Goal: Task Accomplishment & Management: Manage account settings

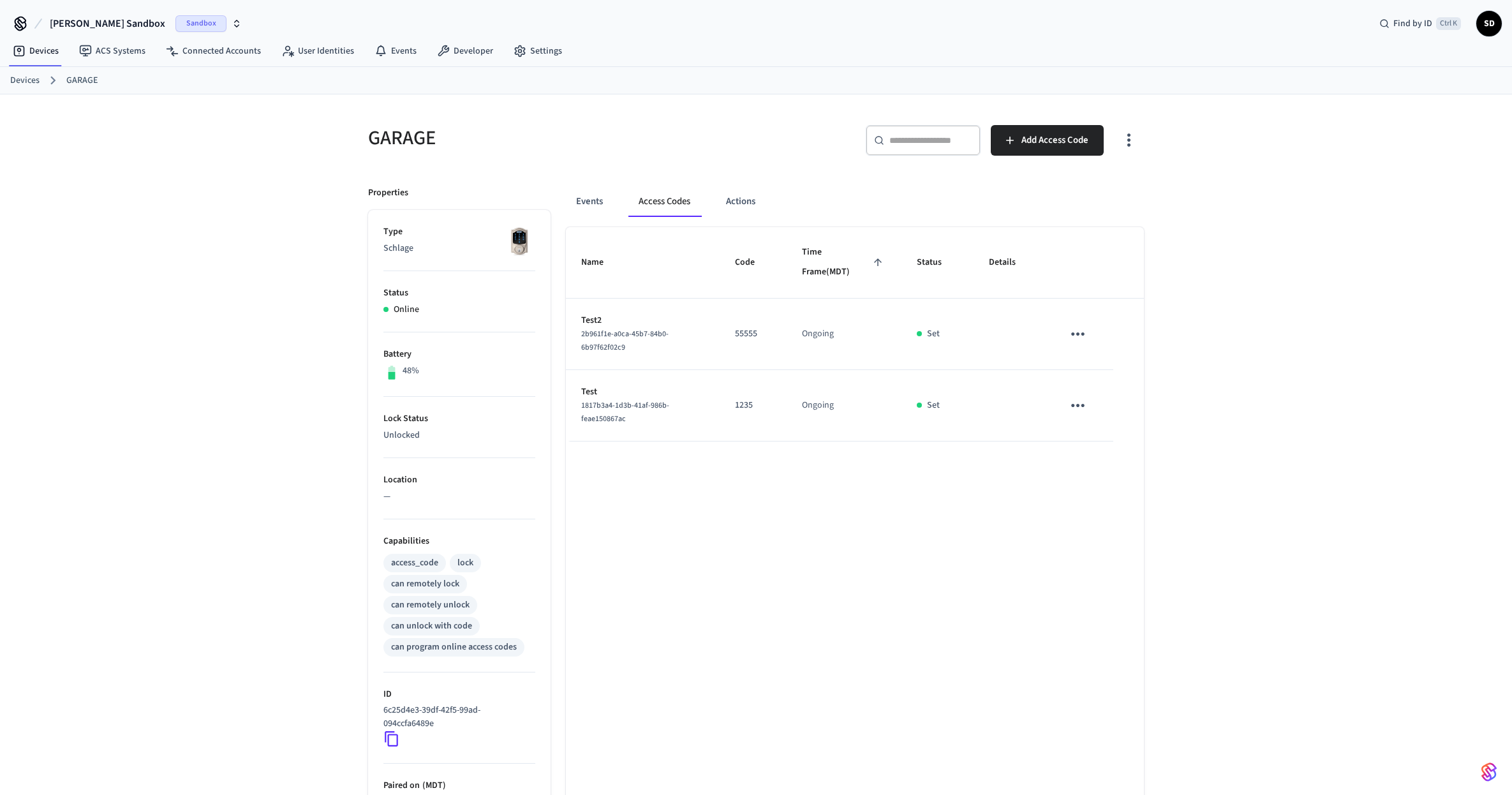
click at [193, 18] on div "Sandbox" at bounding box center [208, 23] width 66 height 17
click at [46, 113] on span "New Workspace" at bounding box center [62, 109] width 60 height 13
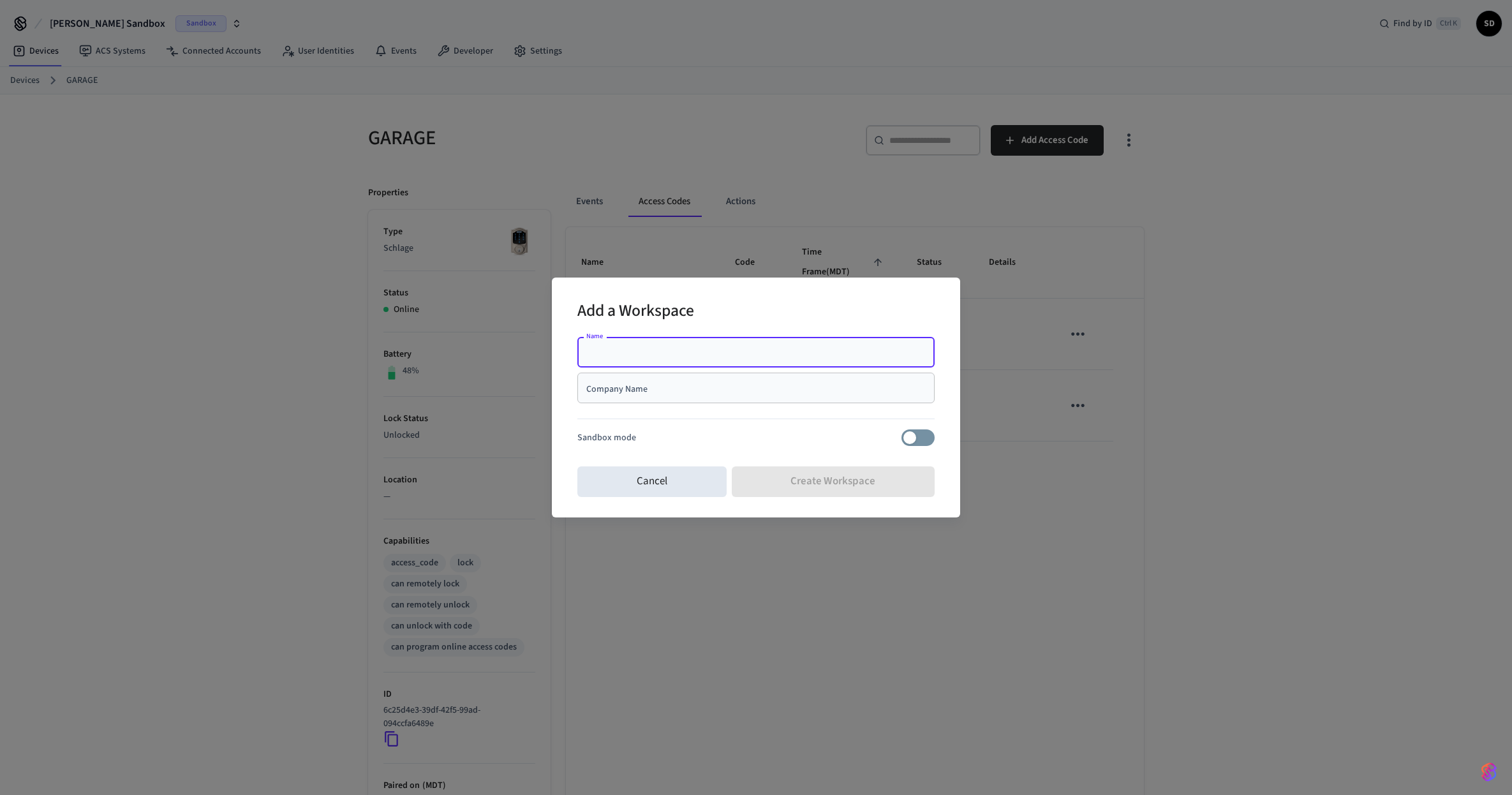
click at [648, 349] on input "Name" at bounding box center [755, 352] width 342 height 13
type input "**********"
click at [723, 390] on input "Company Name" at bounding box center [755, 388] width 342 height 13
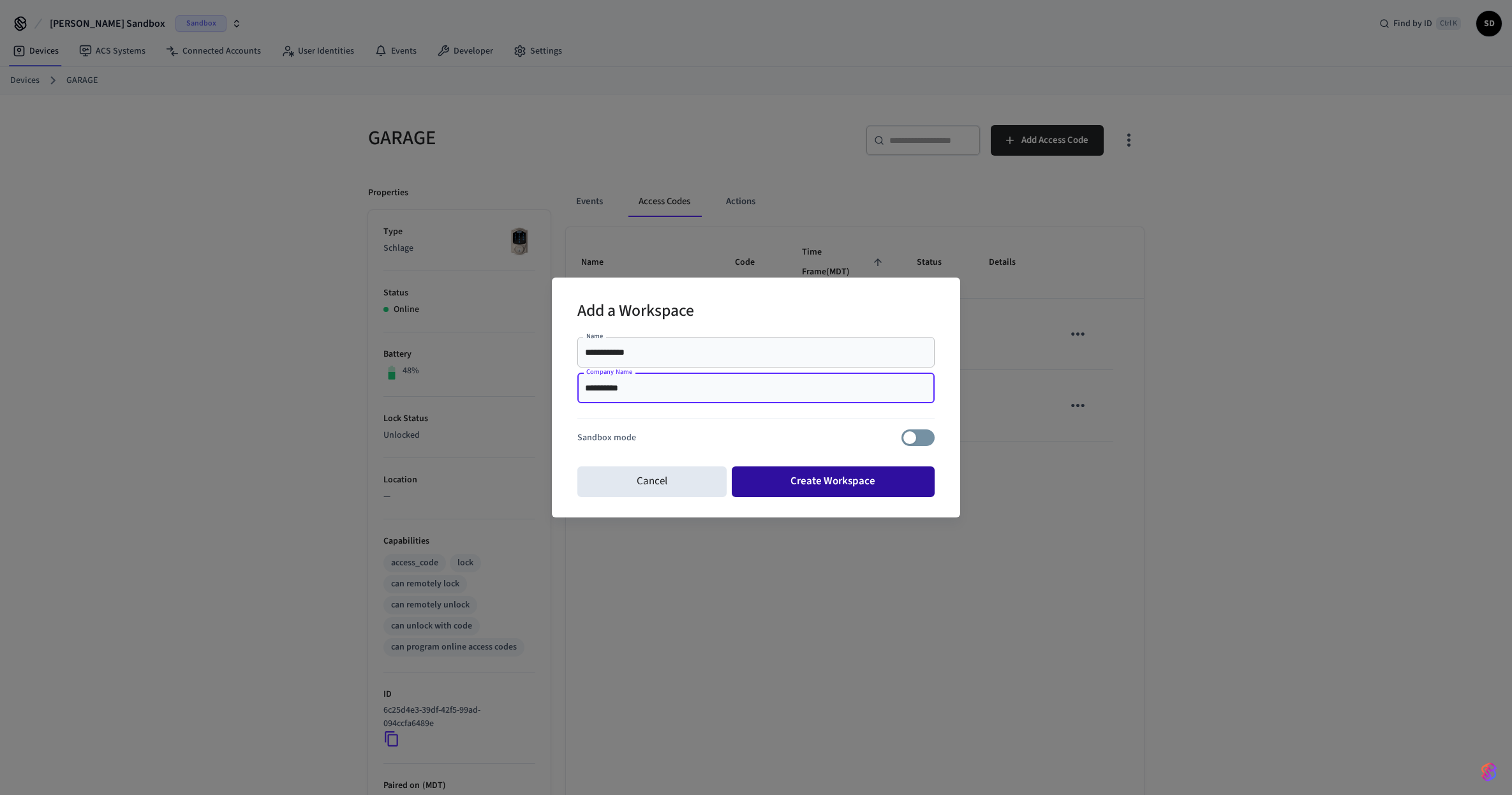
type input "**********"
click at [846, 475] on button "Create Workspace" at bounding box center [832, 481] width 203 height 31
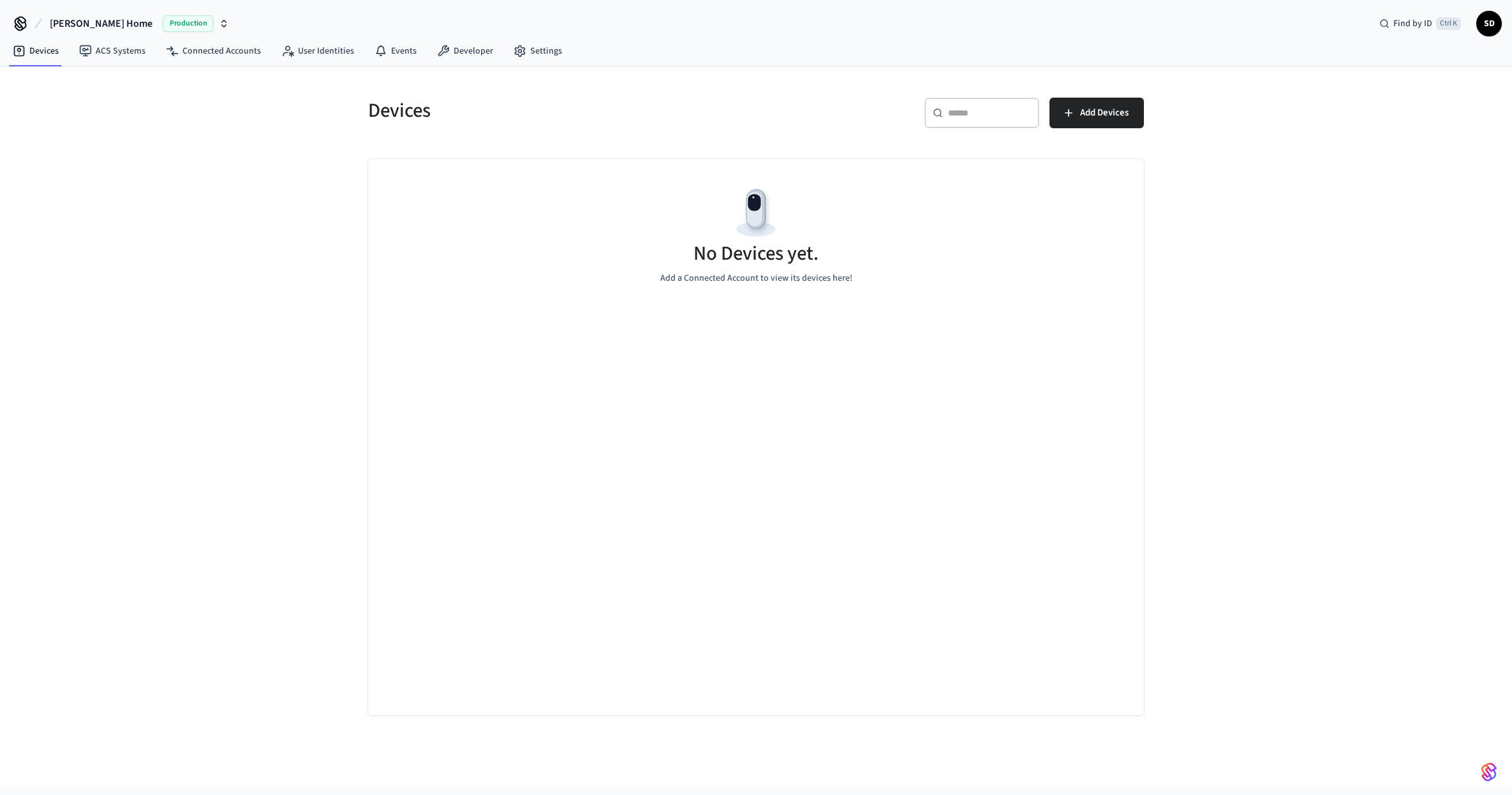
click at [1191, 483] on div "Devices ​ ​ Add Devices No Devices yet. Add a Connected Account to view its dev…" at bounding box center [756, 427] width 1512 height 721
click at [1115, 114] on span "Add Devices" at bounding box center [1103, 113] width 48 height 17
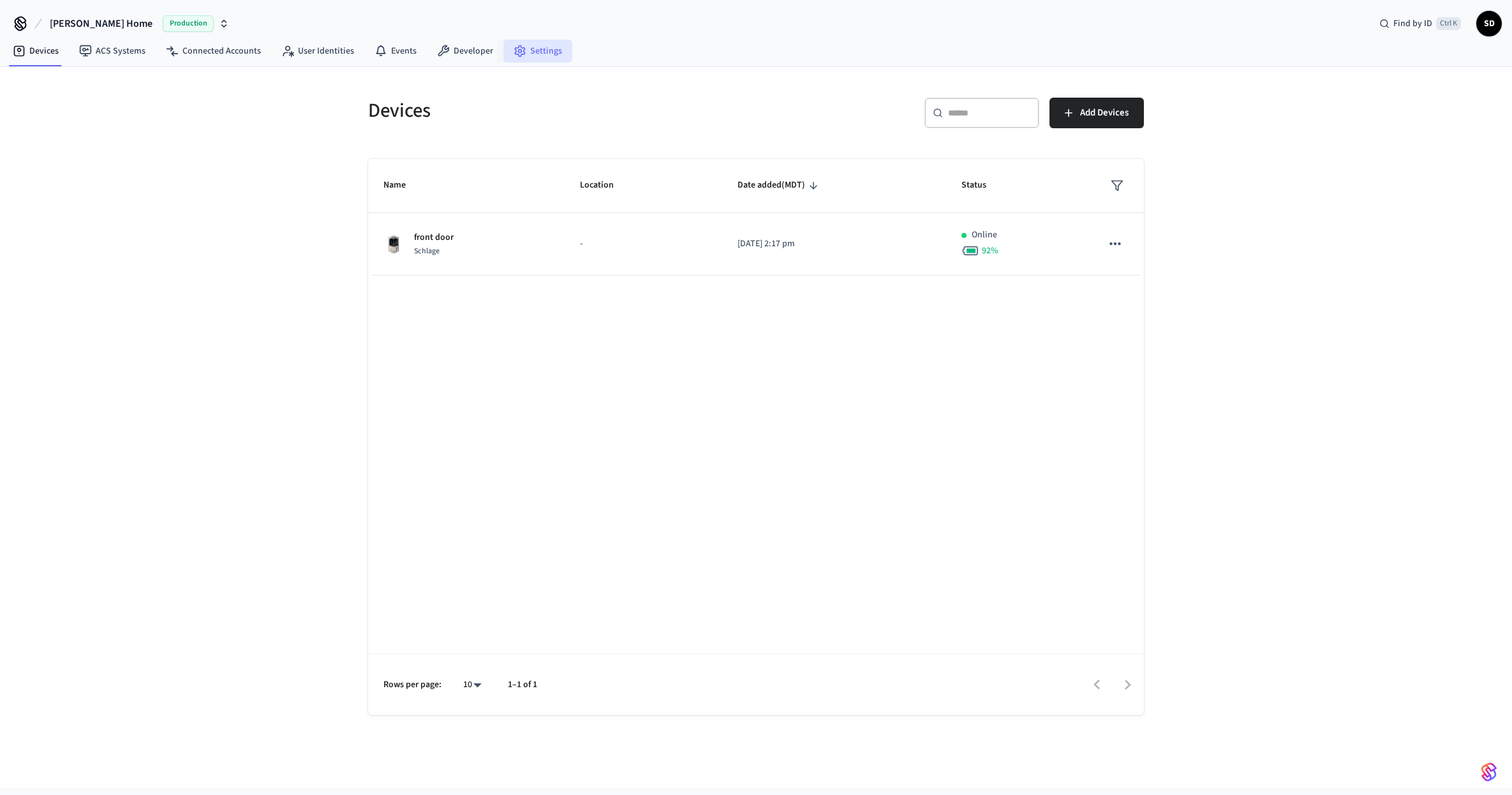
click at [554, 47] on link "Settings" at bounding box center [537, 51] width 69 height 23
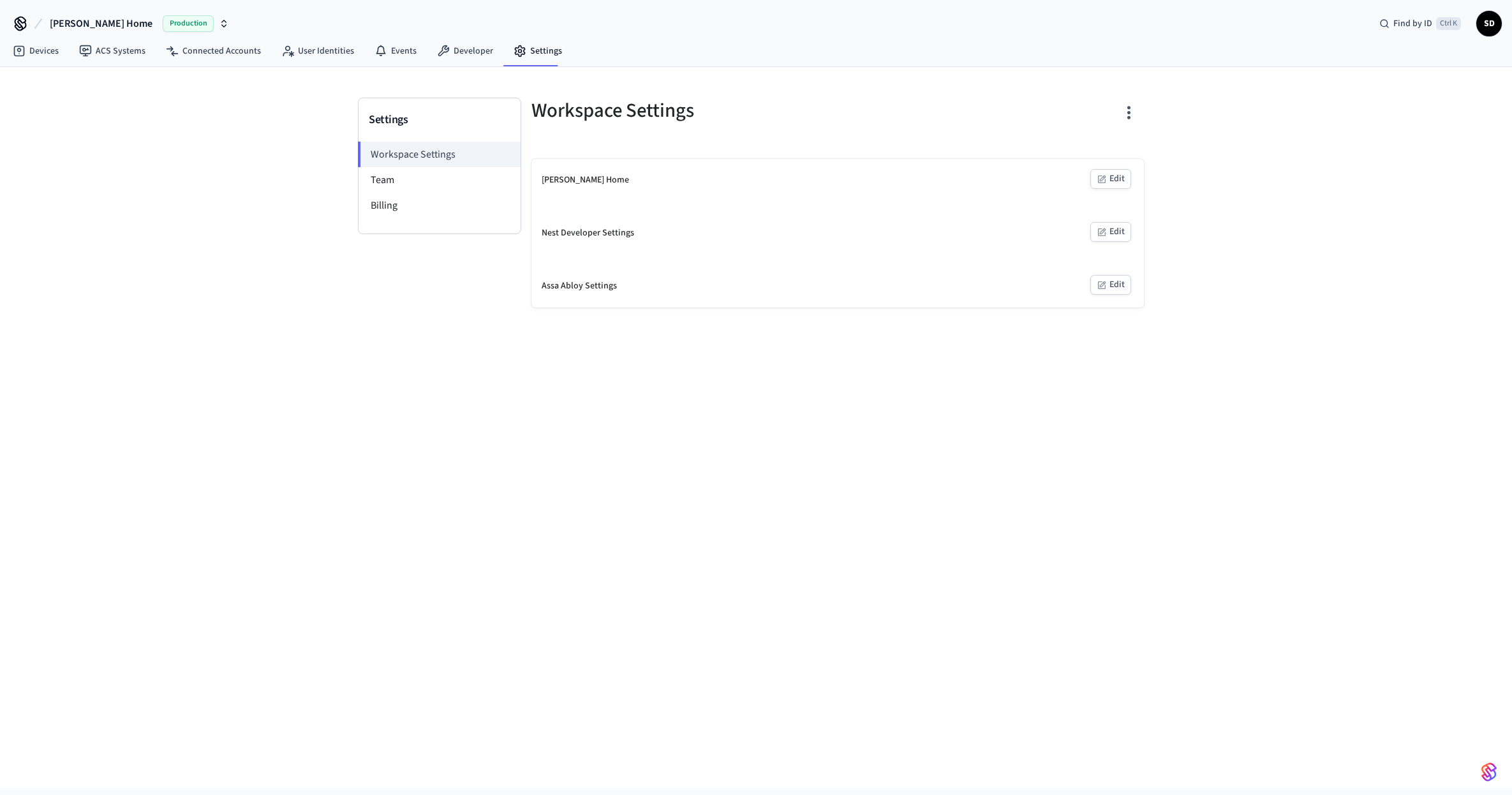
click at [571, 179] on div "[PERSON_NAME] Home" at bounding box center [585, 179] width 87 height 13
click at [1112, 171] on button "Edit" at bounding box center [1110, 179] width 40 height 19
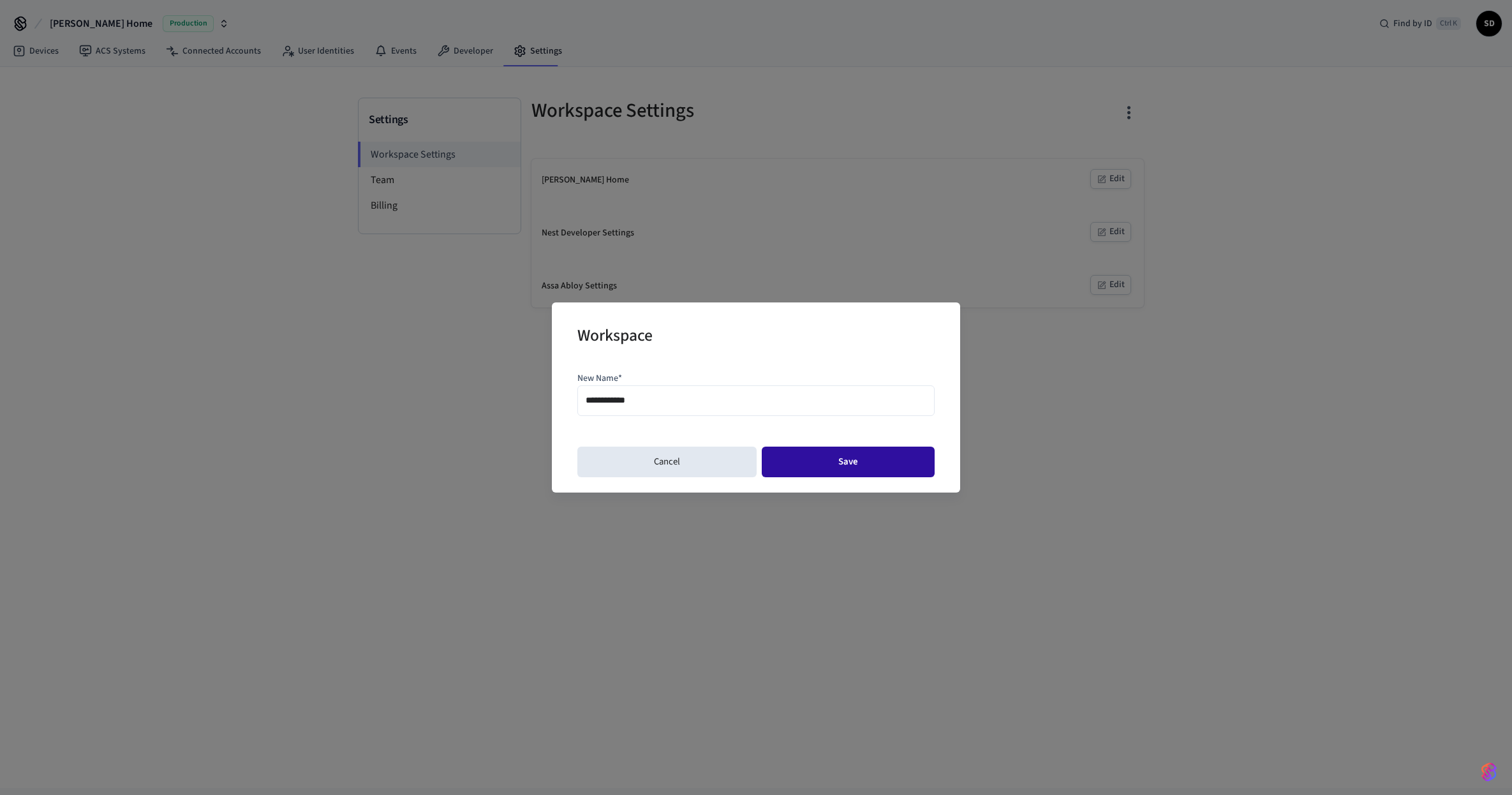
click at [815, 463] on button "Save" at bounding box center [847, 462] width 173 height 31
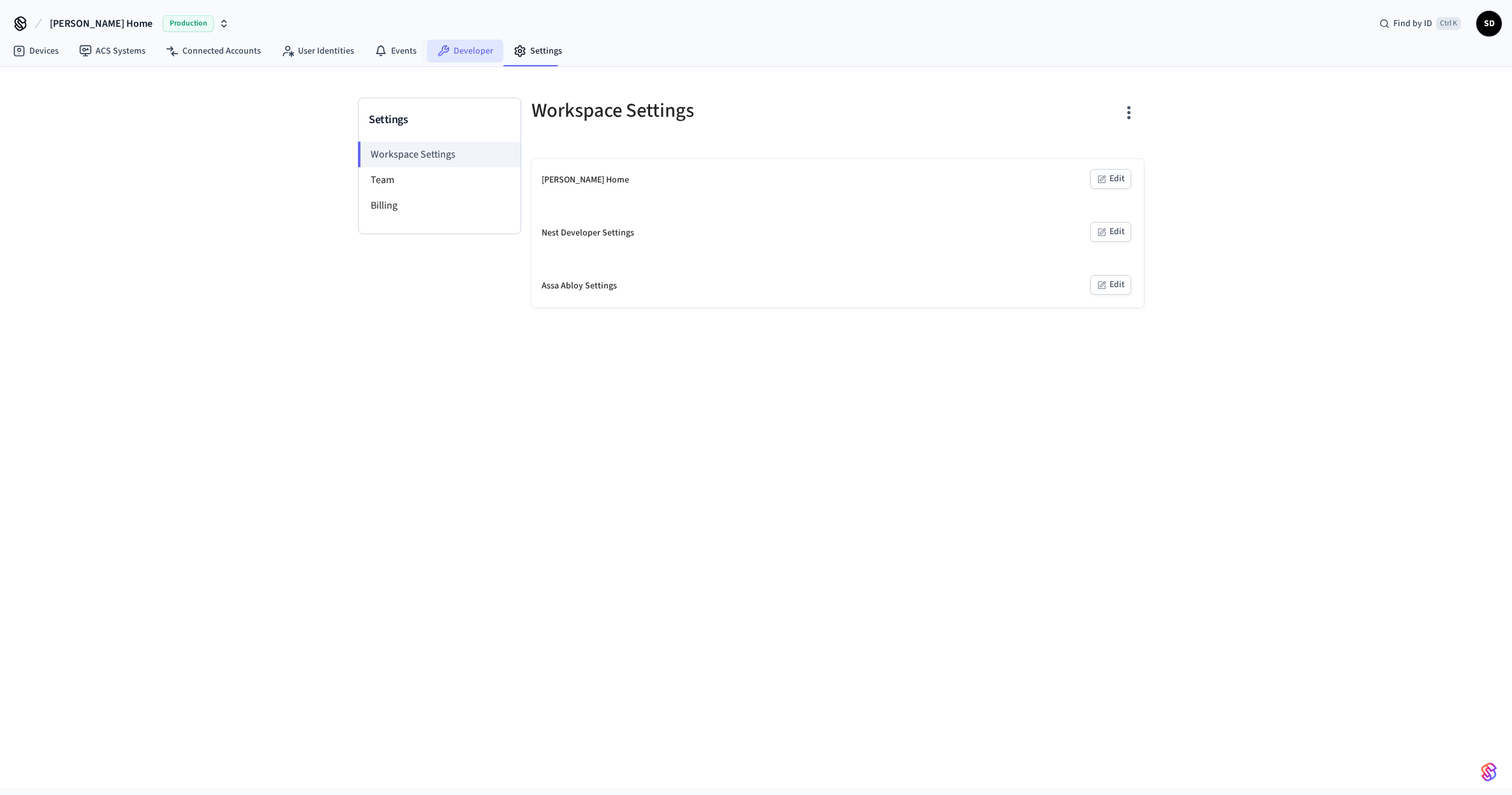
click at [473, 40] on link "Developer" at bounding box center [464, 51] width 76 height 23
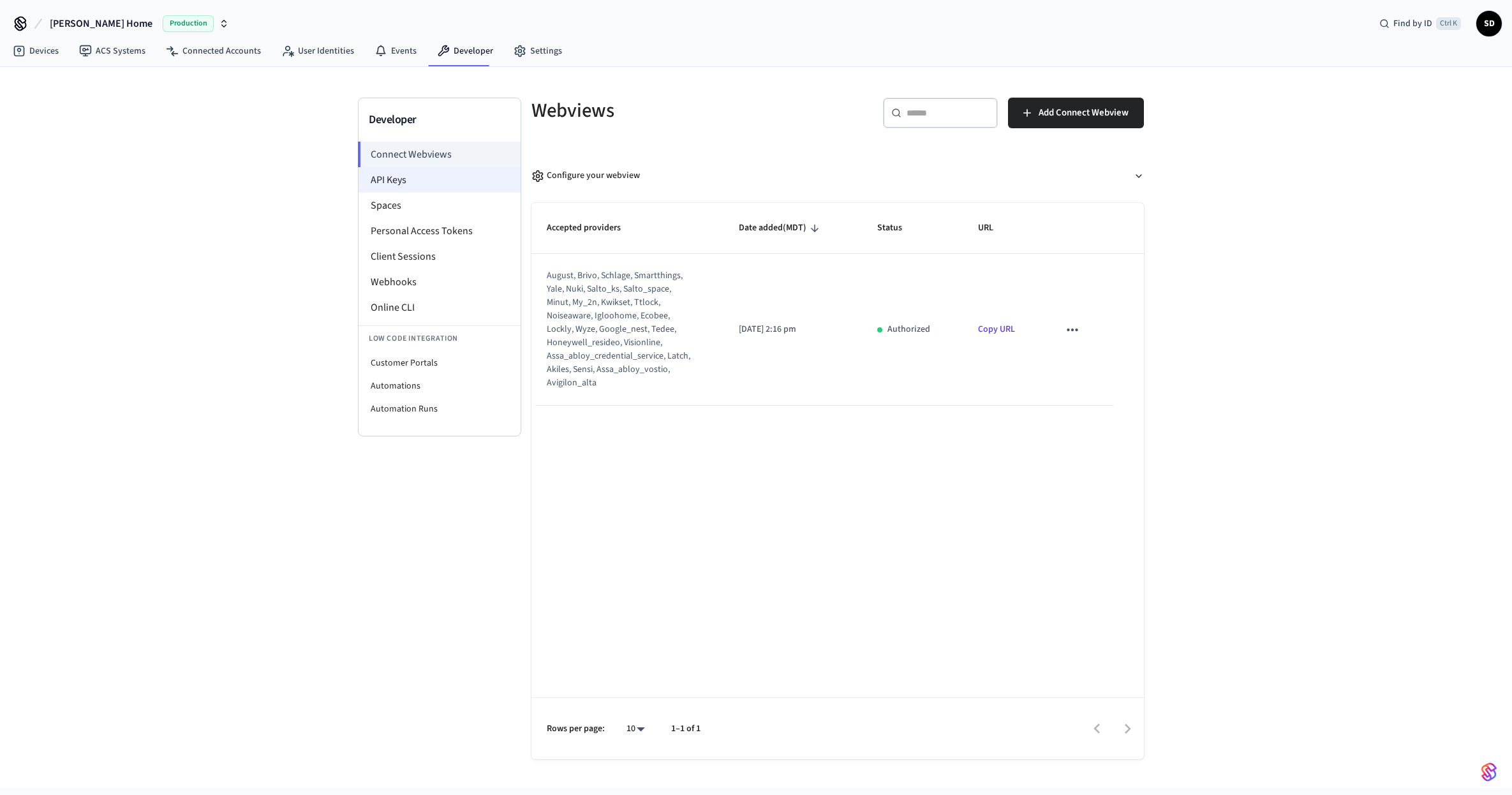
click at [387, 174] on li "API Keys" at bounding box center [440, 179] width 162 height 26
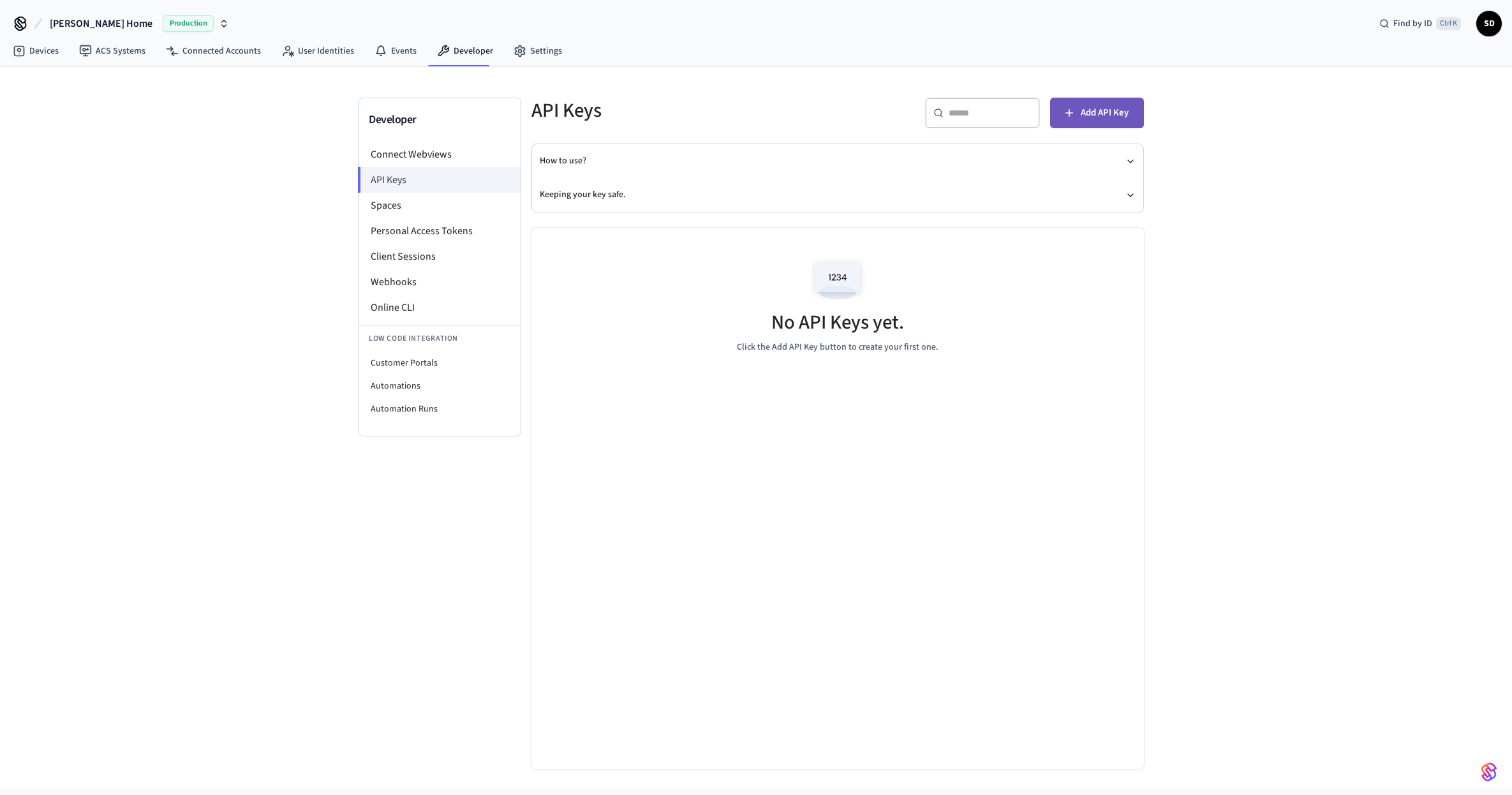
click at [1079, 104] on button "Add API Key" at bounding box center [1096, 113] width 94 height 31
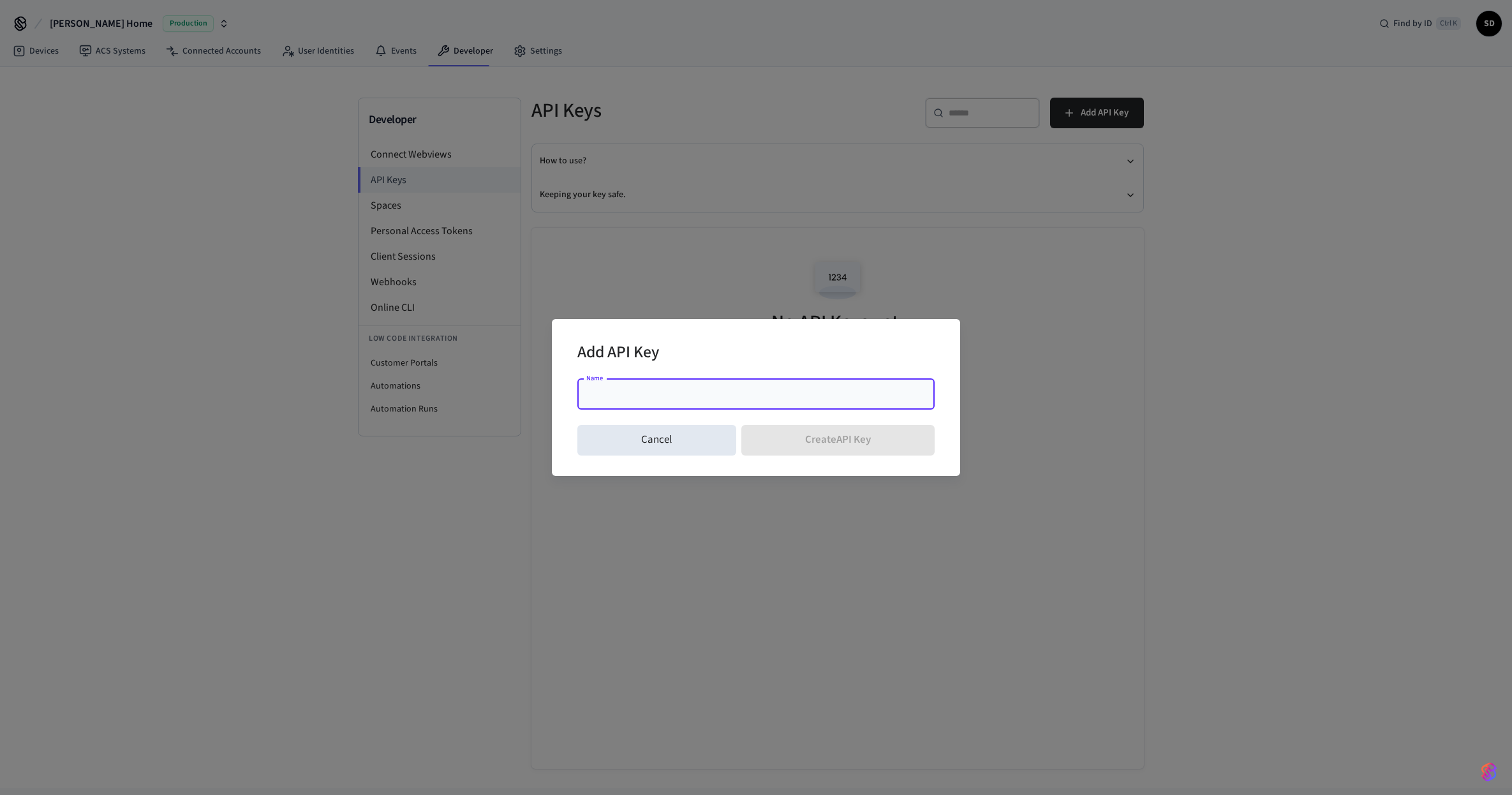
click at [726, 386] on div "Name" at bounding box center [756, 394] width 357 height 31
type input "**********"
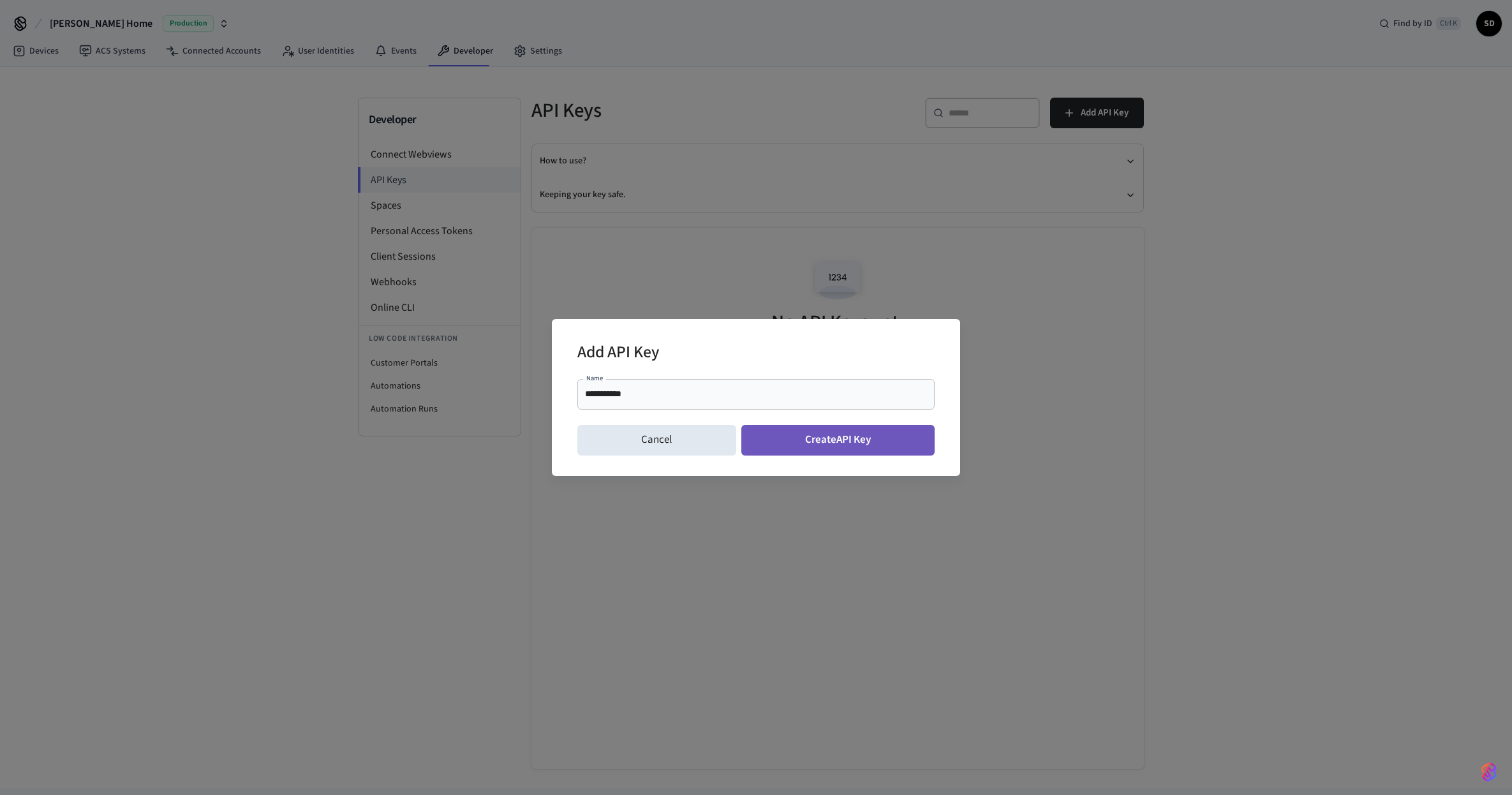
click at [840, 445] on button "Create API Key" at bounding box center [838, 440] width 194 height 31
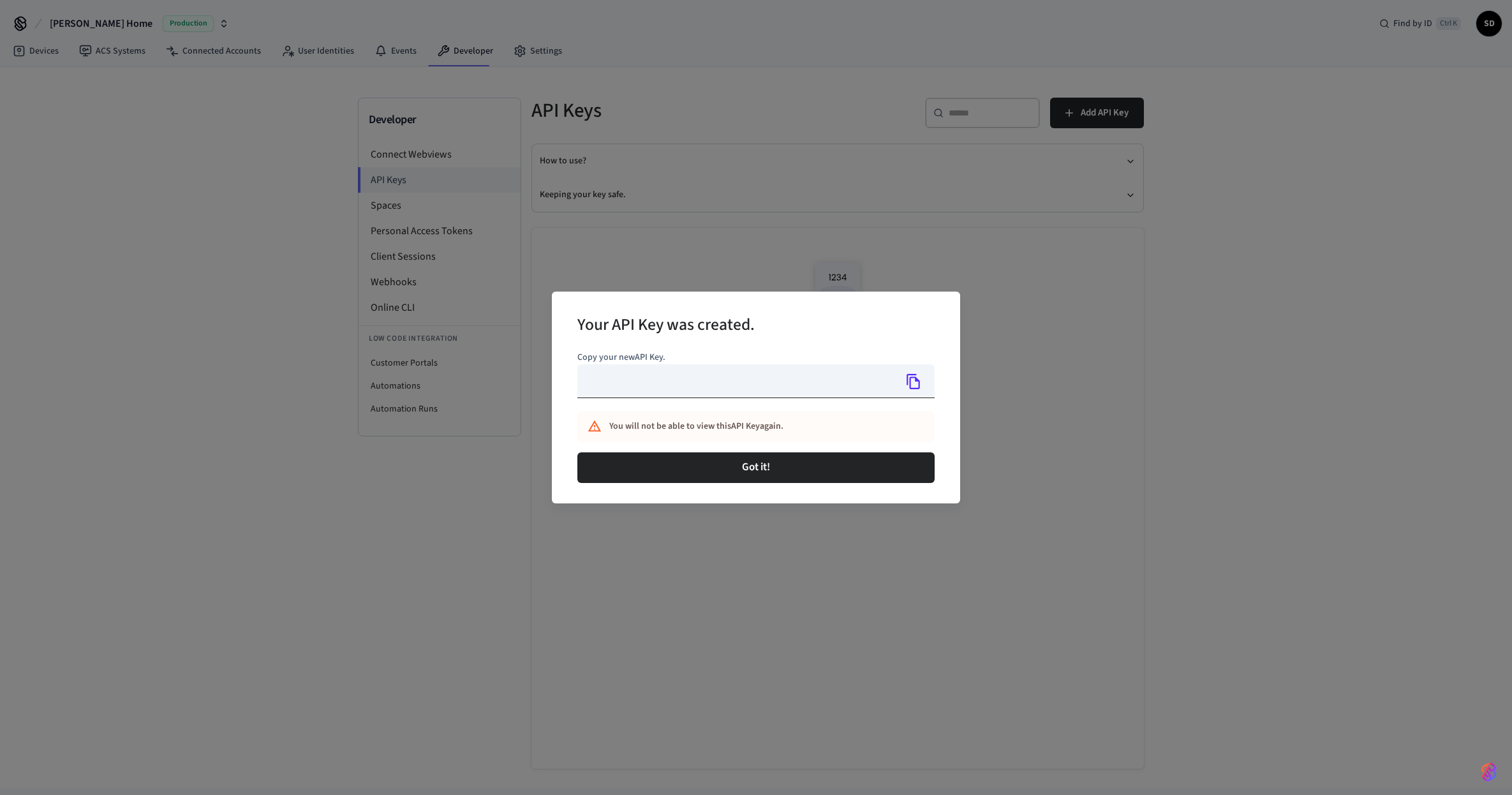
type input "**********"
click at [917, 389] on icon "Copy" at bounding box center [912, 381] width 13 height 15
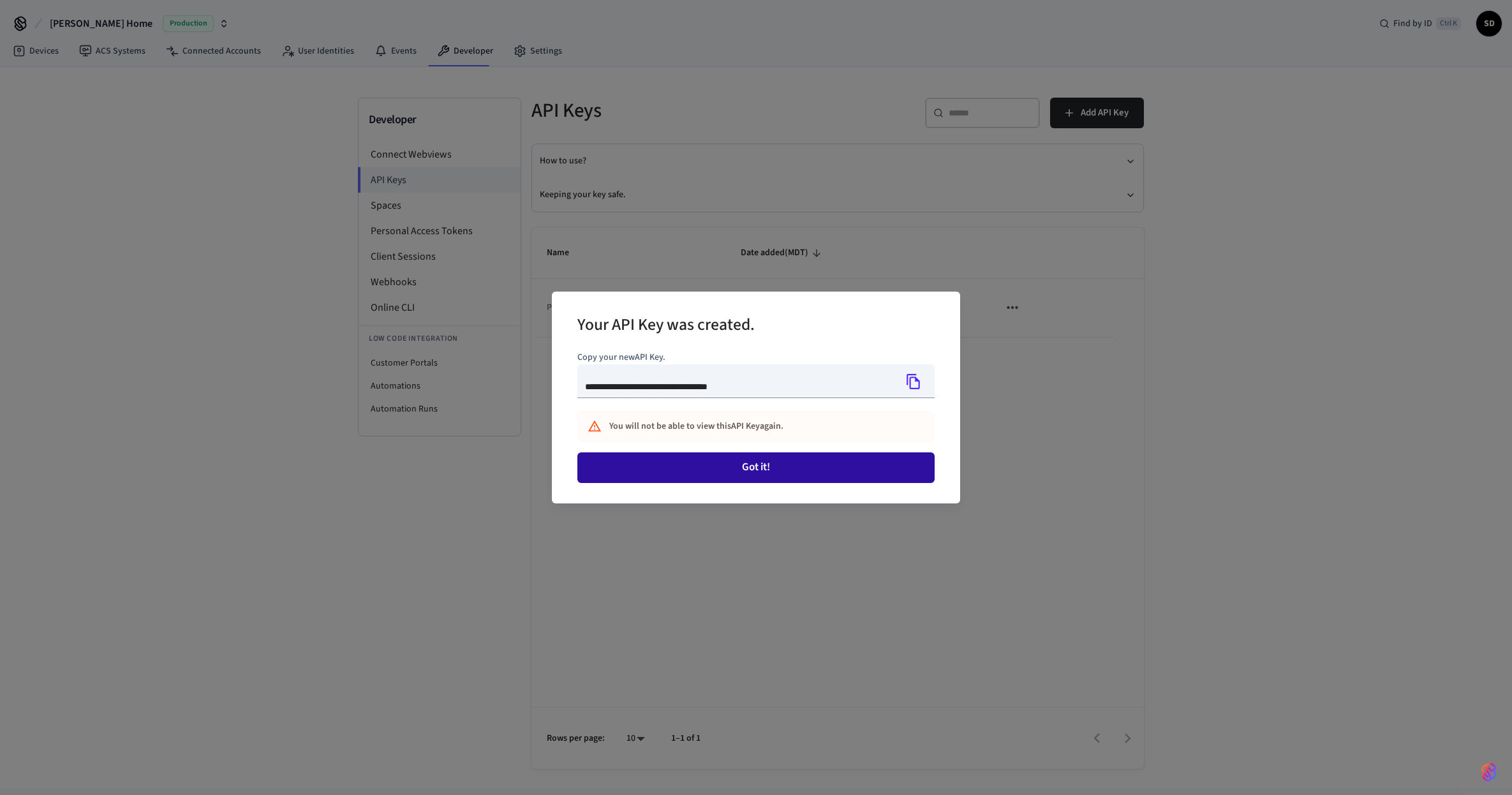
click at [750, 473] on button "Got it!" at bounding box center [756, 467] width 357 height 31
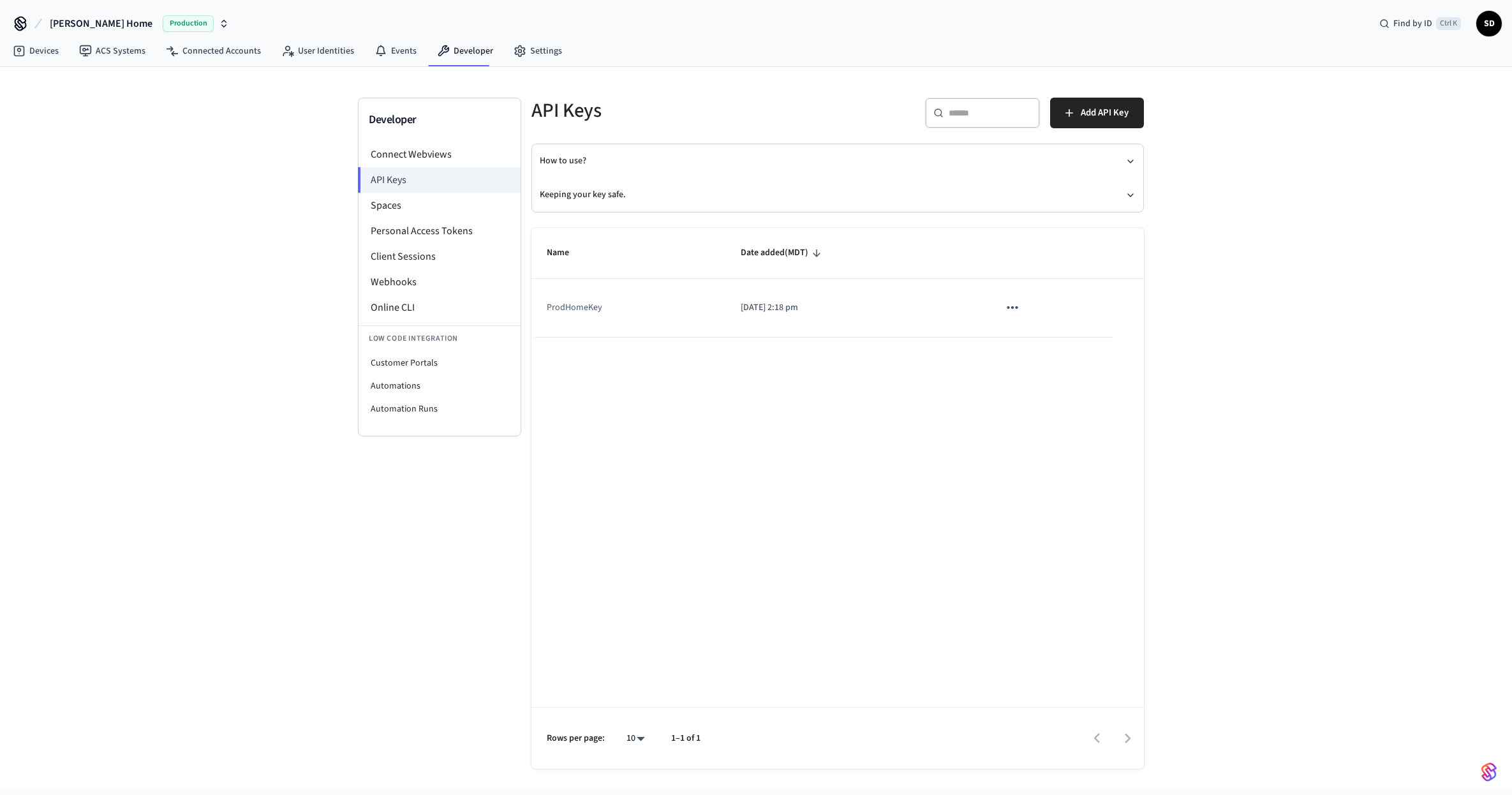
click at [744, 515] on div "Name Date added (MDT) ProdHomeKey 2025/09/05 at 2:18 pm Rows per page: 10 ** 1–…" at bounding box center [837, 498] width 613 height 541
click at [37, 51] on link "Devices" at bounding box center [35, 51] width 66 height 23
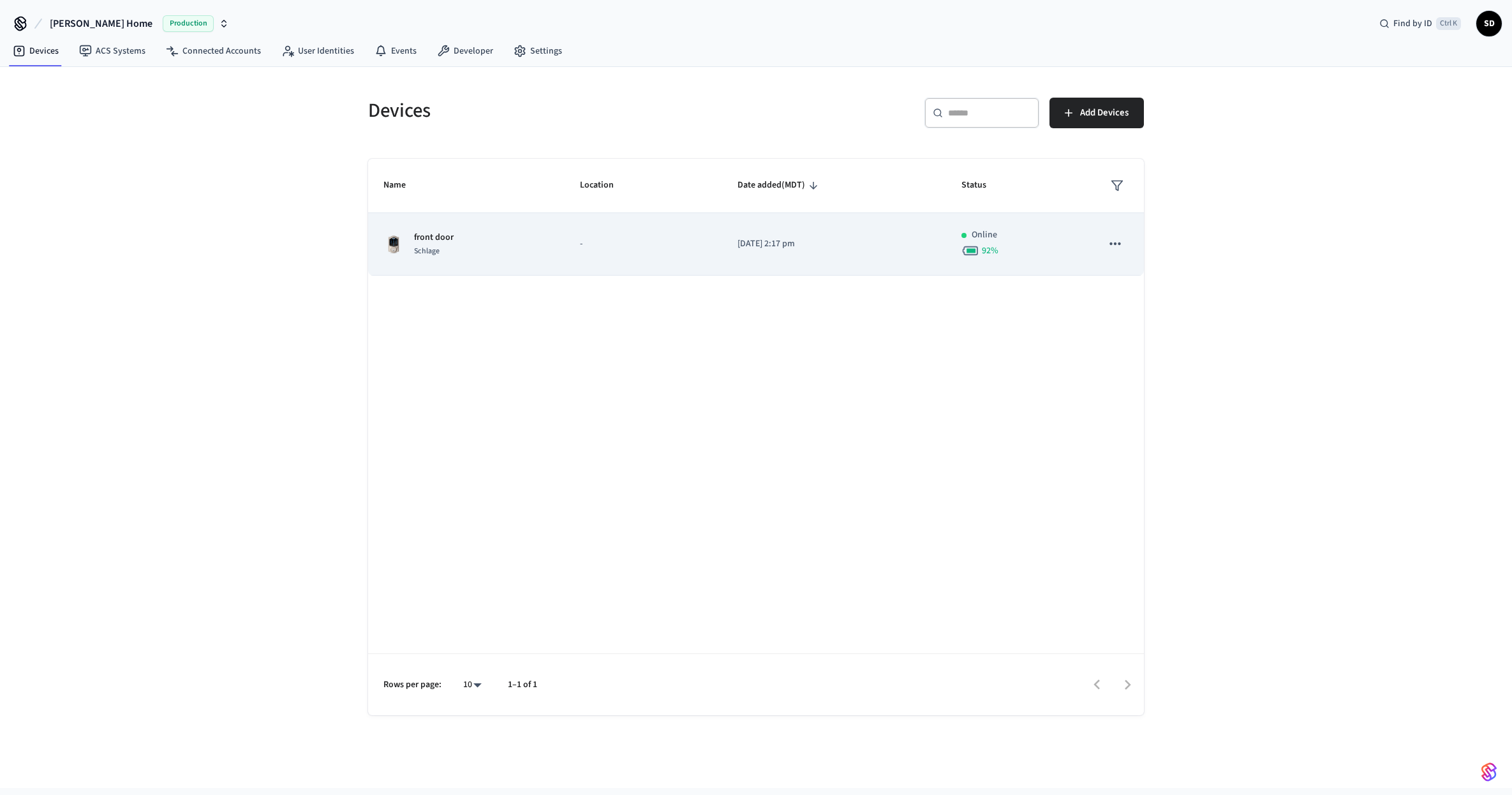
click at [431, 232] on p "front door" at bounding box center [433, 237] width 40 height 13
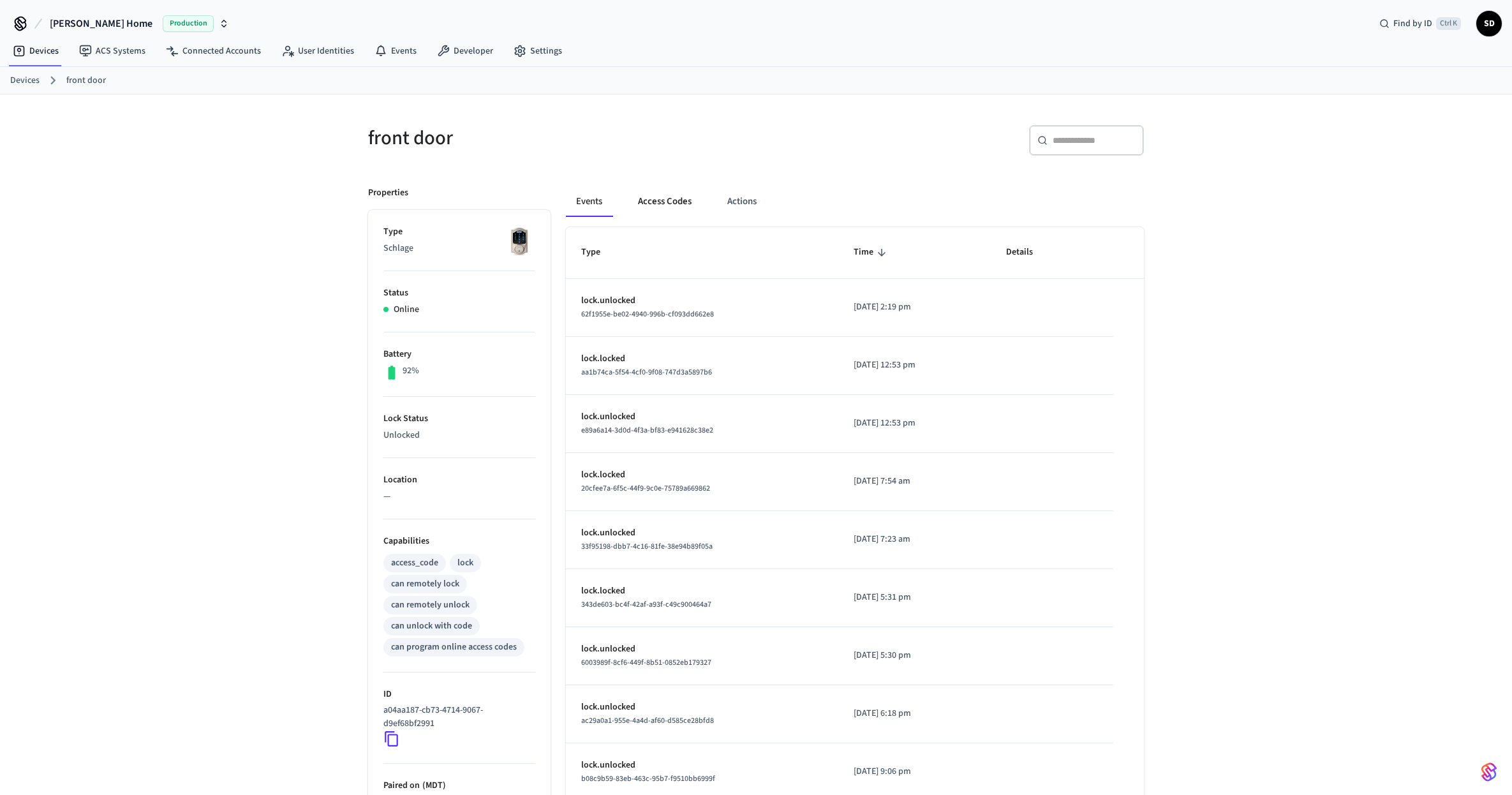
click at [651, 215] on button "Access Codes" at bounding box center [665, 201] width 74 height 31
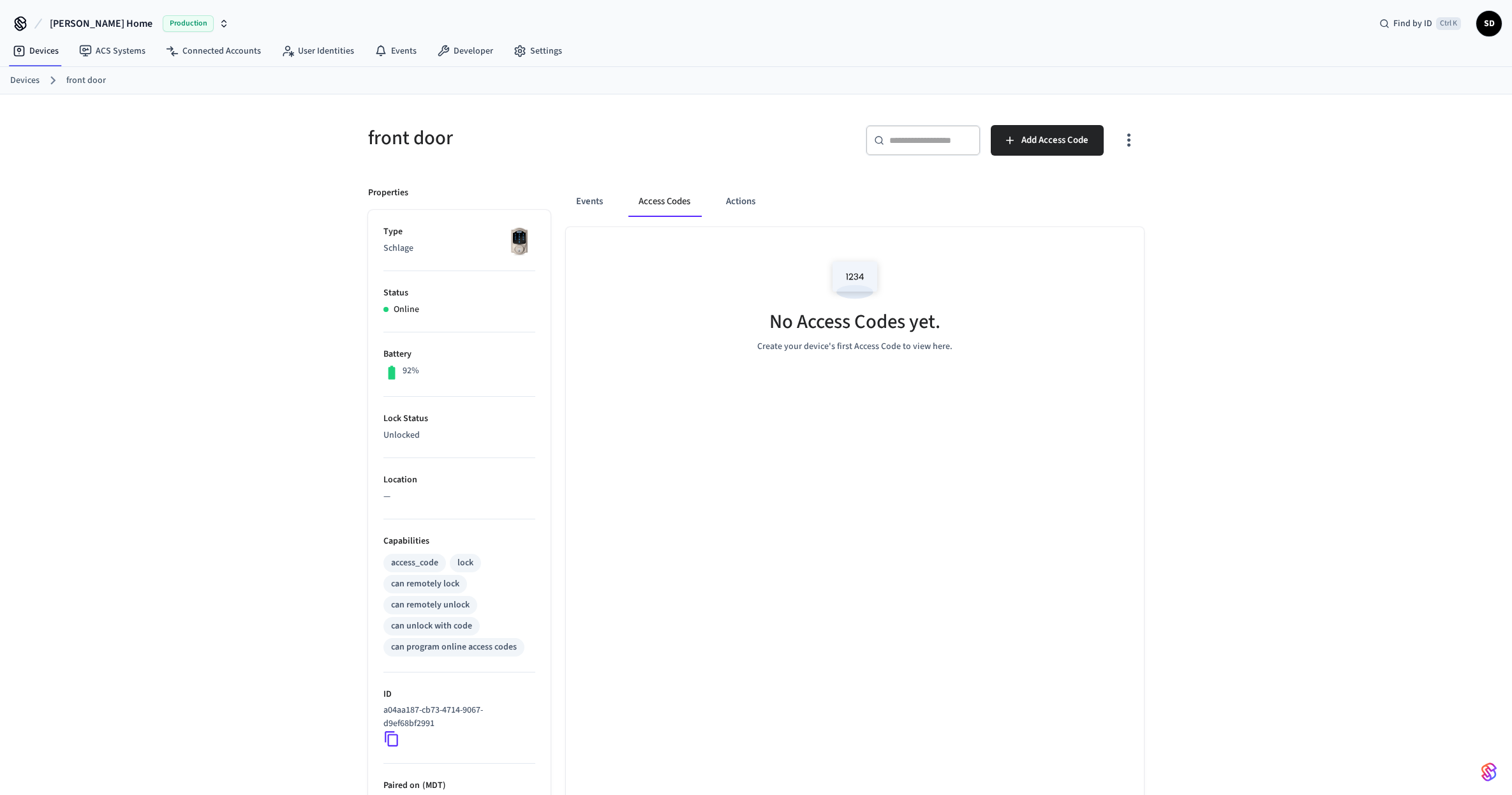
click at [992, 434] on div "No Access Codes yet. Create your device's first Access Code to view here." at bounding box center [854, 587] width 578 height 719
click at [723, 352] on div "No Access Codes yet. Create your device's first Access Code to view here." at bounding box center [854, 303] width 578 height 152
click at [660, 261] on div "No Access Codes yet. Create your device's first Access Code to view here." at bounding box center [854, 303] width 578 height 152
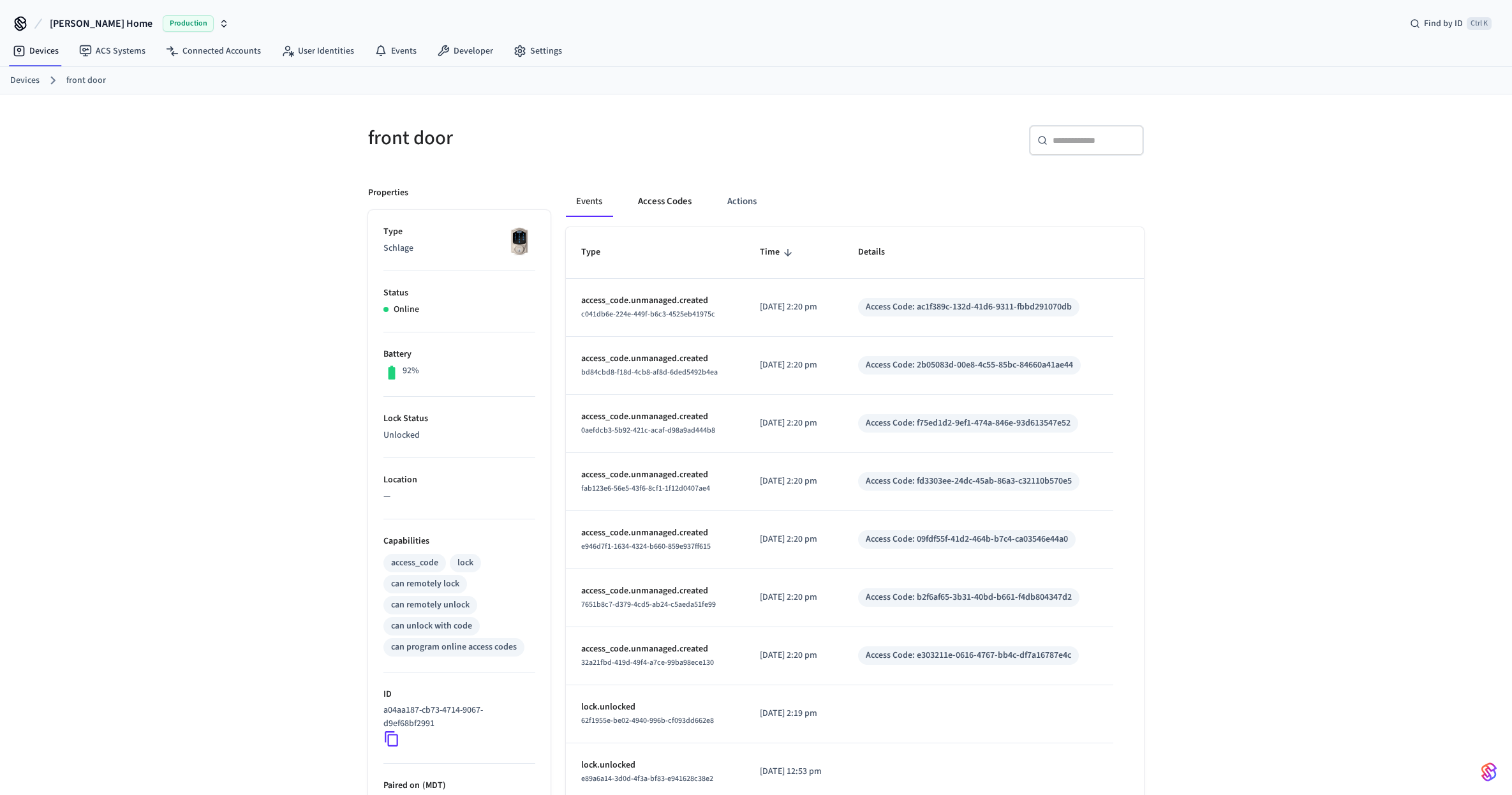
click at [661, 194] on button "Access Codes" at bounding box center [665, 201] width 74 height 31
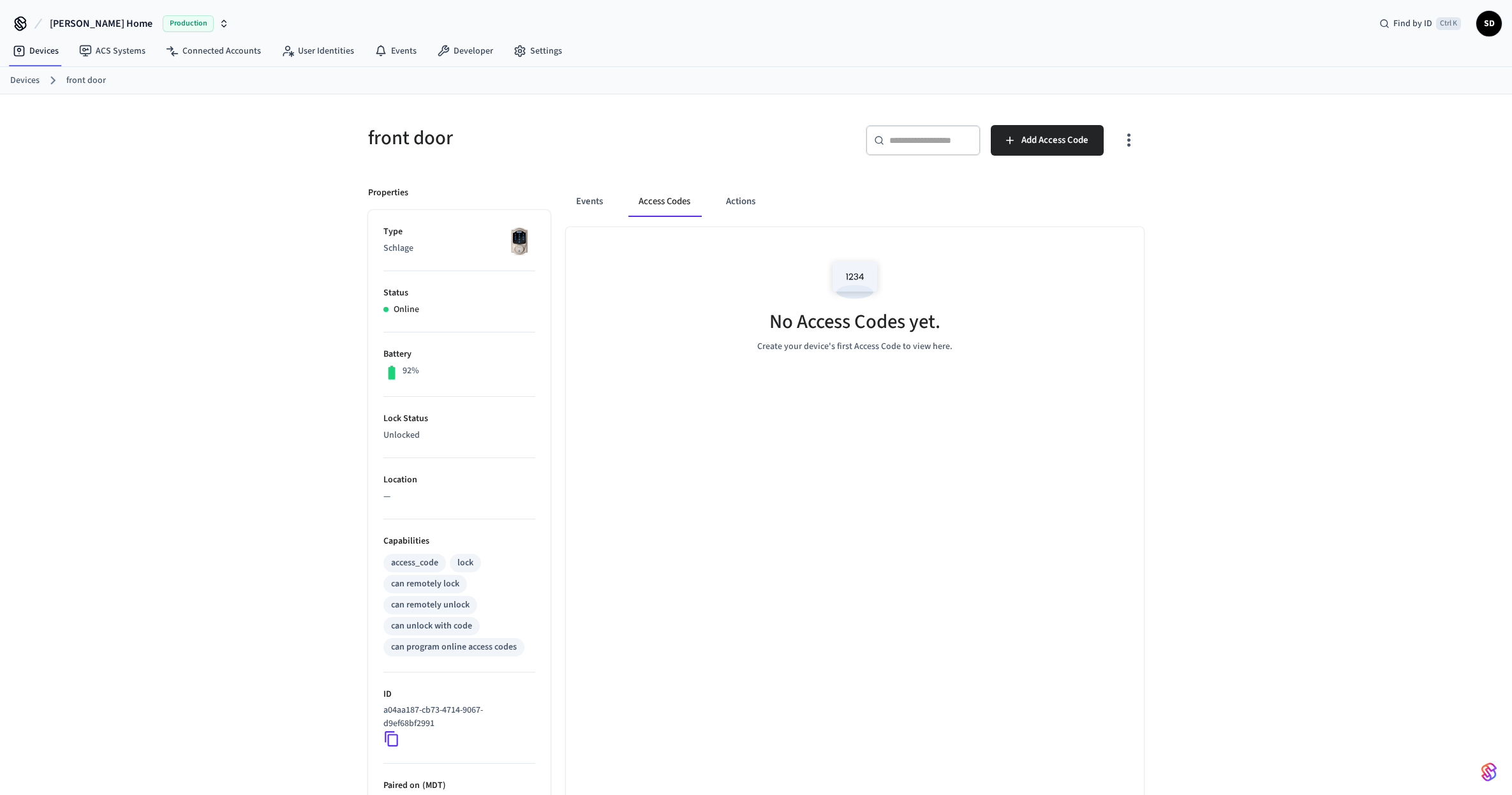
click at [872, 272] on img at bounding box center [854, 280] width 57 height 55
drag, startPoint x: 1029, startPoint y: 310, endPoint x: 1264, endPoint y: 240, distance: 245.2
click at [1264, 240] on div "front door ​ ​ Add Access Code Properties Type Schlage Status Online Battery 92…" at bounding box center [756, 520] width 1512 height 852
click at [1189, 263] on div "front door ​ ​ Add Access Code Properties Type Schlage Status Online Battery 92…" at bounding box center [756, 520] width 1512 height 852
click at [231, 227] on div "front door ​ ​ Add Access Code Properties Type Schlage Status Online Battery 92…" at bounding box center [756, 520] width 1512 height 852
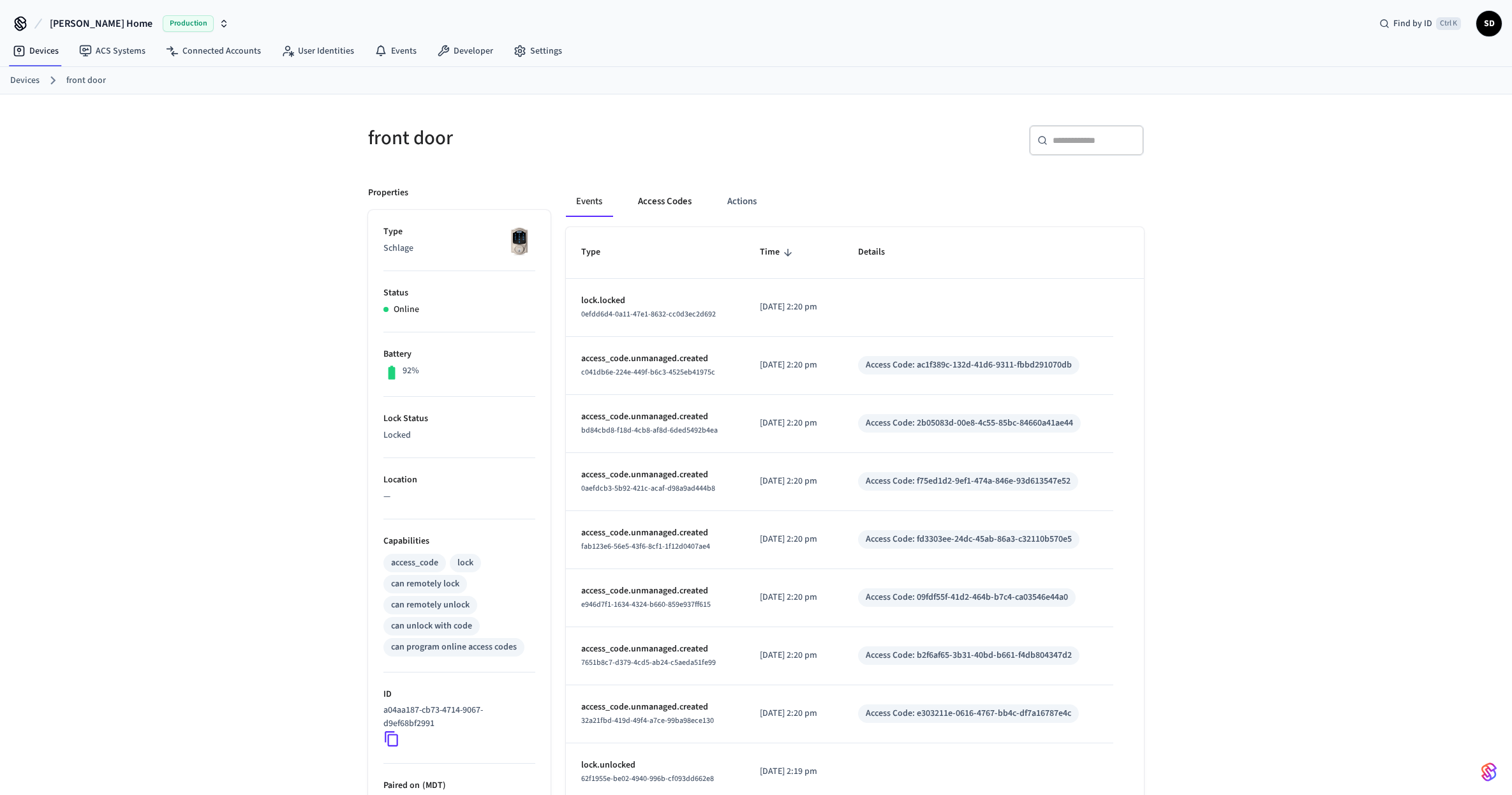
click at [665, 195] on button "Access Codes" at bounding box center [665, 201] width 74 height 31
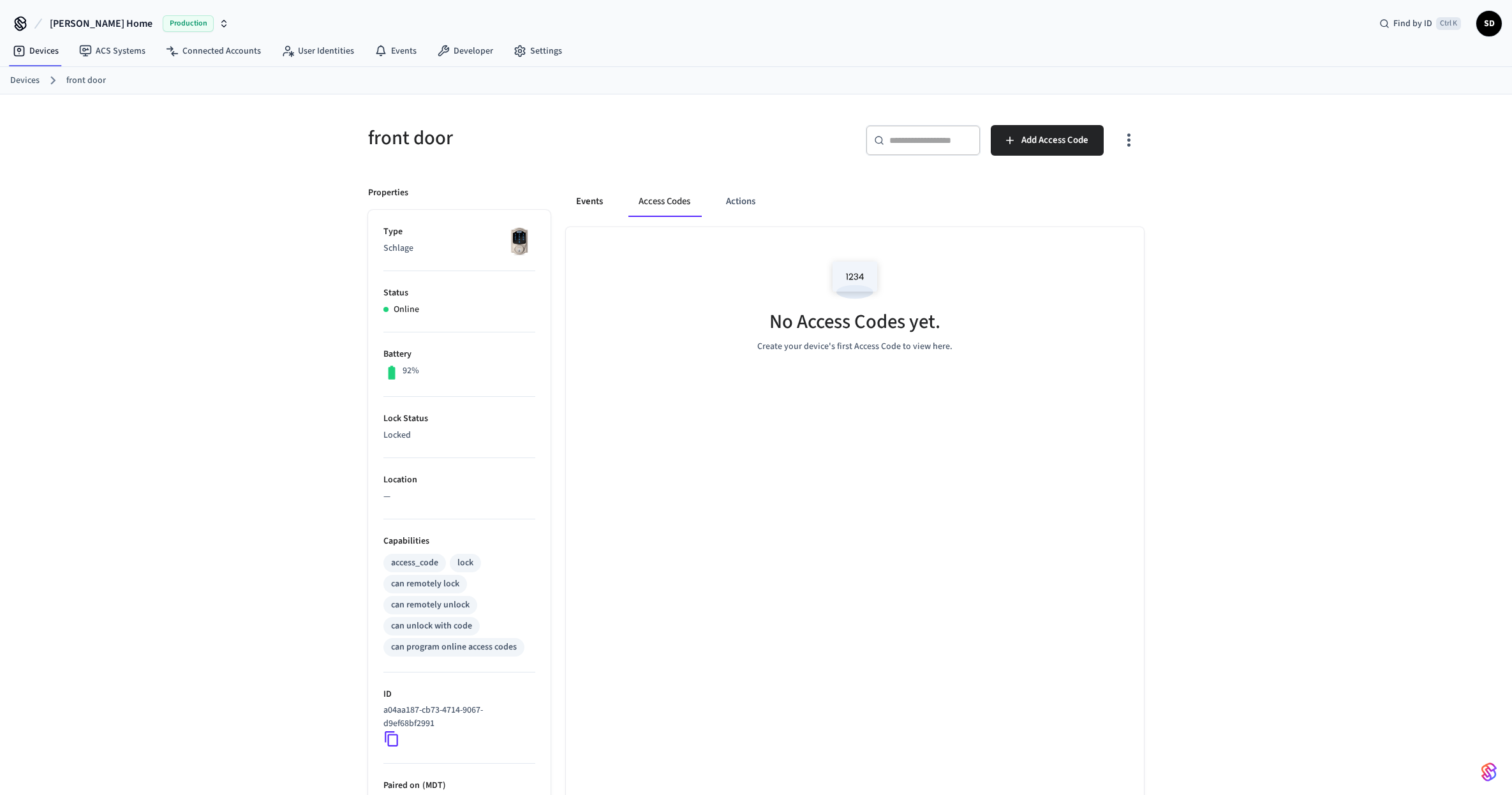
click at [586, 203] on button "Events" at bounding box center [590, 201] width 47 height 31
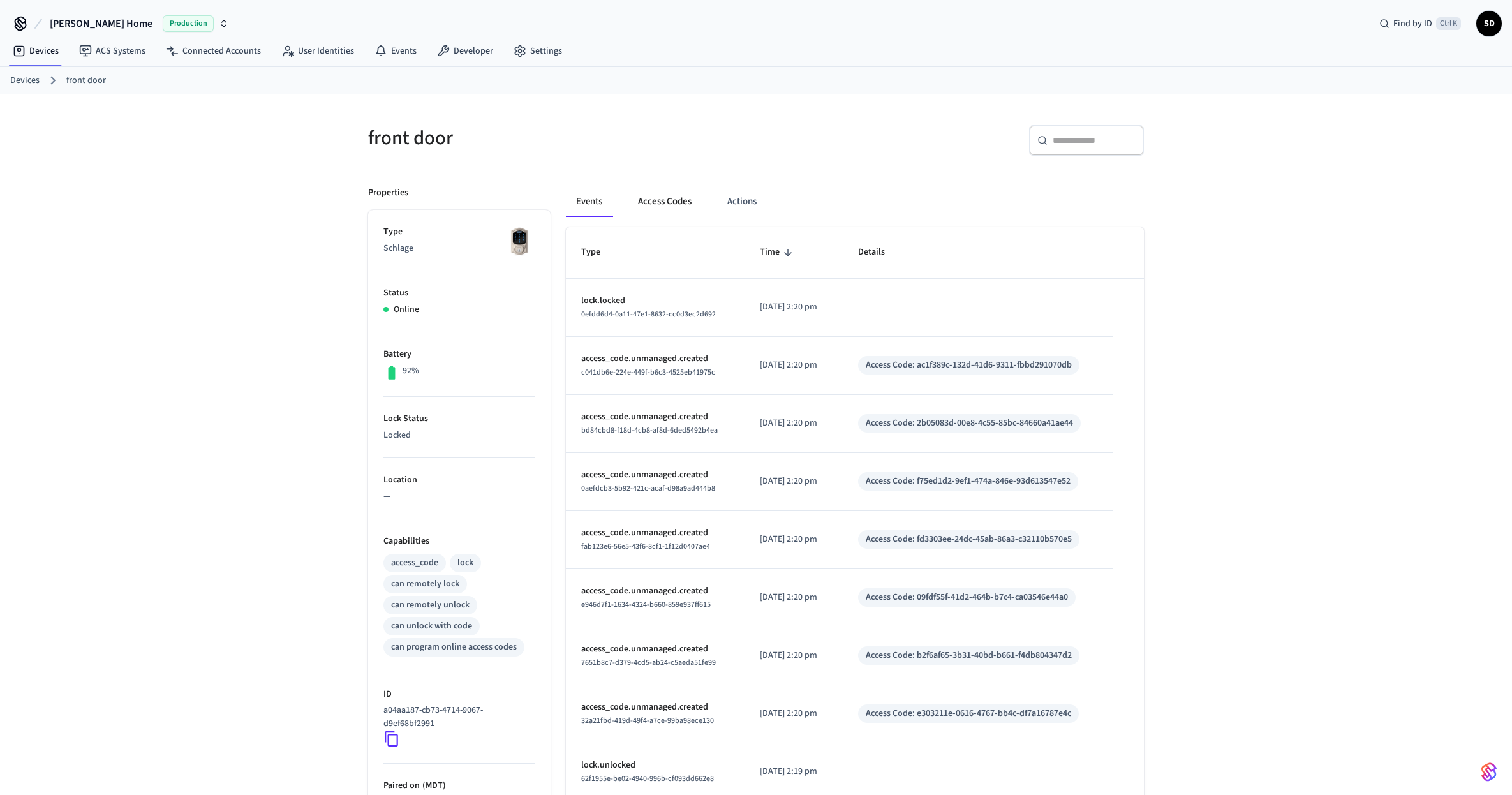
click at [664, 200] on button "Access Codes" at bounding box center [665, 201] width 74 height 31
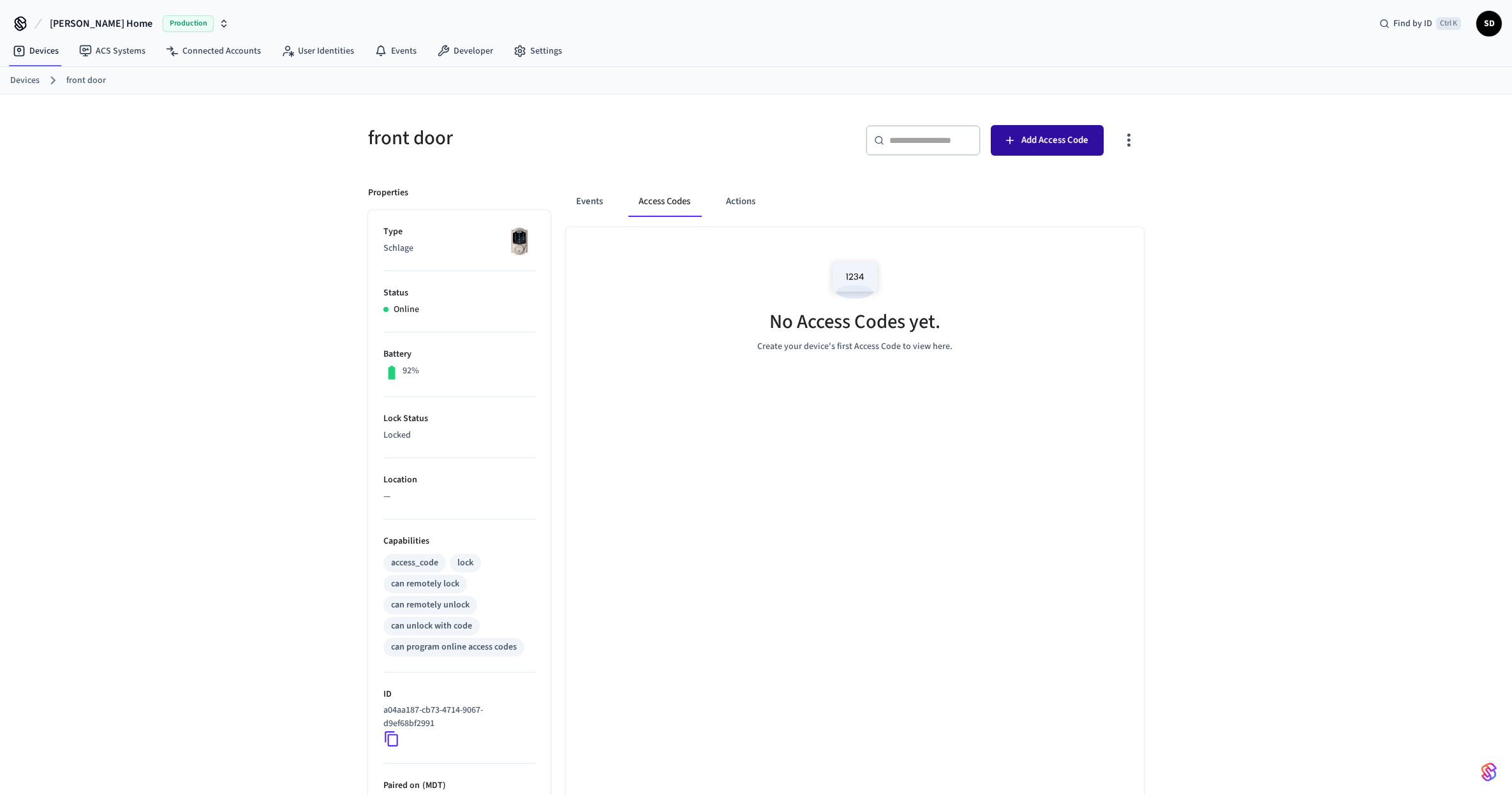
click at [1059, 145] on span "Add Access Code" at bounding box center [1055, 140] width 67 height 17
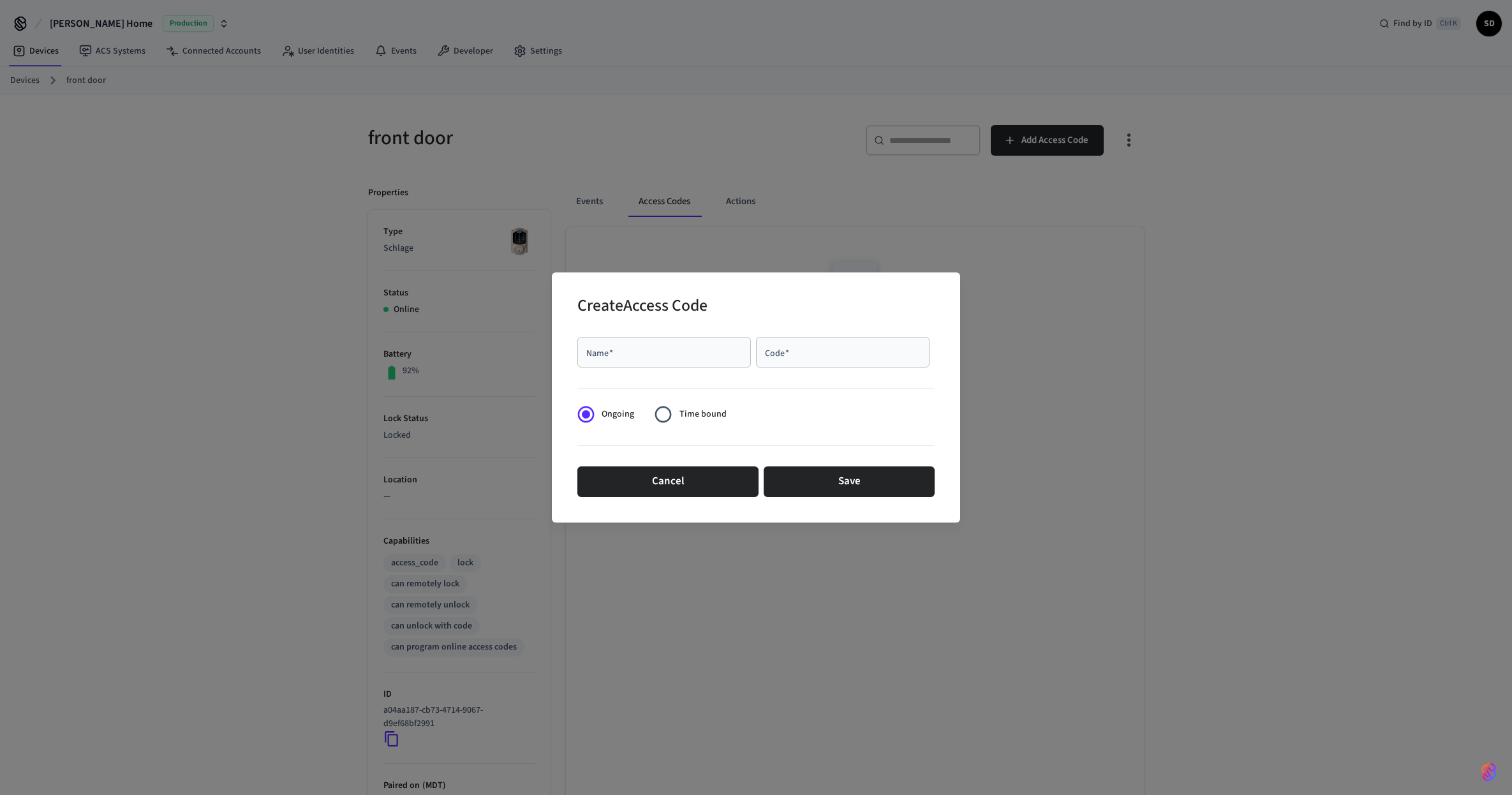
click at [652, 363] on div "Name   *" at bounding box center [664, 352] width 173 height 31
type input "*******"
type input "****"
click at [697, 417] on span "Time bound" at bounding box center [703, 414] width 47 height 13
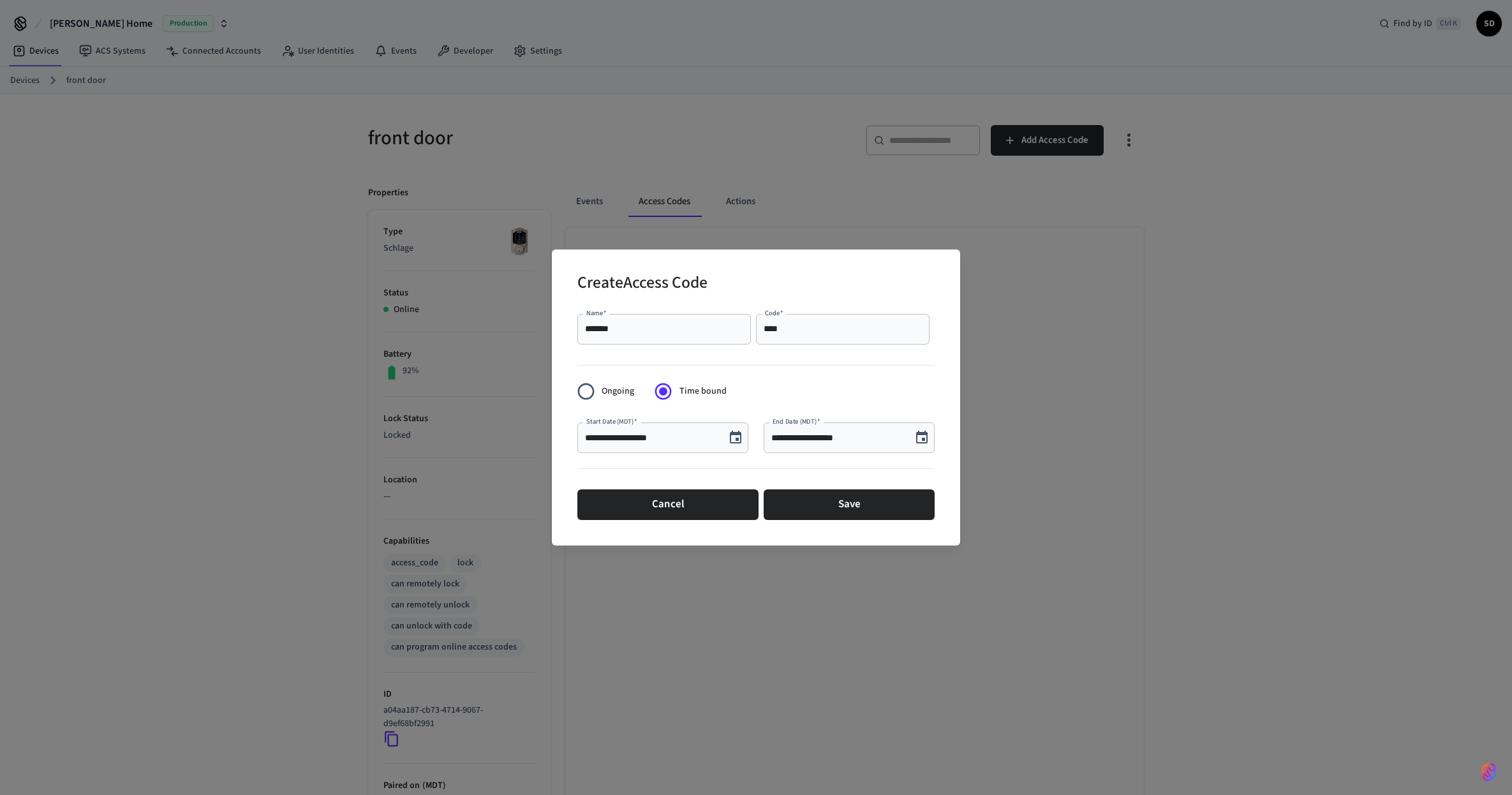
click at [613, 393] on span "Ongoing" at bounding box center [617, 391] width 33 height 13
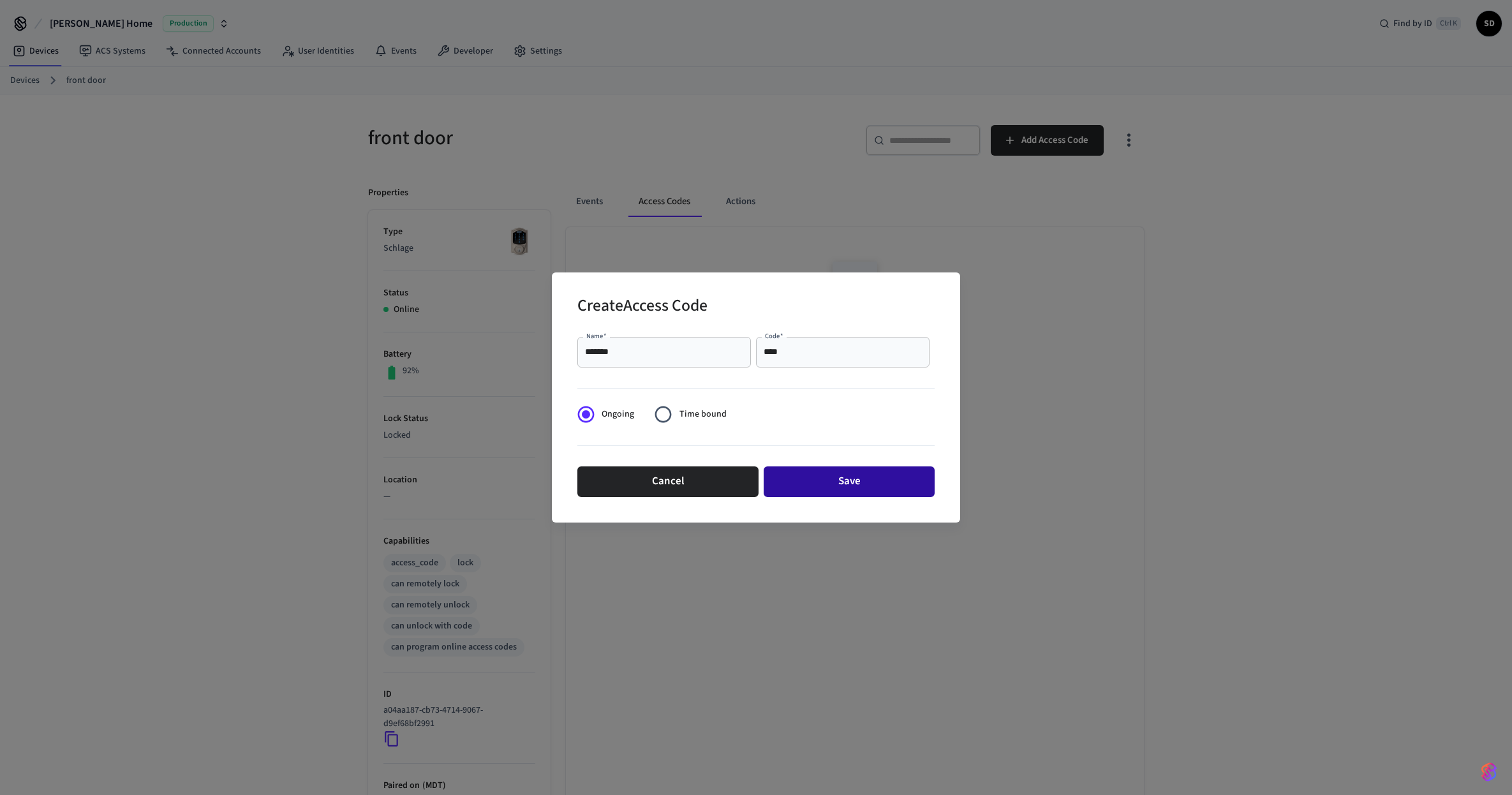
click at [840, 478] on button "Save" at bounding box center [848, 481] width 171 height 31
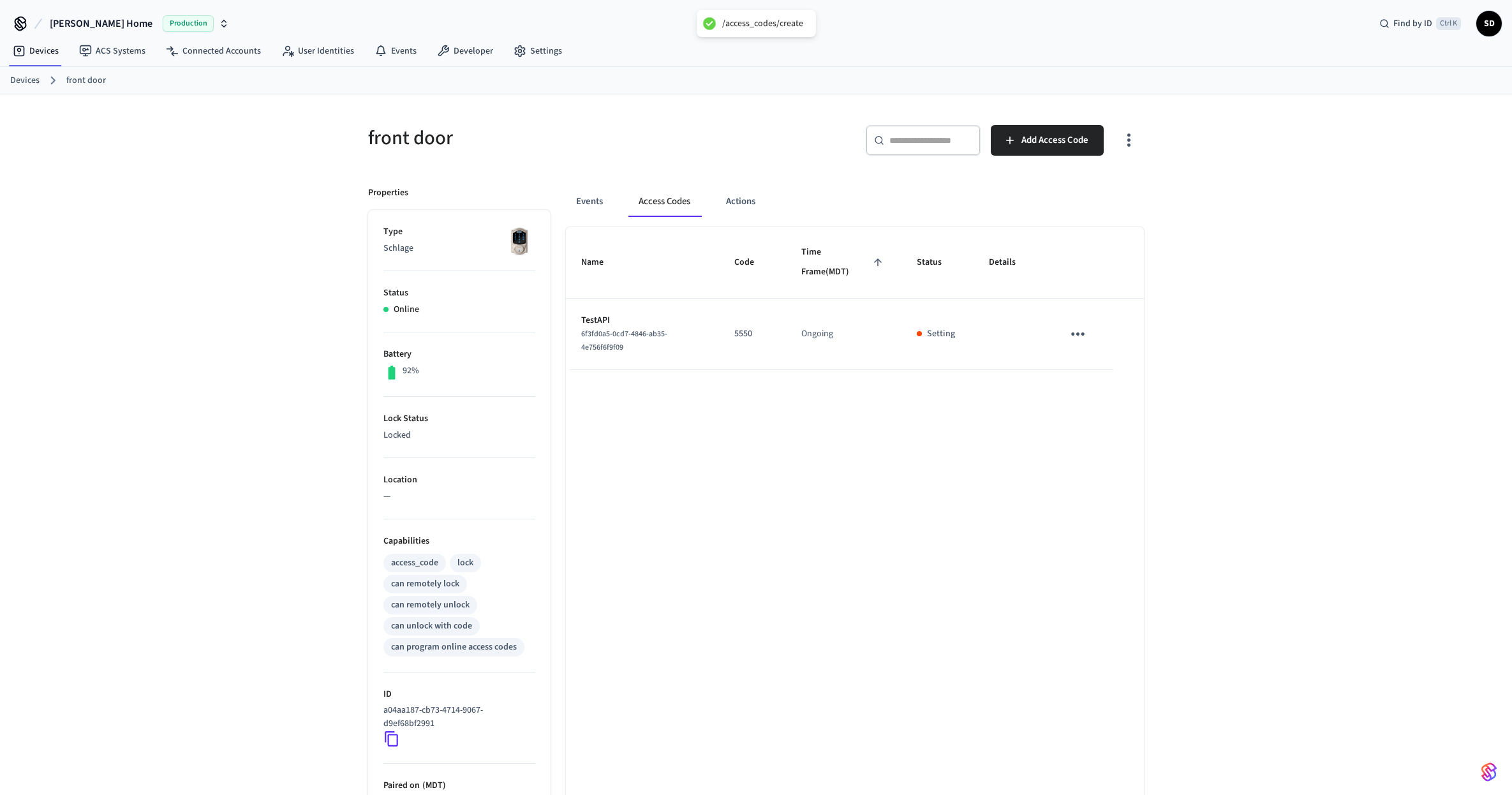
click at [1207, 422] on div "front door ​ ​ Add Access Code Properties Type Schlage Status Online Battery 92…" at bounding box center [756, 520] width 1512 height 852
click at [704, 267] on div "front door ​ ​ Add Access Code Properties Type Schlage Status Online Battery 92…" at bounding box center [755, 528] width 796 height 836
click at [811, 470] on div "Name Code Time Frame (MDT) Status Details TestAPI 6f3fd0a5-0cd7-4846-ab35-4e756…" at bounding box center [854, 587] width 578 height 719
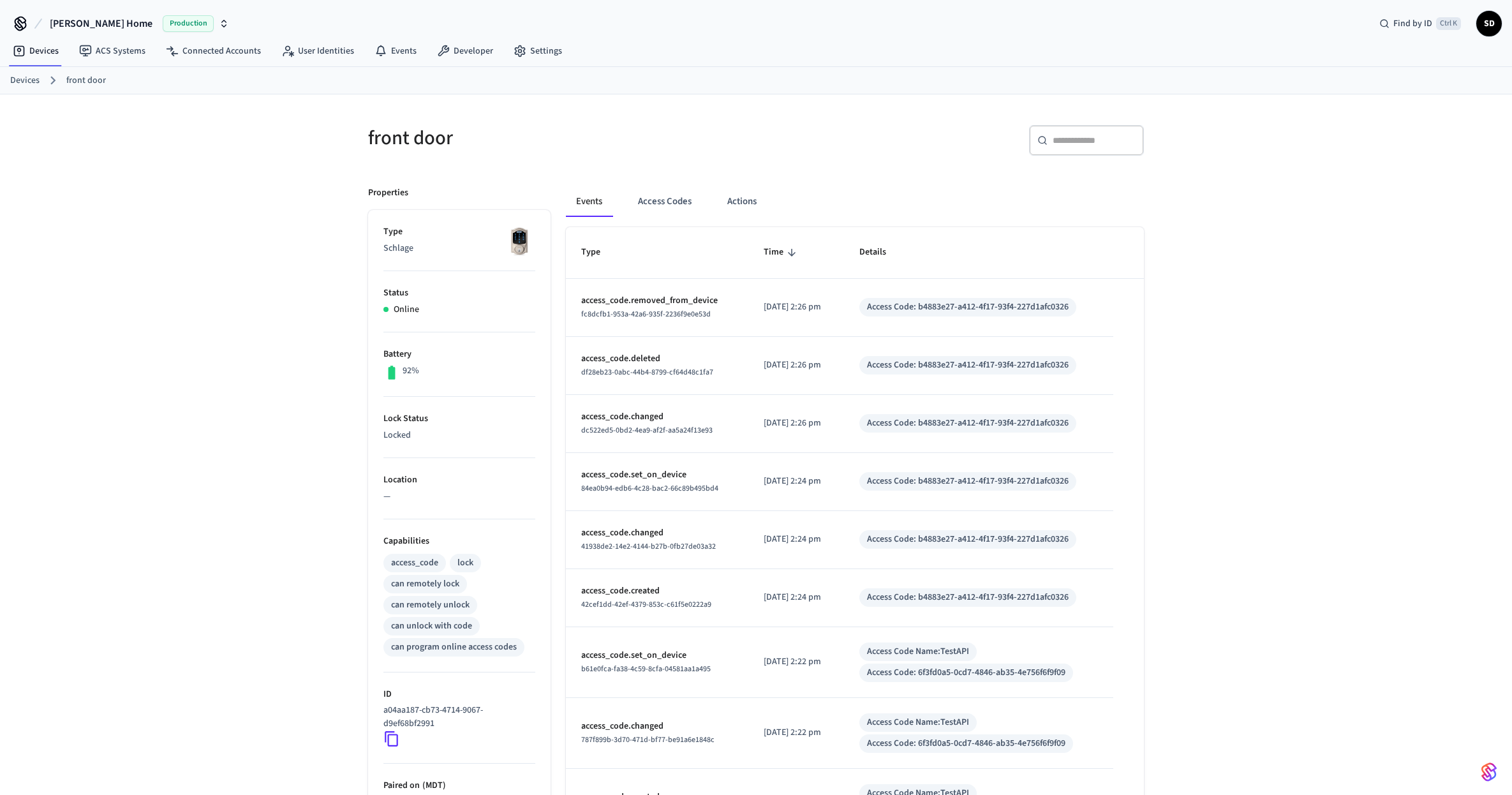
click at [707, 203] on div "Events Access Codes Actions" at bounding box center [854, 201] width 578 height 31
click at [721, 200] on button "Actions" at bounding box center [742, 201] width 50 height 31
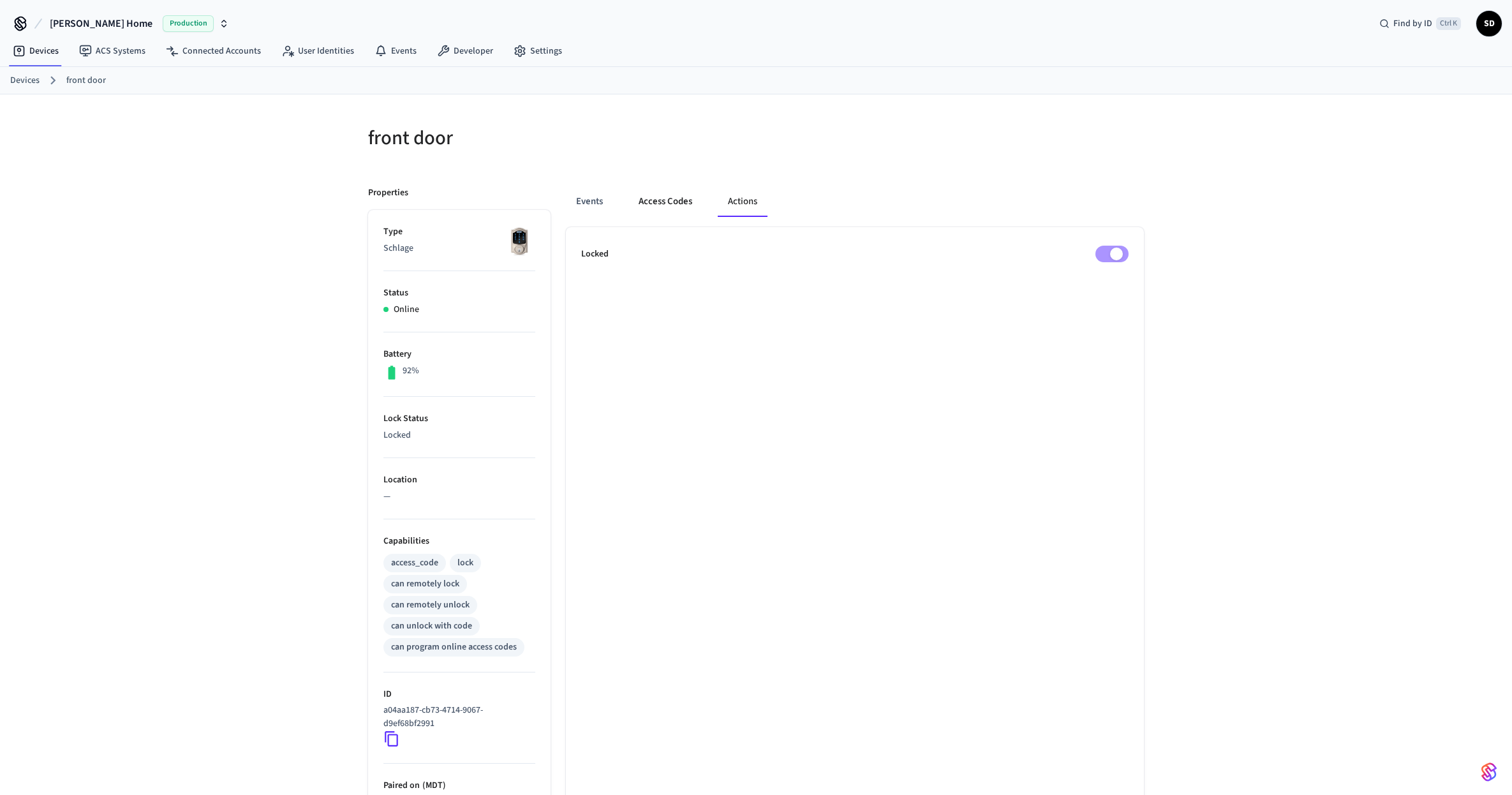
click at [658, 198] on button "Access Codes" at bounding box center [665, 201] width 74 height 31
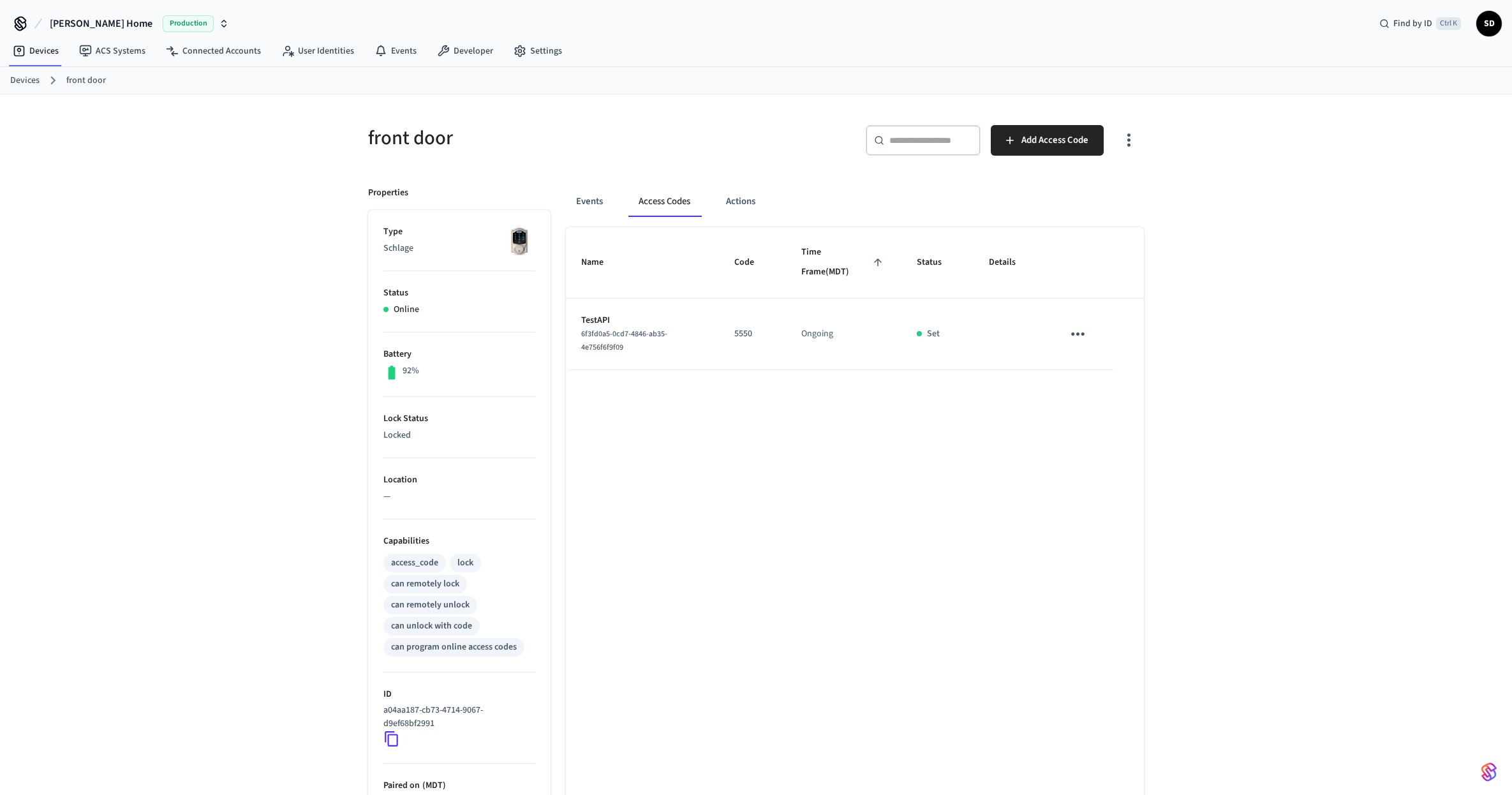
click at [222, 21] on icon "button" at bounding box center [223, 21] width 4 height 2
click at [57, 108] on span "Scott's Sandbox" at bounding box center [65, 106] width 98 height 13
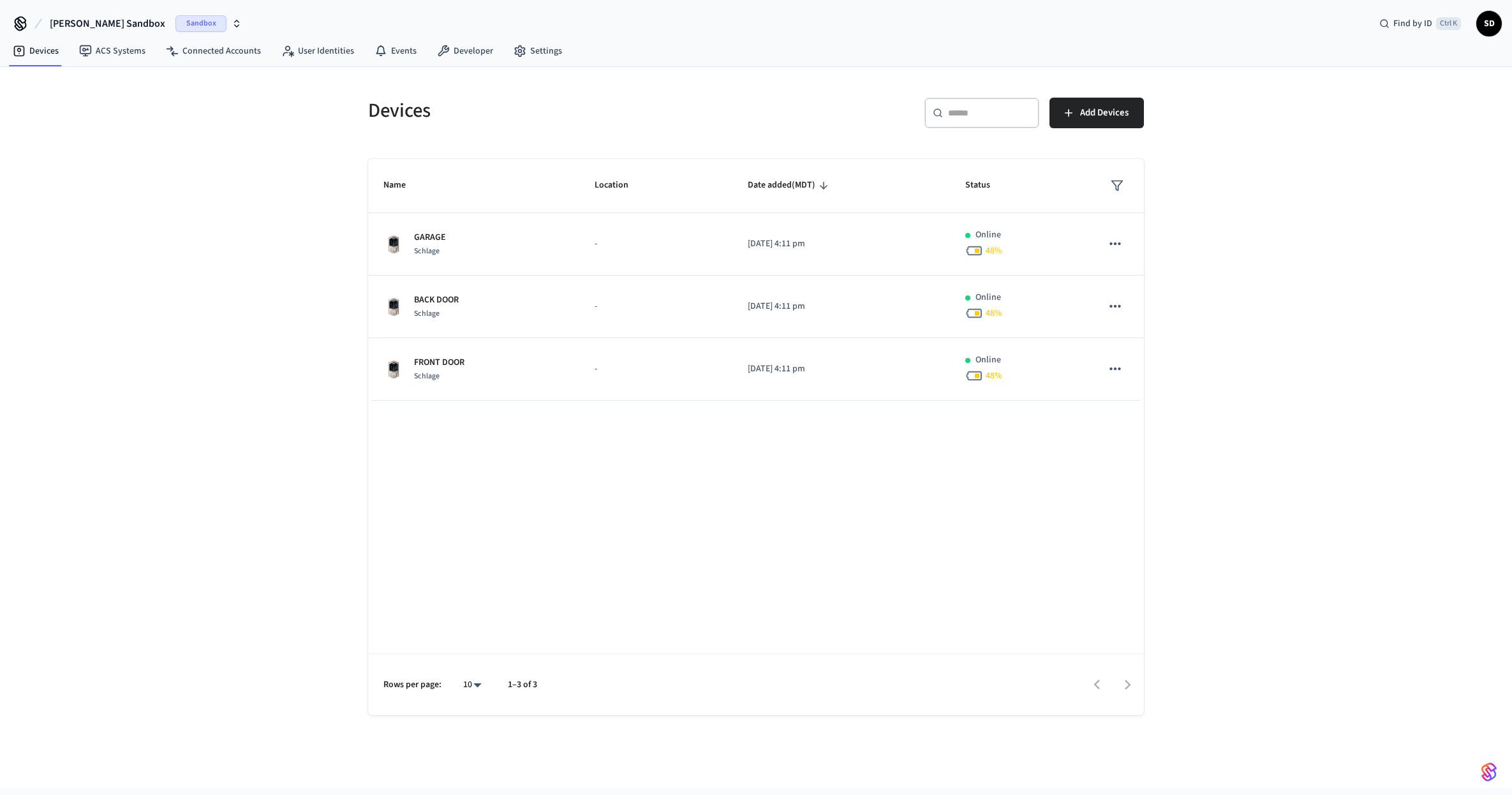
click at [1247, 248] on div "Devices ​ ​ Add Devices Name Location Date added (MDT) Status GARAGE Schlage - …" at bounding box center [756, 427] width 1512 height 721
click at [294, 262] on div "Devices ​ ​ Add Devices Name Location Date added (MDT) Status GARAGE Schlage - …" at bounding box center [756, 427] width 1512 height 721
click at [231, 22] on icon "button" at bounding box center [236, 24] width 11 height 11
click at [52, 84] on span "[PERSON_NAME] Home" at bounding box center [61, 82] width 87 height 13
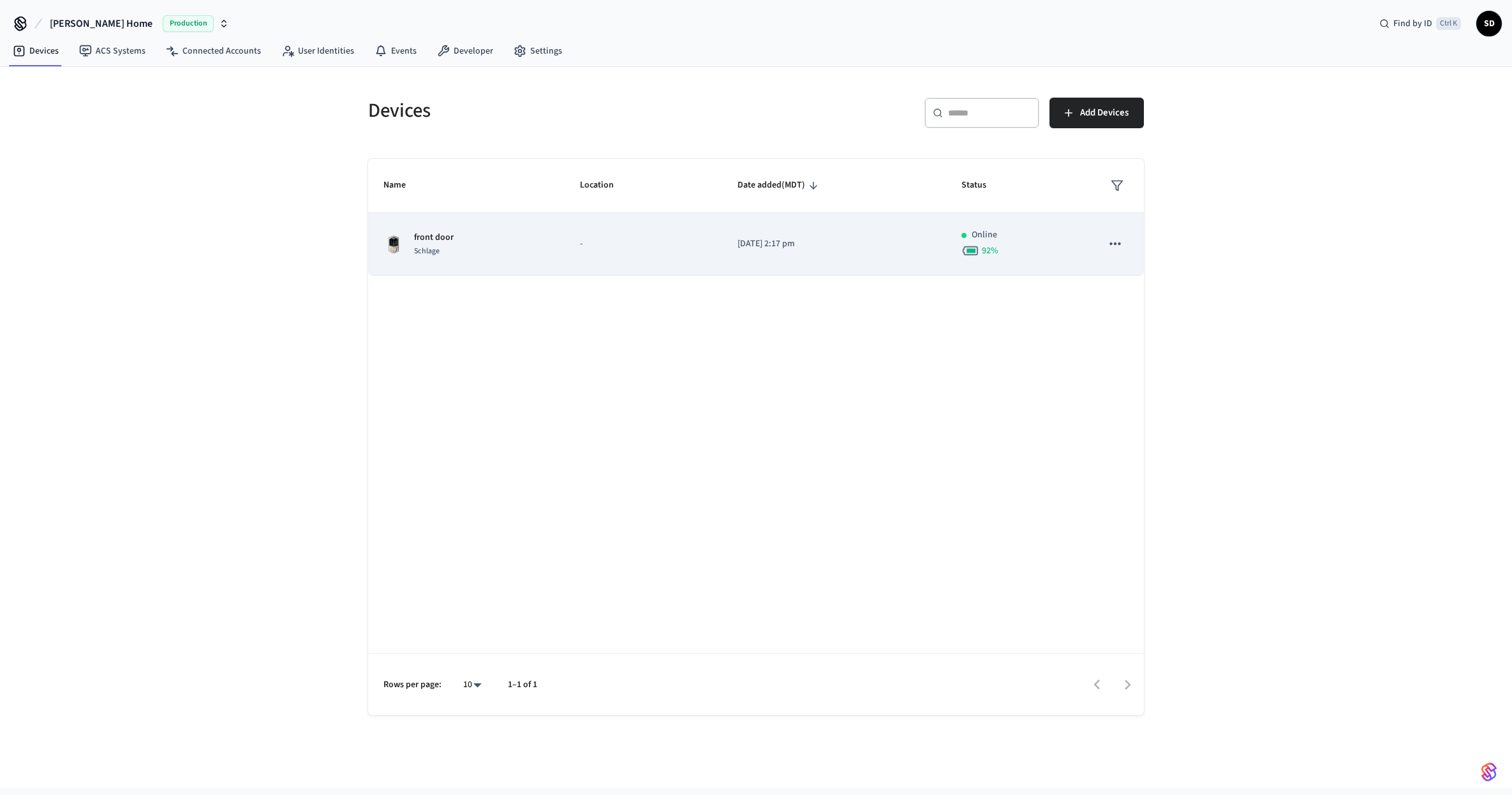
click at [493, 254] on div "front door Schlage" at bounding box center [466, 244] width 166 height 26
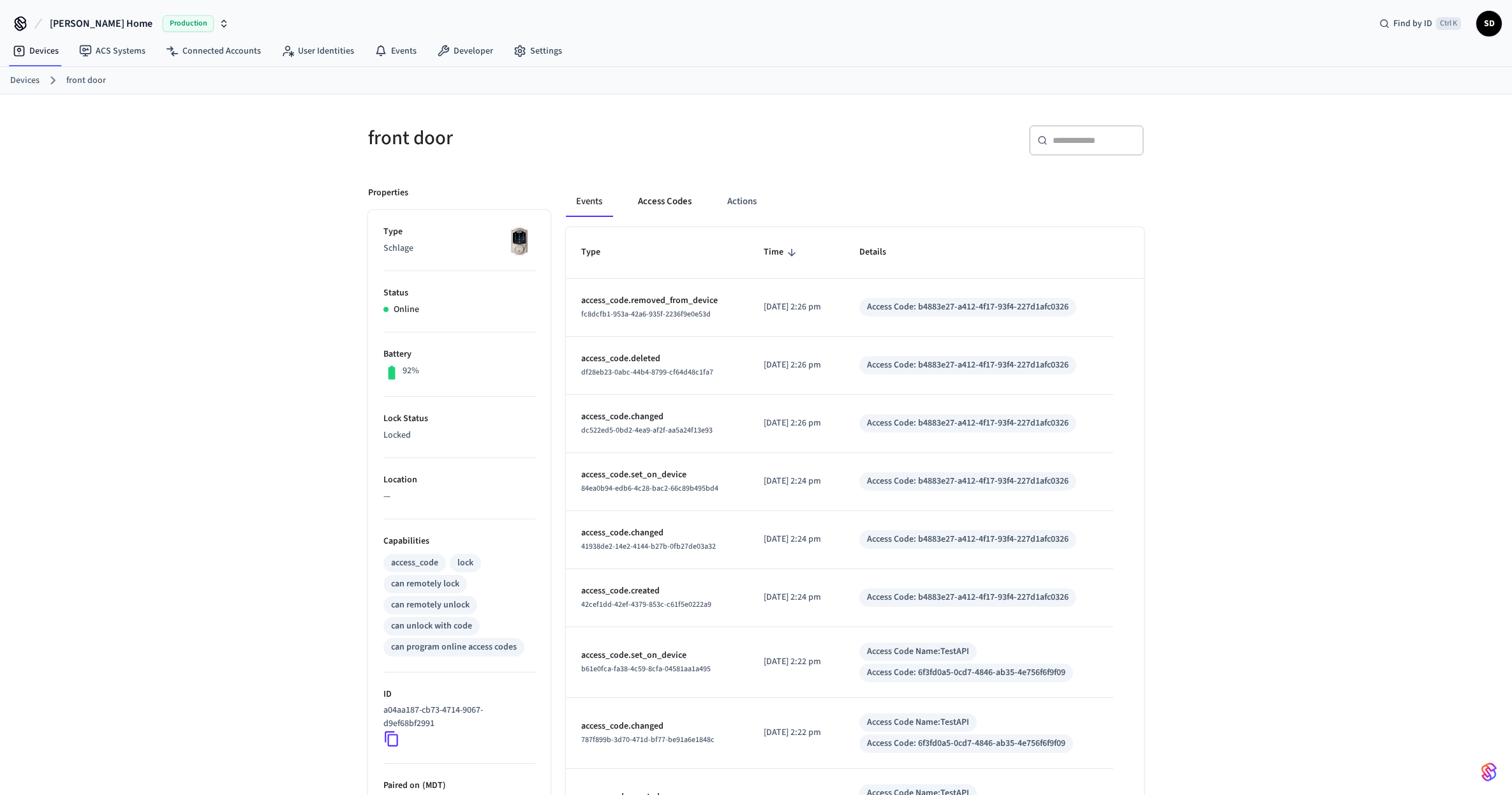
click at [669, 207] on button "Access Codes" at bounding box center [665, 201] width 74 height 31
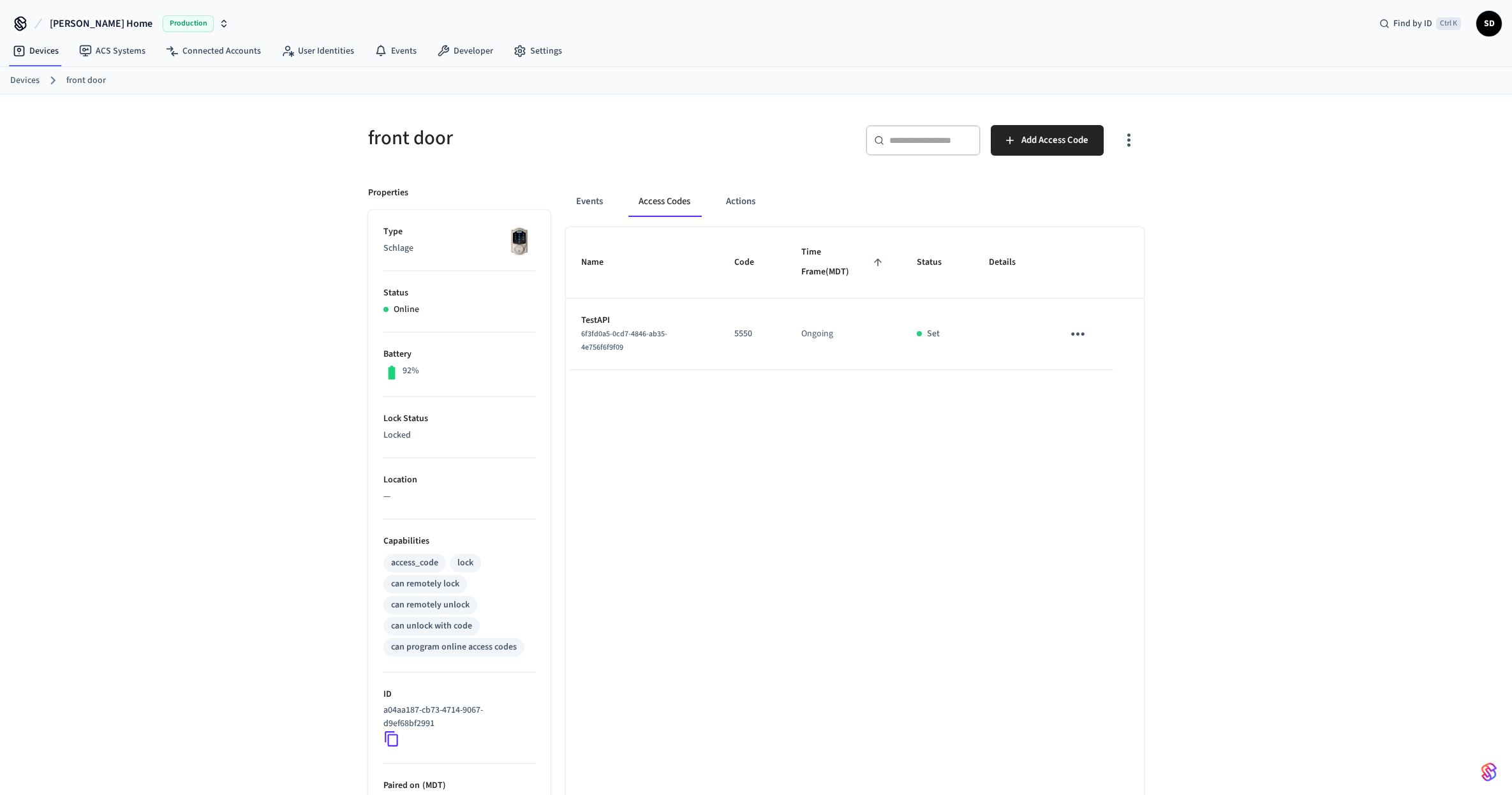
click at [777, 137] on div "​ ​ Add Access Code" at bounding box center [953, 145] width 380 height 40
click at [528, 52] on link "Settings" at bounding box center [537, 51] width 69 height 23
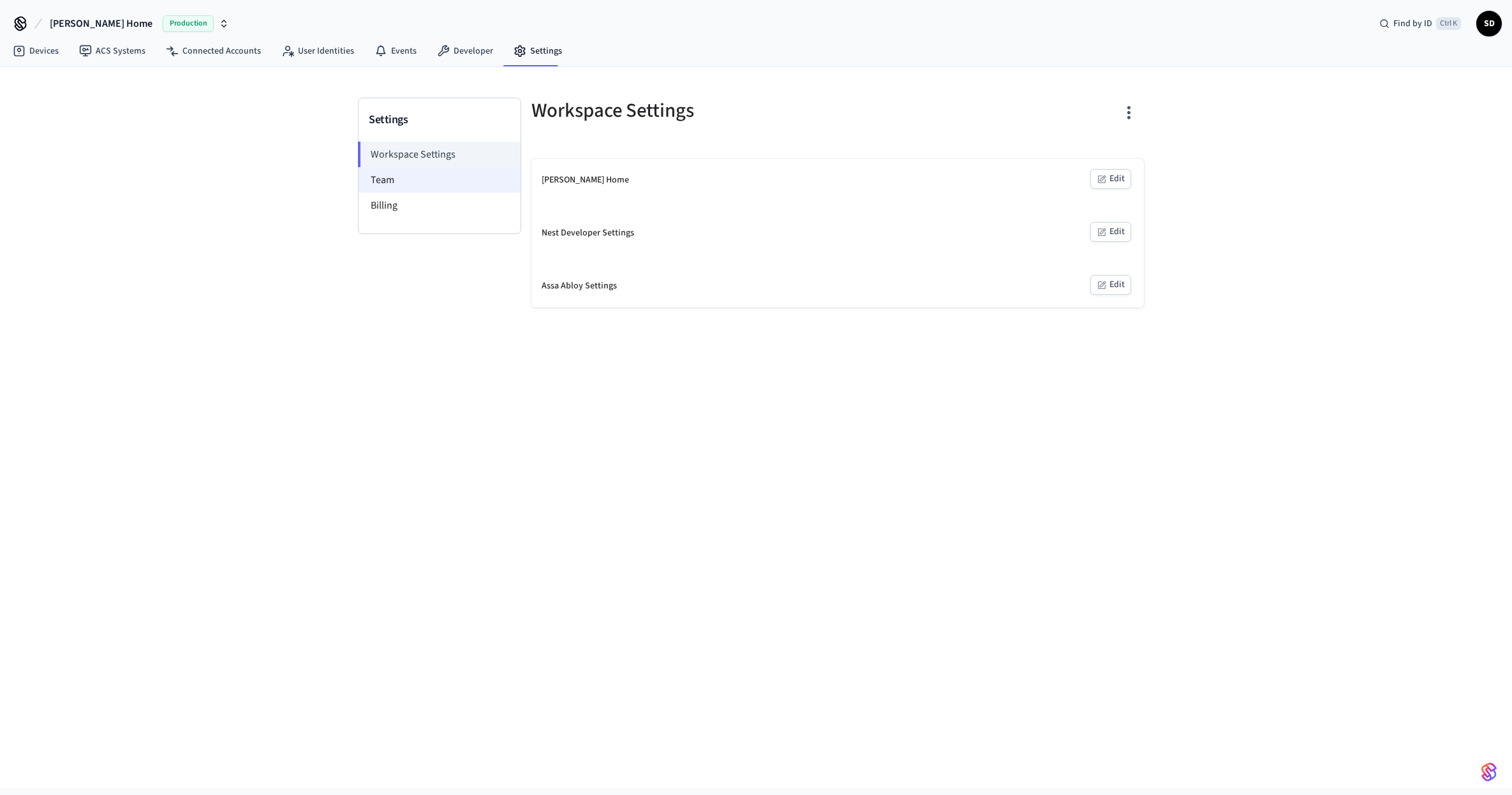
click at [432, 172] on li "Team" at bounding box center [440, 179] width 162 height 26
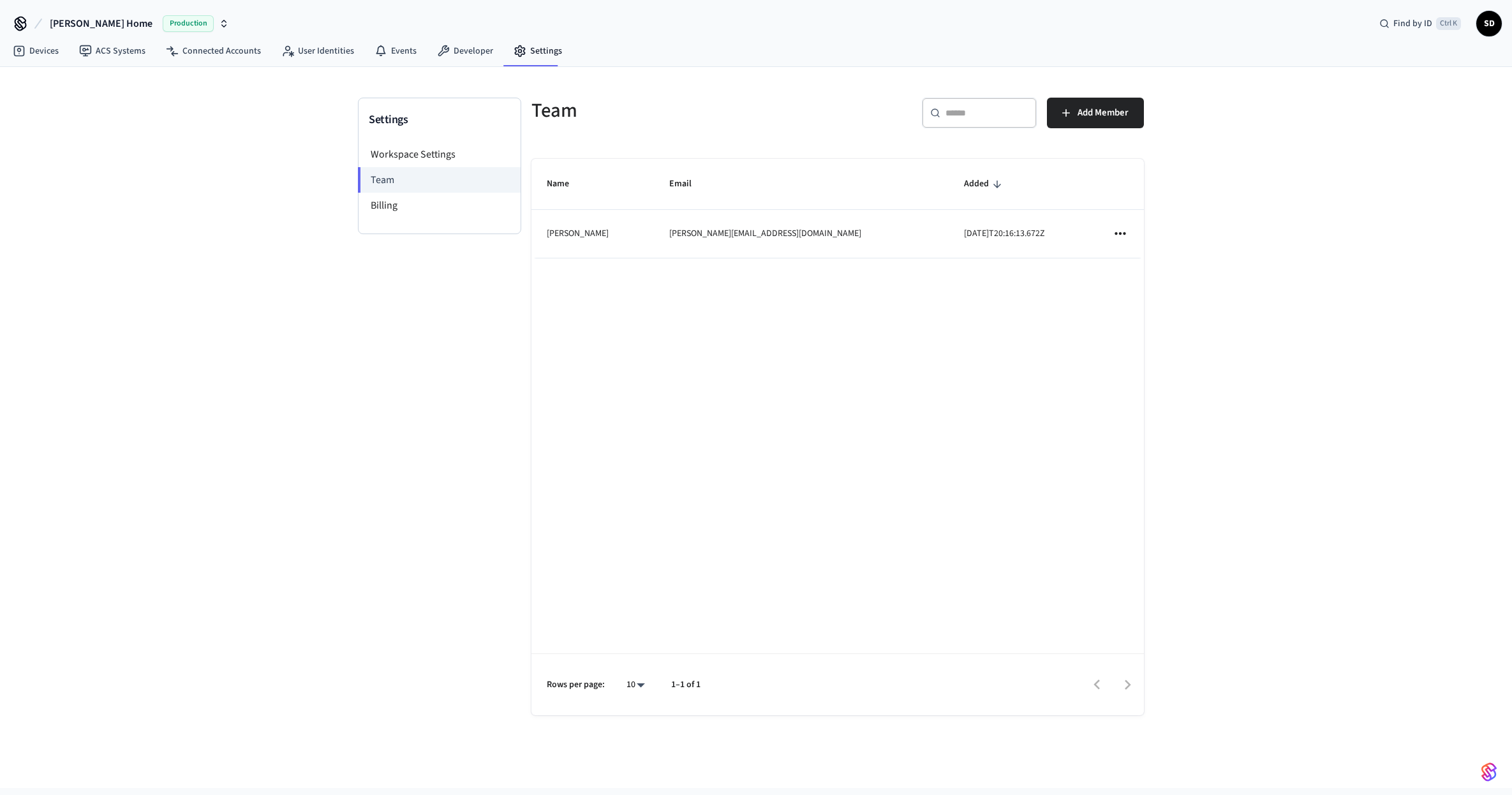
click at [1114, 234] on icon "sticky table" at bounding box center [1120, 233] width 17 height 17
click at [861, 362] on div at bounding box center [756, 398] width 1512 height 795
click at [380, 197] on li "Billing" at bounding box center [440, 205] width 162 height 26
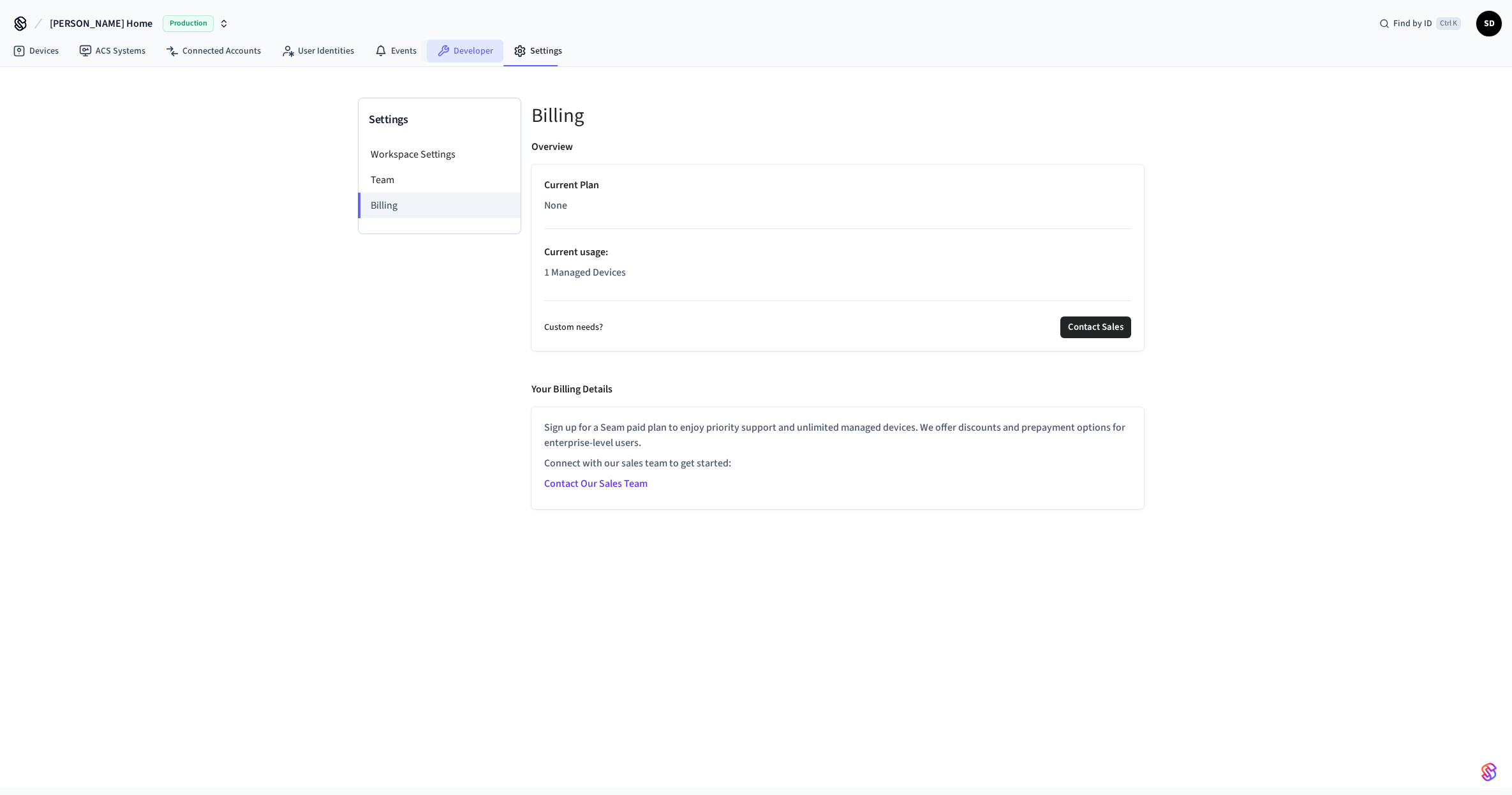
click at [455, 48] on link "Developer" at bounding box center [464, 51] width 76 height 23
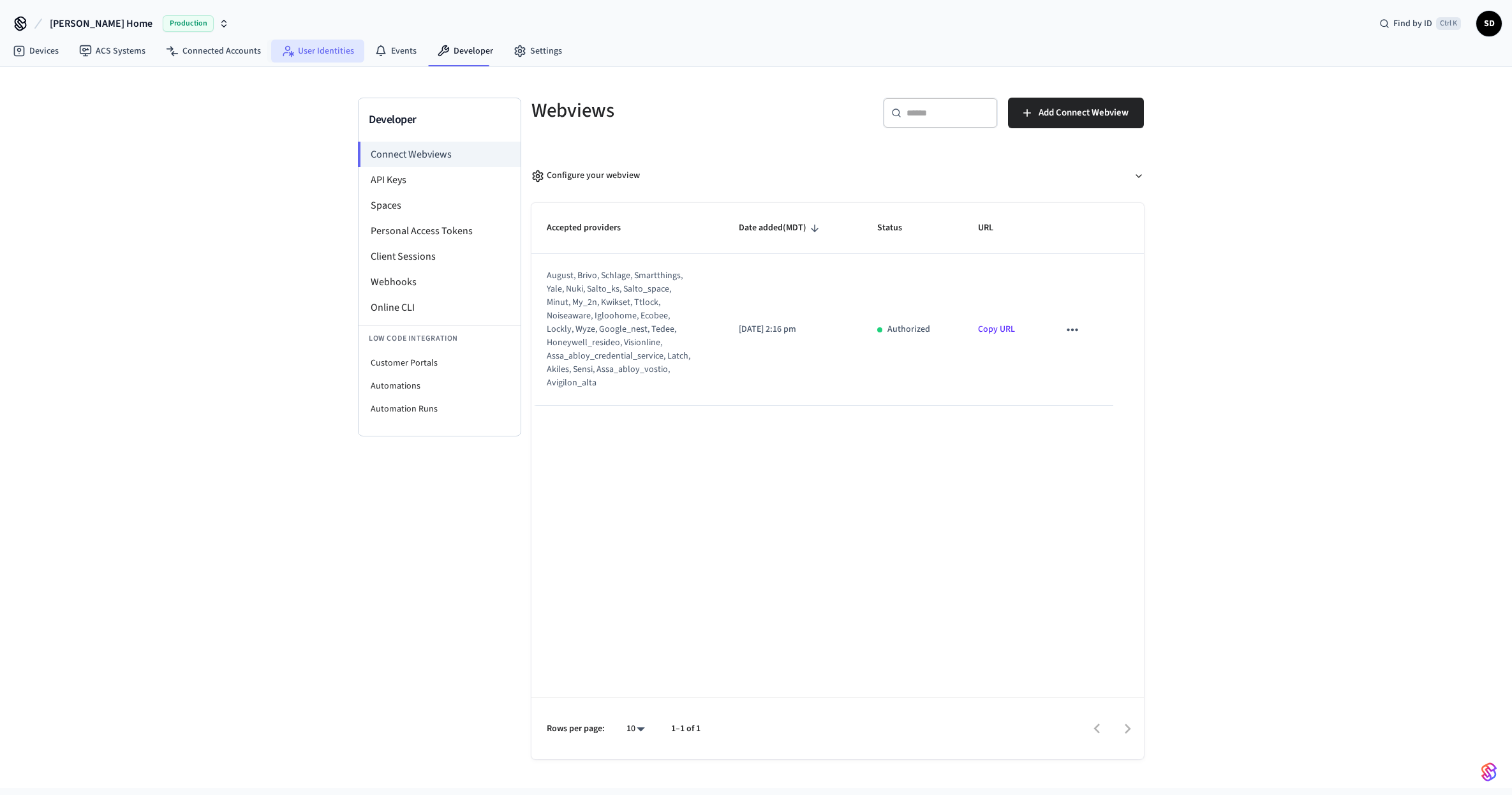
click at [329, 53] on link "User Identities" at bounding box center [317, 51] width 93 height 23
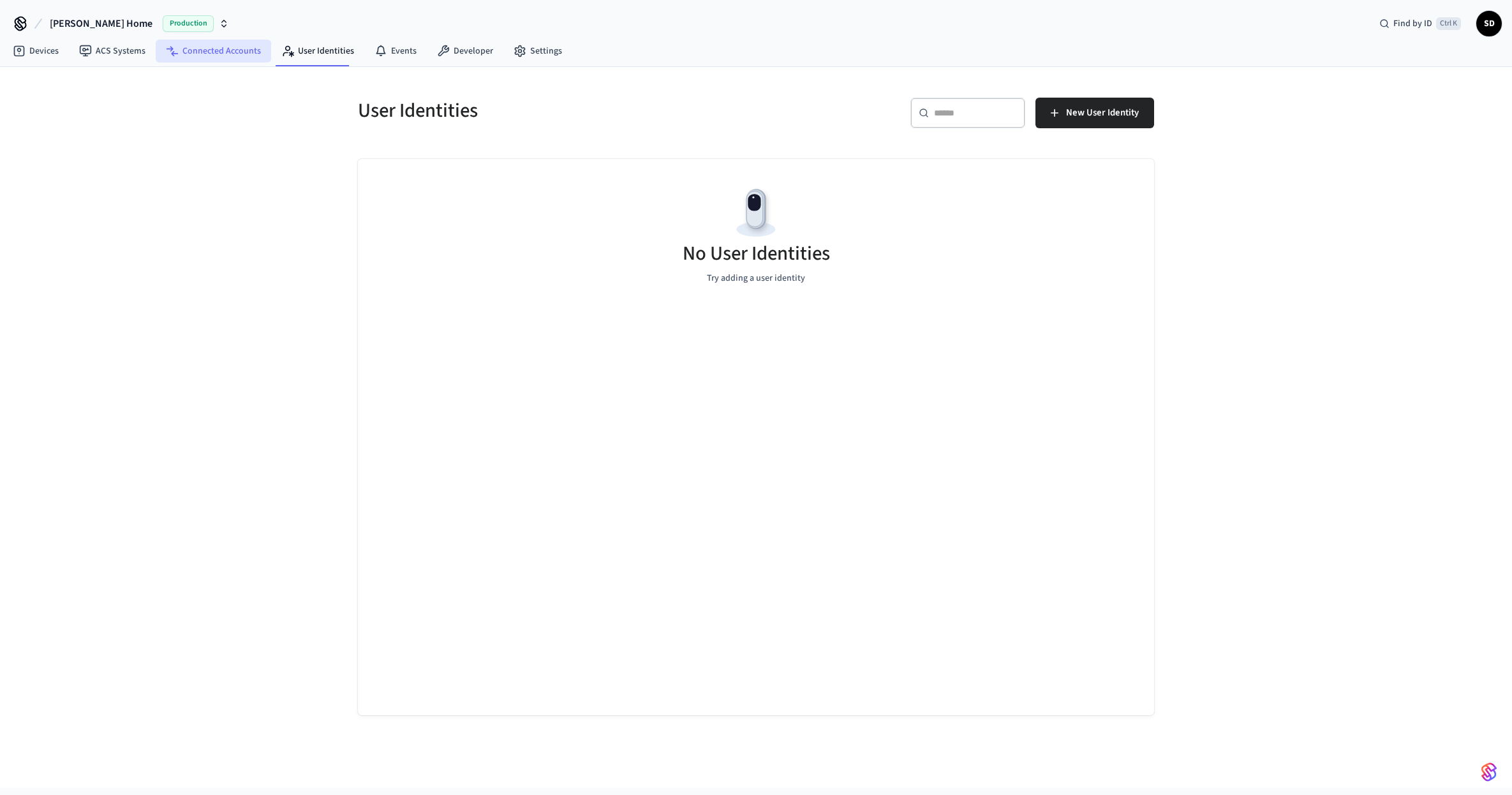
click at [231, 55] on link "Connected Accounts" at bounding box center [213, 51] width 115 height 23
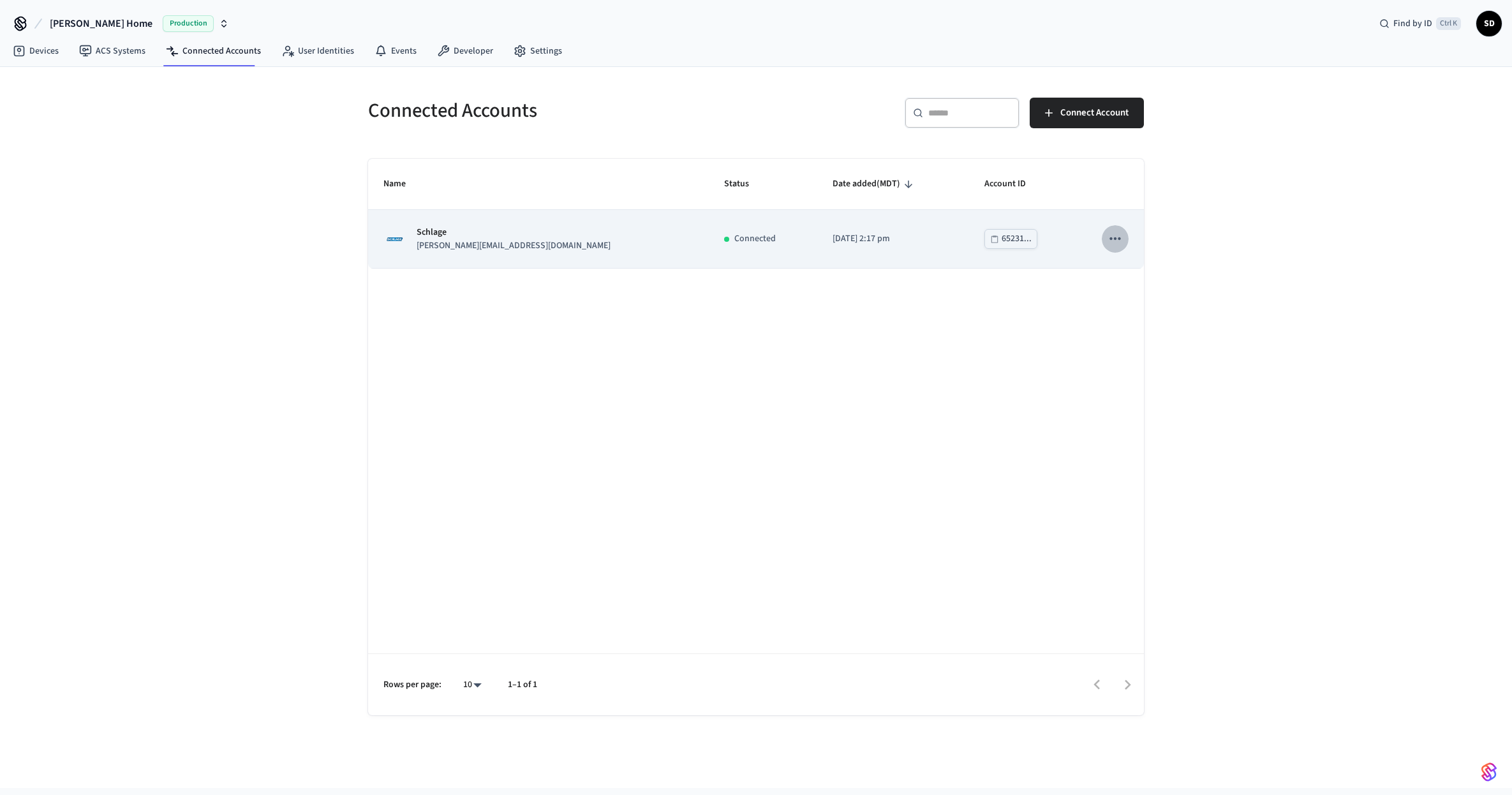
click at [1125, 241] on button "sticky table" at bounding box center [1115, 238] width 26 height 26
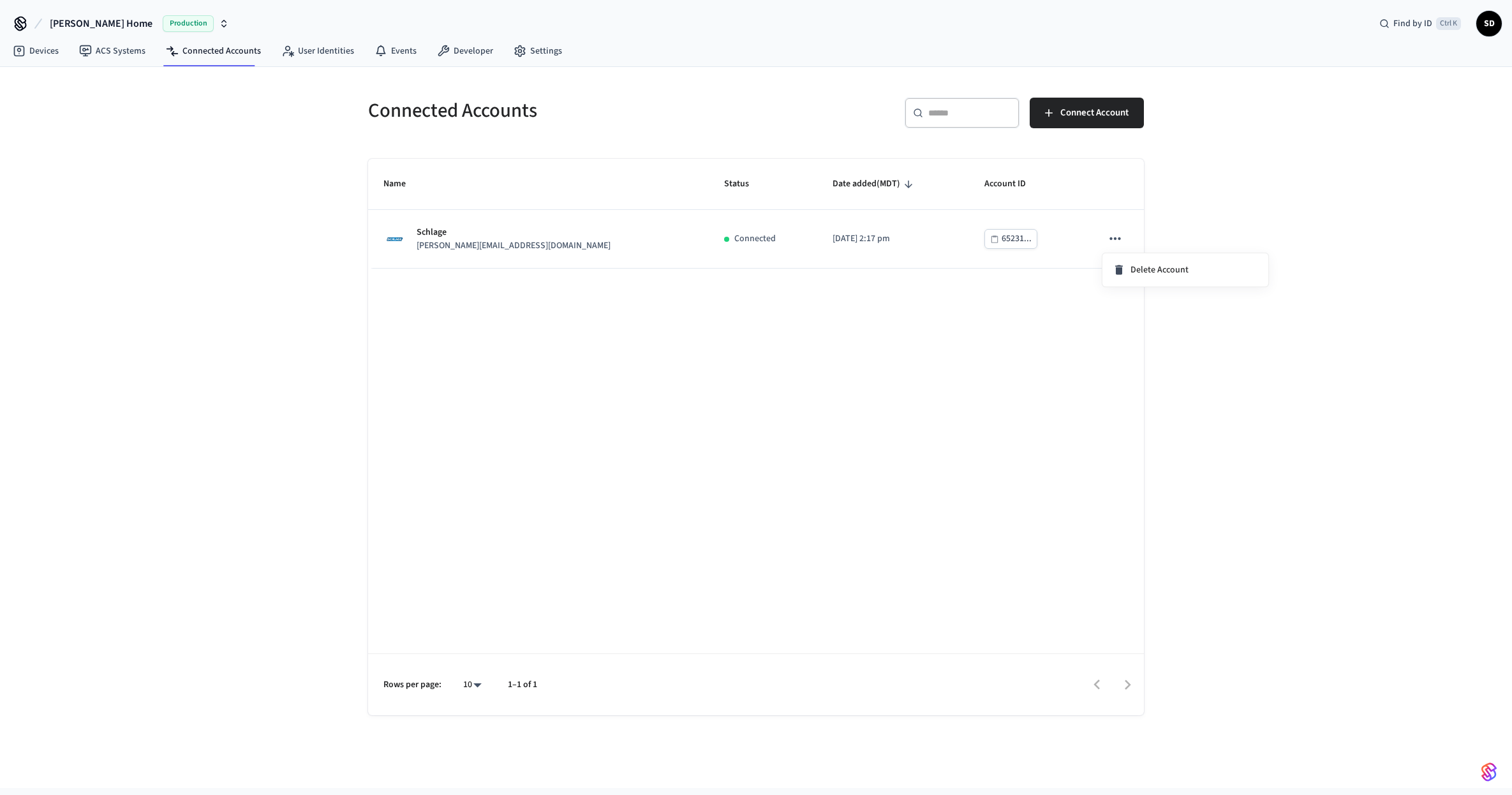
drag, startPoint x: 955, startPoint y: 359, endPoint x: 901, endPoint y: 343, distance: 56.3
click at [956, 358] on div at bounding box center [756, 398] width 1512 height 795
click at [145, 62] on link "ACS Systems" at bounding box center [112, 51] width 87 height 23
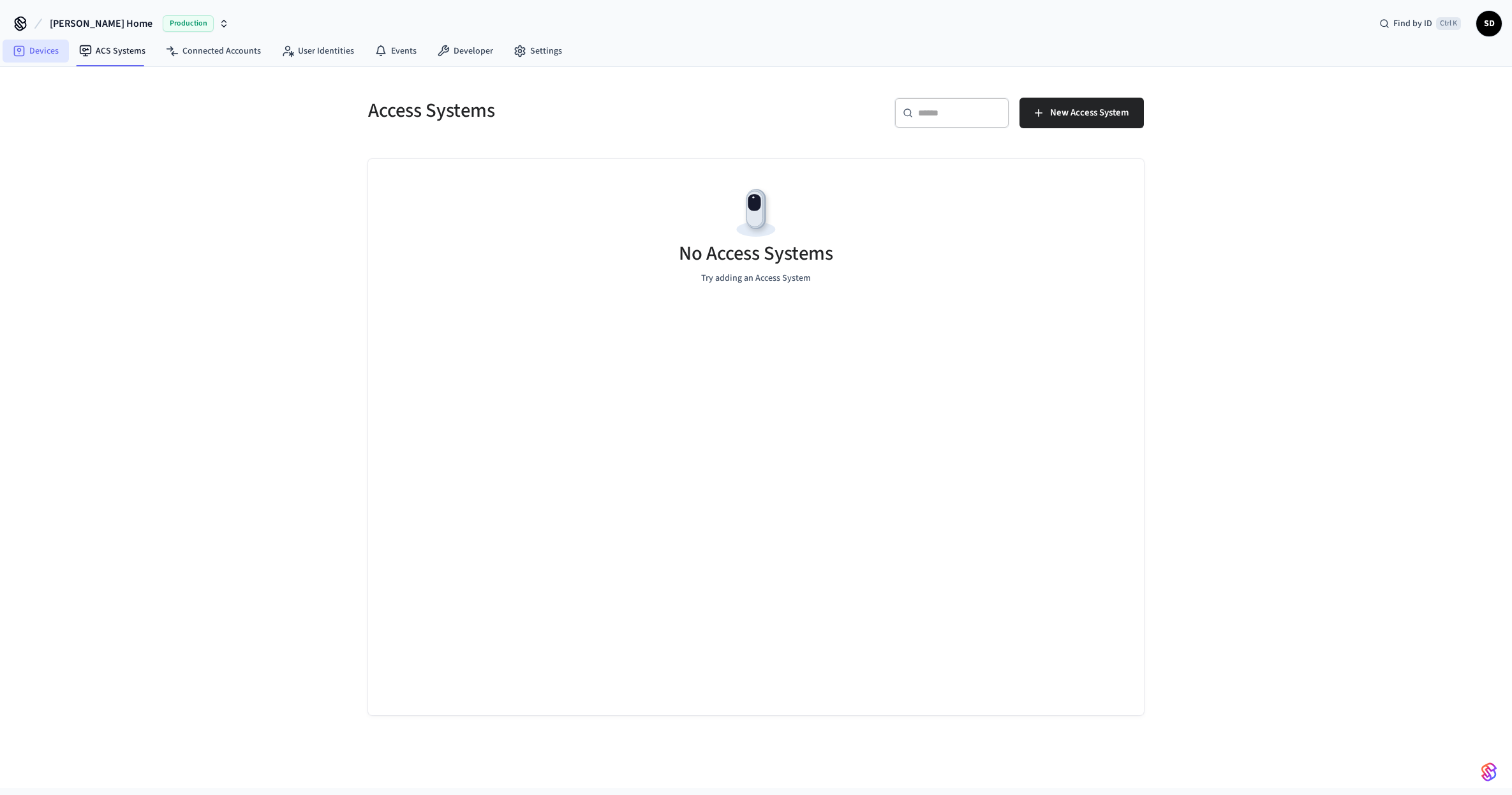
click at [45, 49] on link "Devices" at bounding box center [35, 51] width 66 height 23
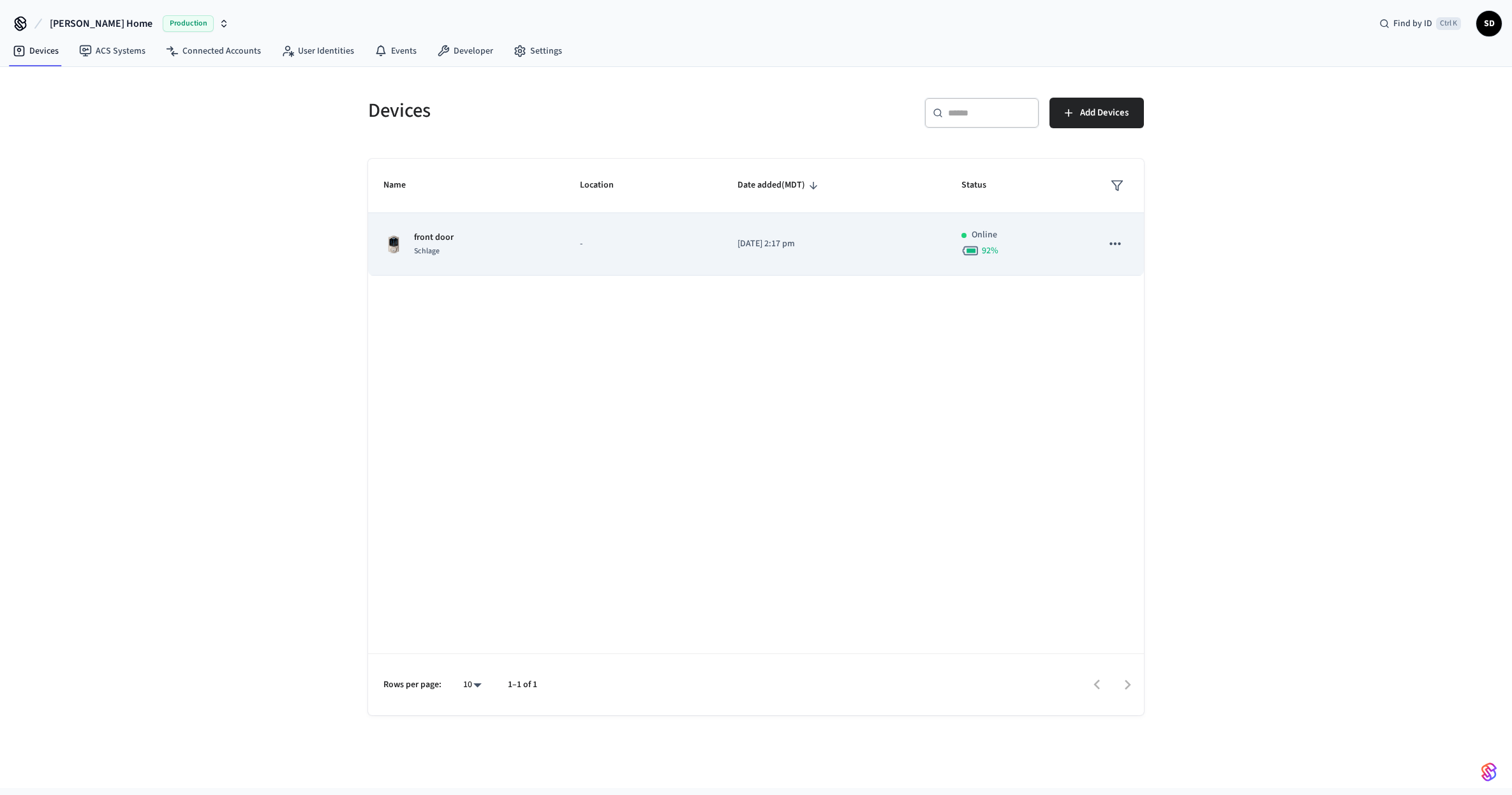
click at [1118, 243] on icon "sticky table" at bounding box center [1115, 244] width 11 height 3
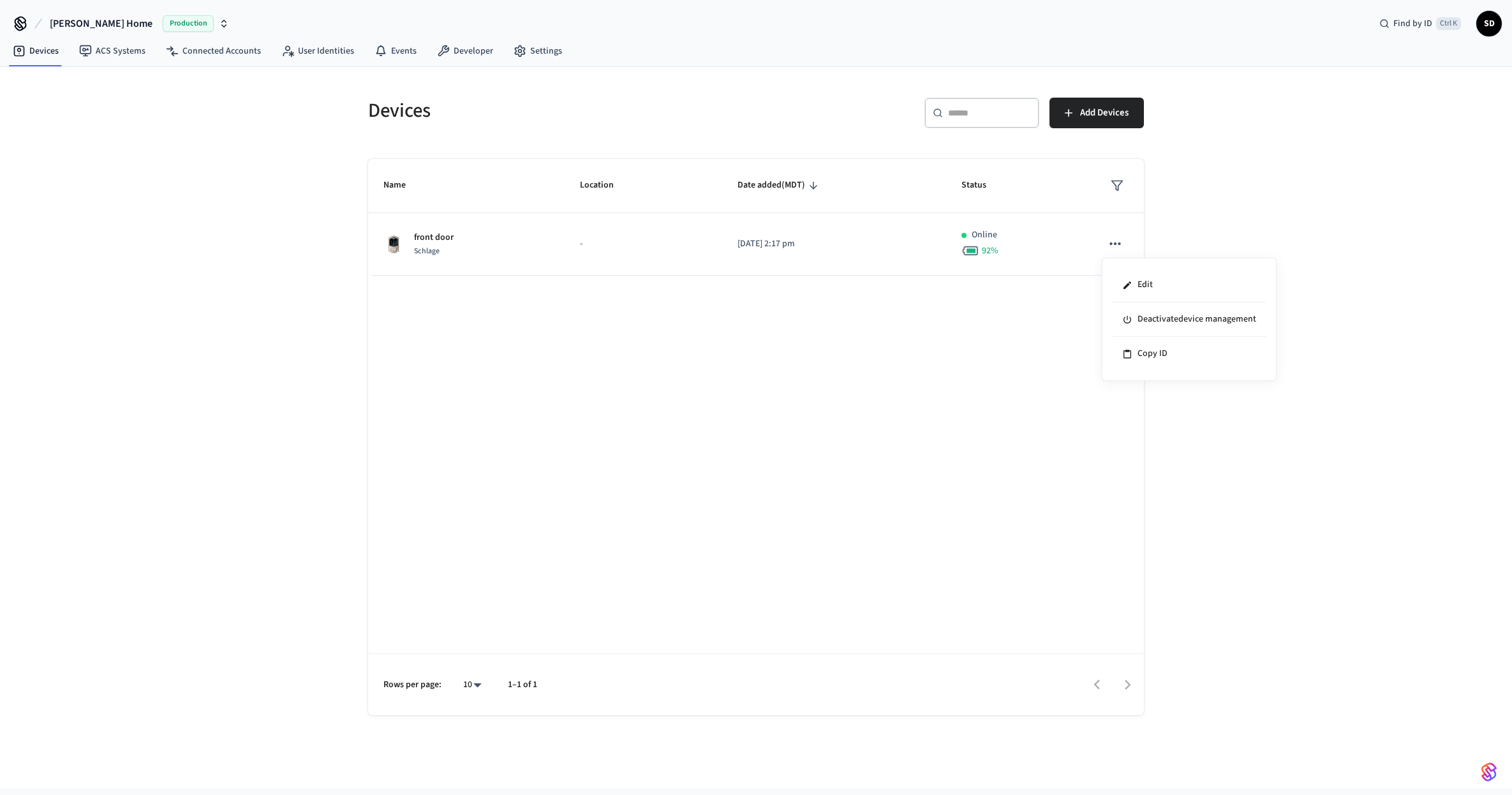
click at [719, 250] on div at bounding box center [756, 398] width 1512 height 795
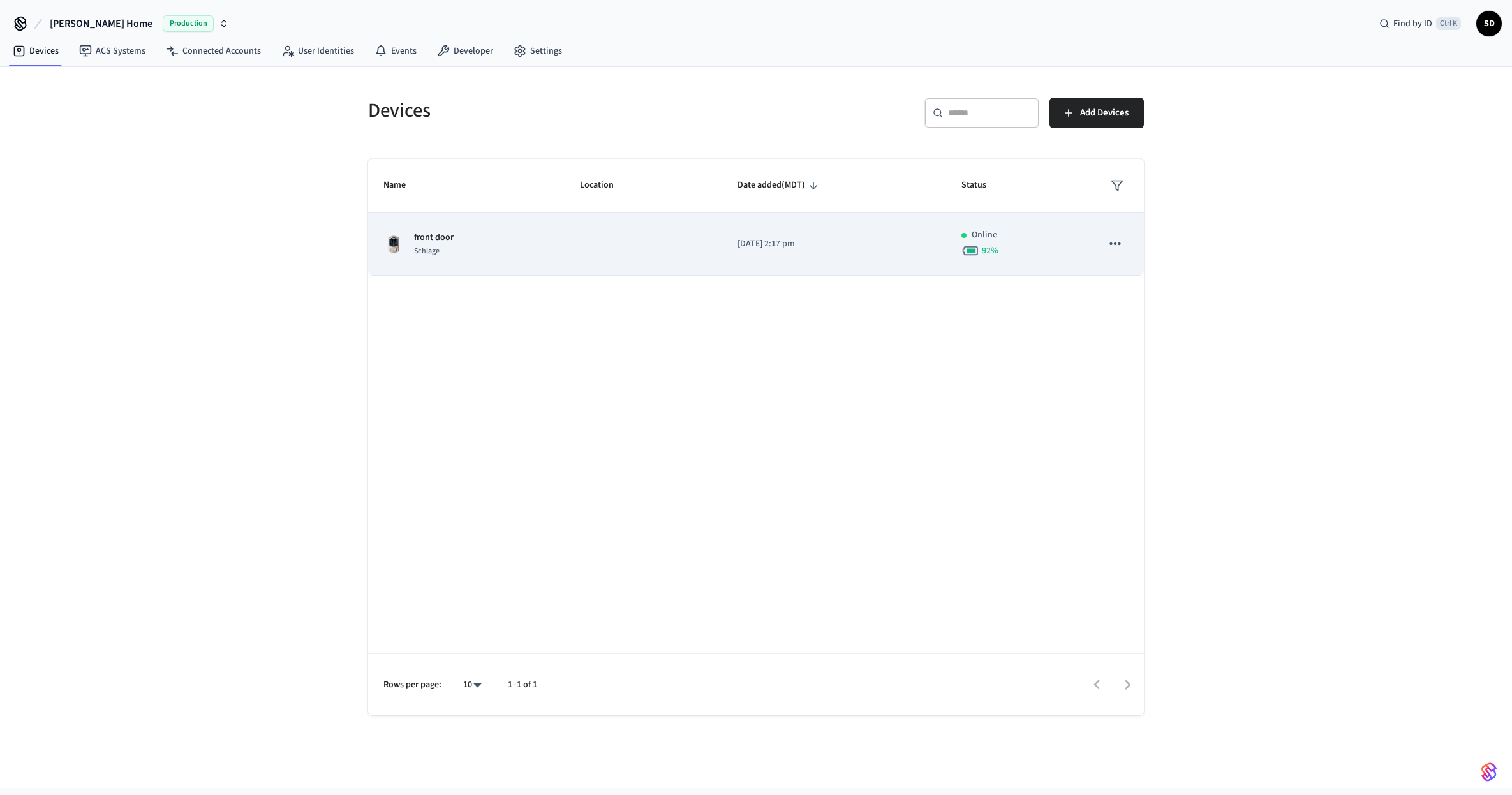
click at [475, 243] on div "front door Schlage" at bounding box center [466, 244] width 166 height 26
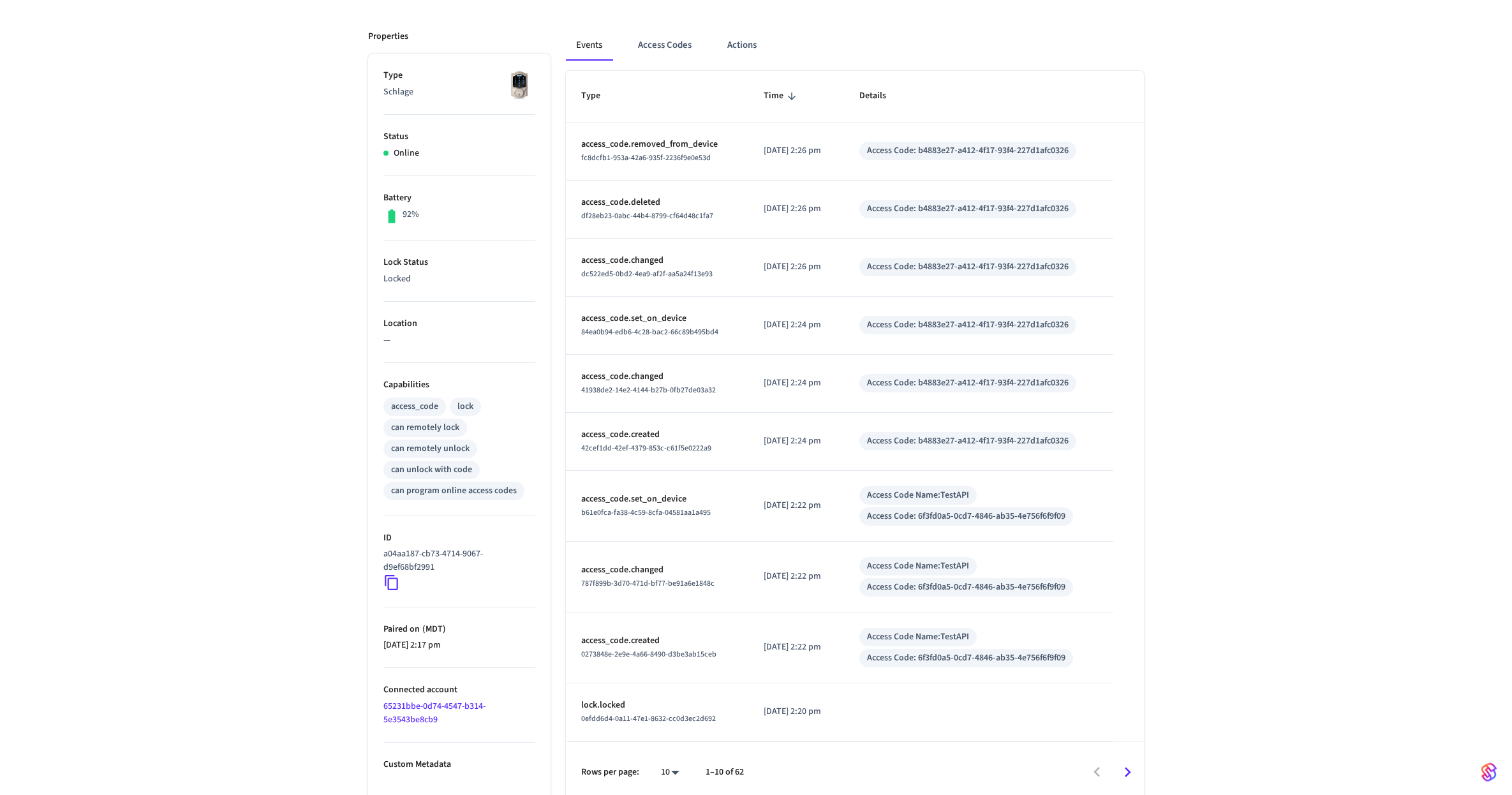
scroll to position [164, 0]
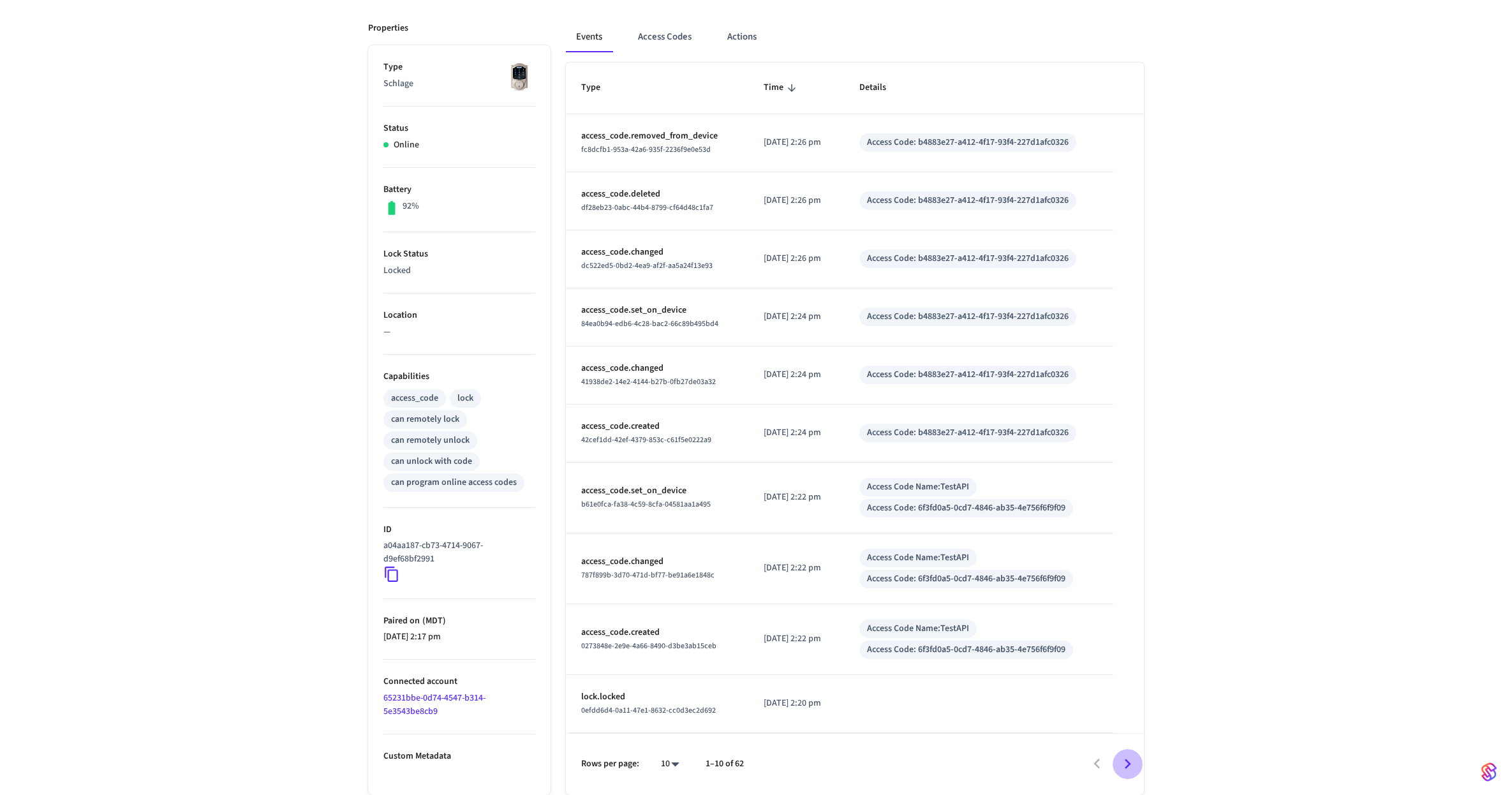
click at [1125, 762] on icon "Go to next page" at bounding box center [1127, 764] width 19 height 19
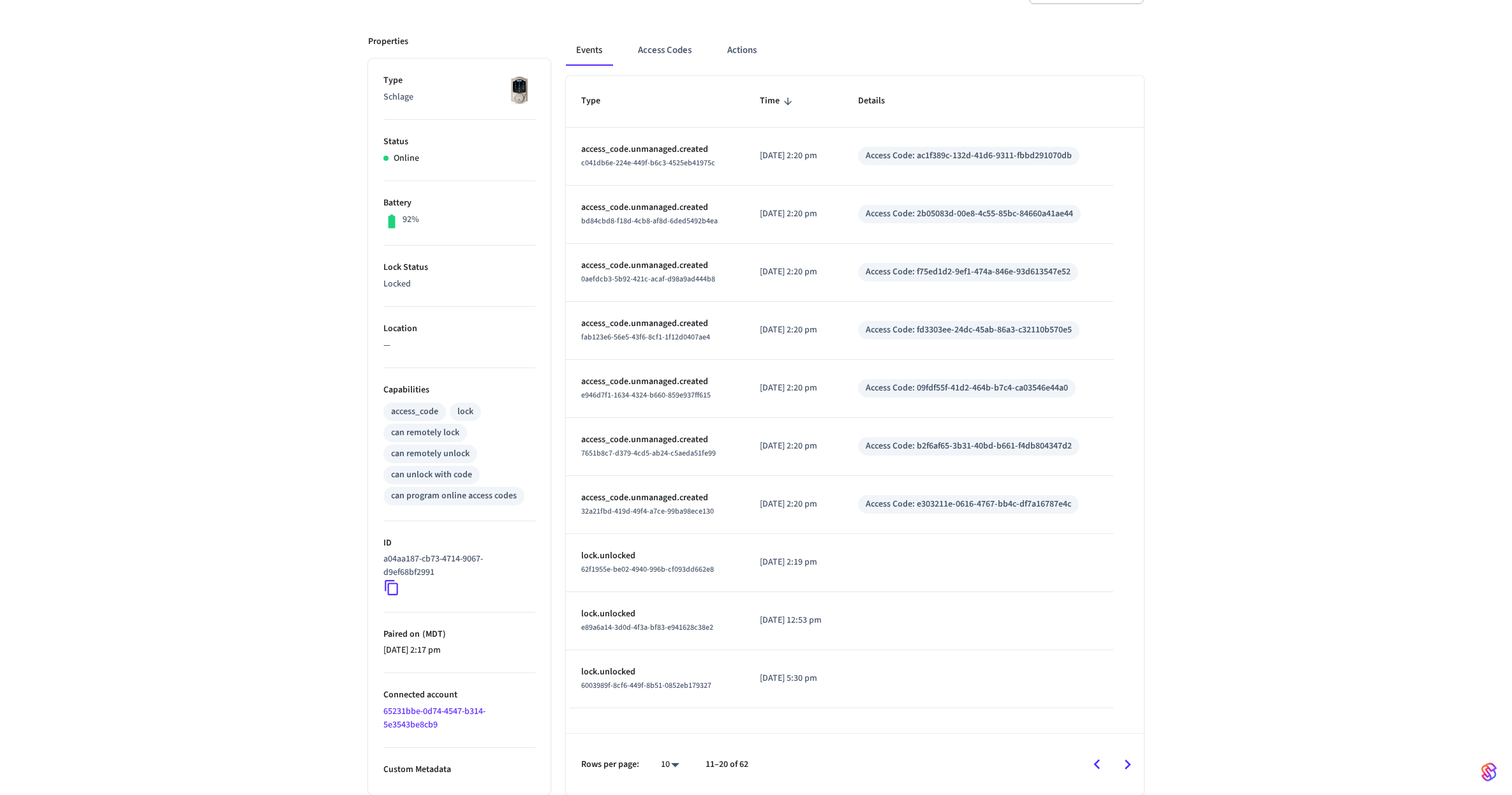
click at [660, 146] on p "access_code.unmanaged.created" at bounding box center [655, 150] width 148 height 13
click at [1095, 766] on icon "Go to previous page" at bounding box center [1096, 764] width 6 height 11
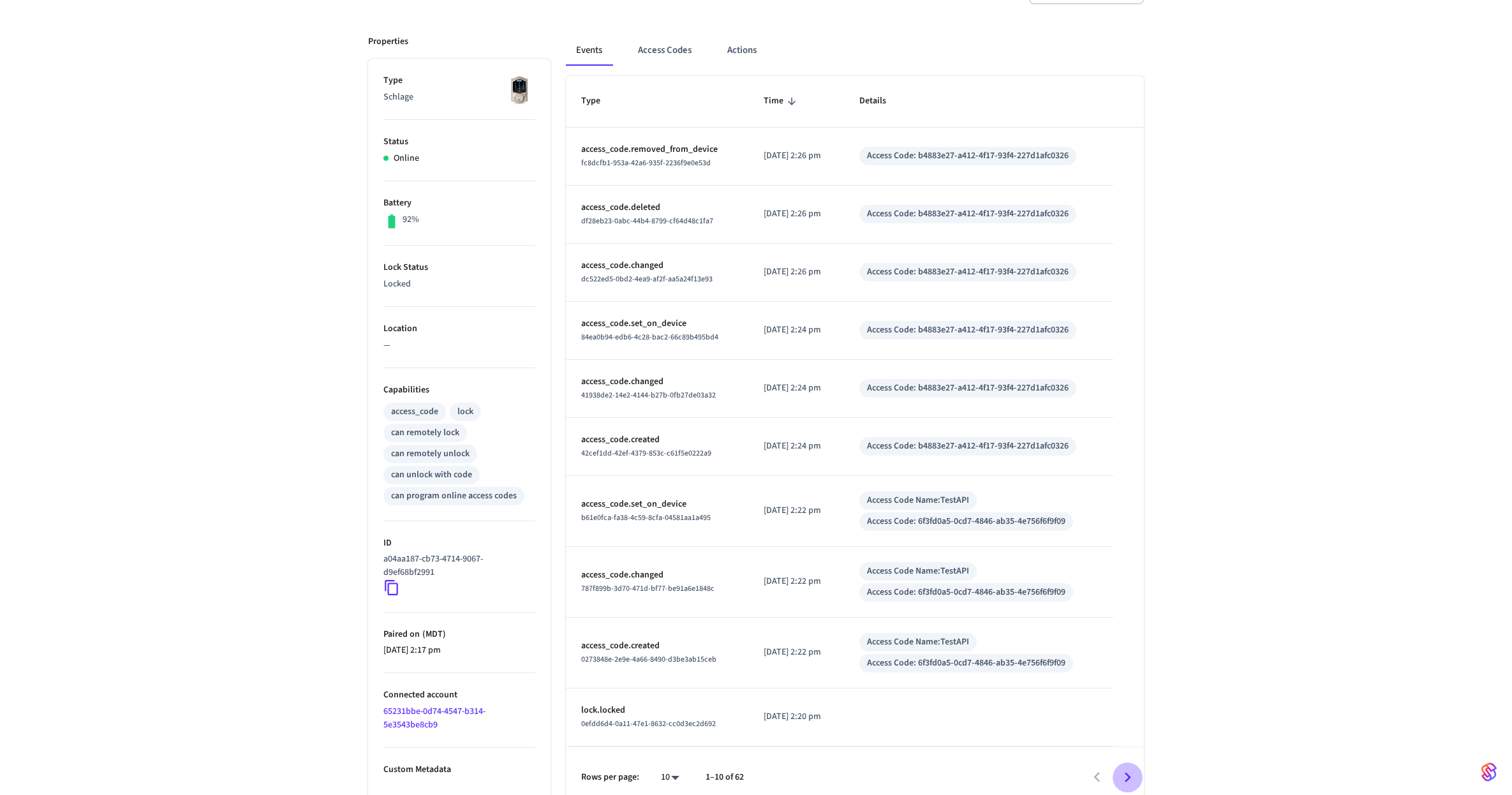
click at [1123, 775] on icon "Go to next page" at bounding box center [1127, 777] width 19 height 19
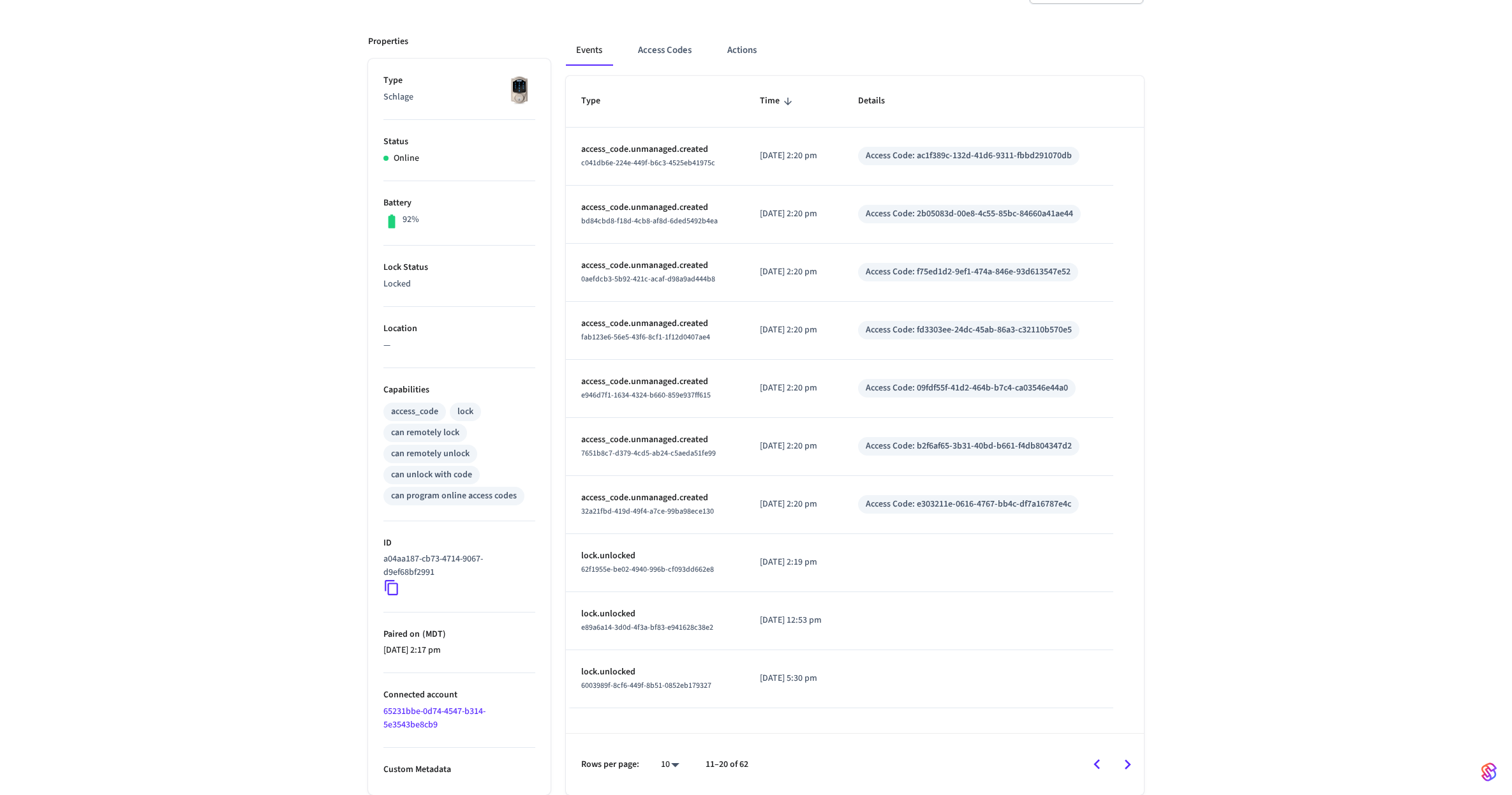
click at [651, 383] on p "access_code.unmanaged.created" at bounding box center [655, 382] width 148 height 13
click at [1145, 439] on div "front door ​ ​ Properties Type Schlage Status Online Battery 92% Lock Status Lo…" at bounding box center [755, 376] width 796 height 836
click at [649, 47] on button "Access Codes" at bounding box center [665, 50] width 74 height 31
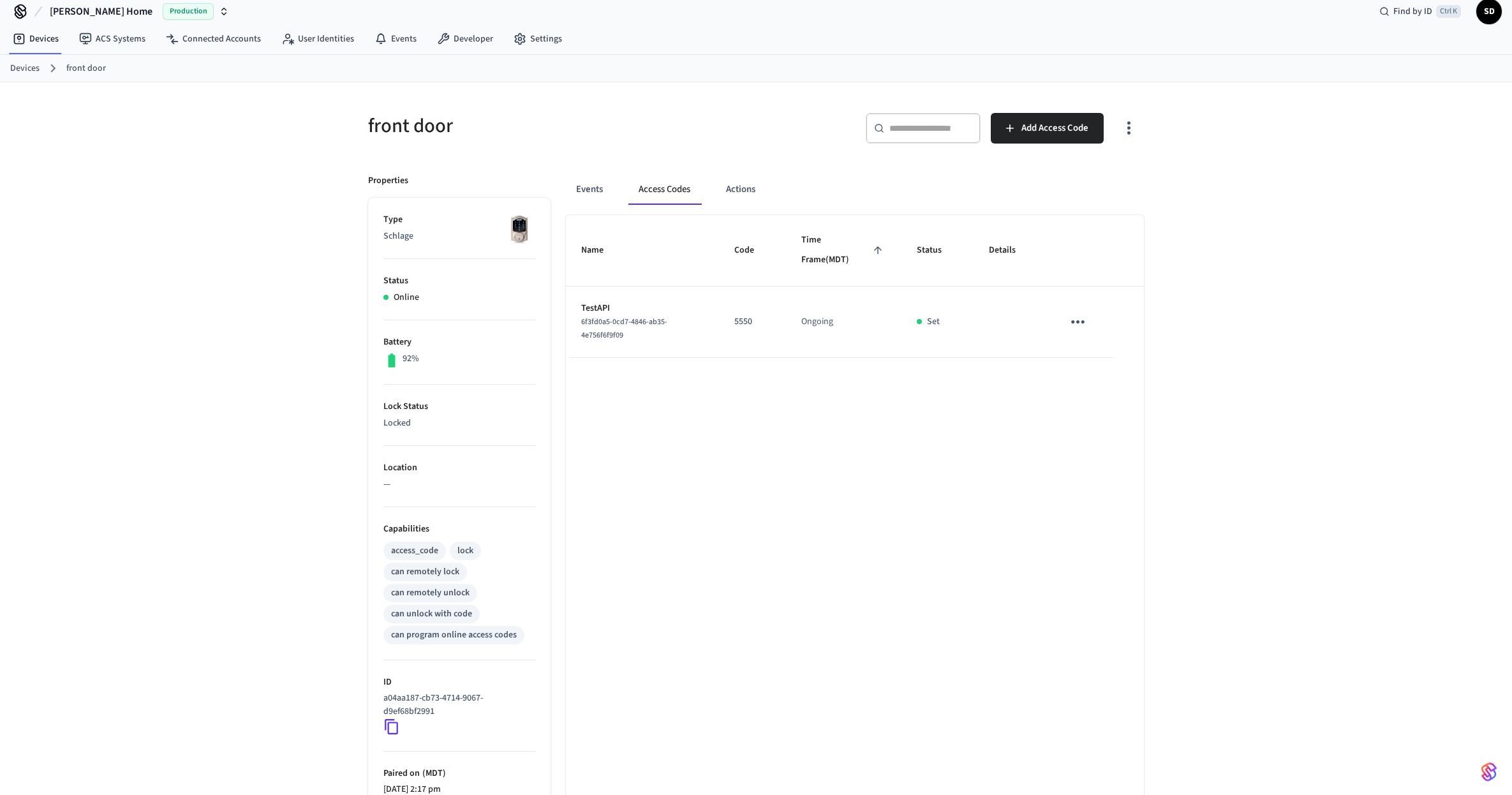
scroll to position [0, 0]
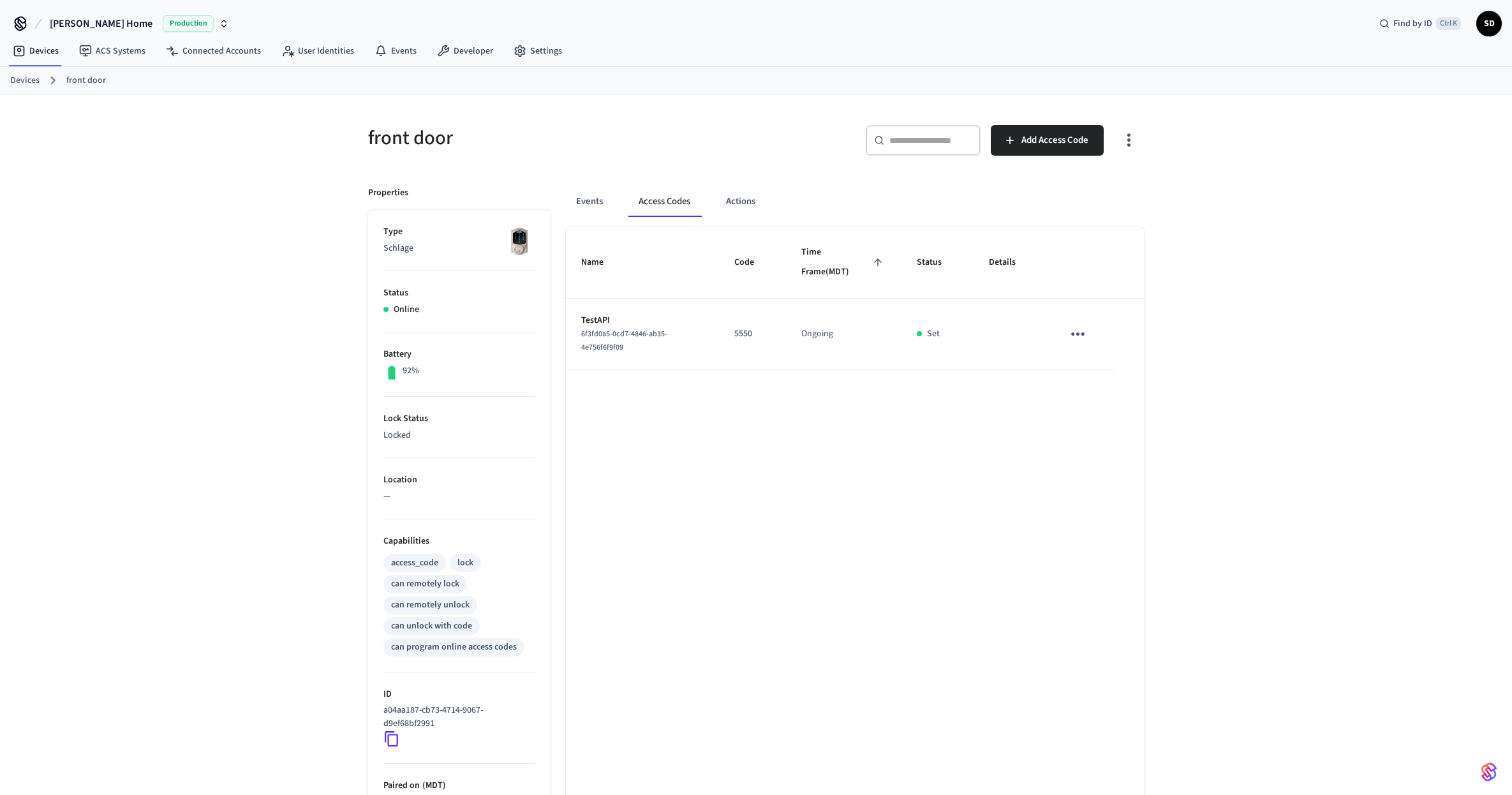
click at [1130, 142] on icon "button" at bounding box center [1129, 140] width 19 height 19
click at [1219, 150] on div at bounding box center [756, 398] width 1512 height 795
click at [101, 53] on link "ACS Systems" at bounding box center [112, 51] width 87 height 23
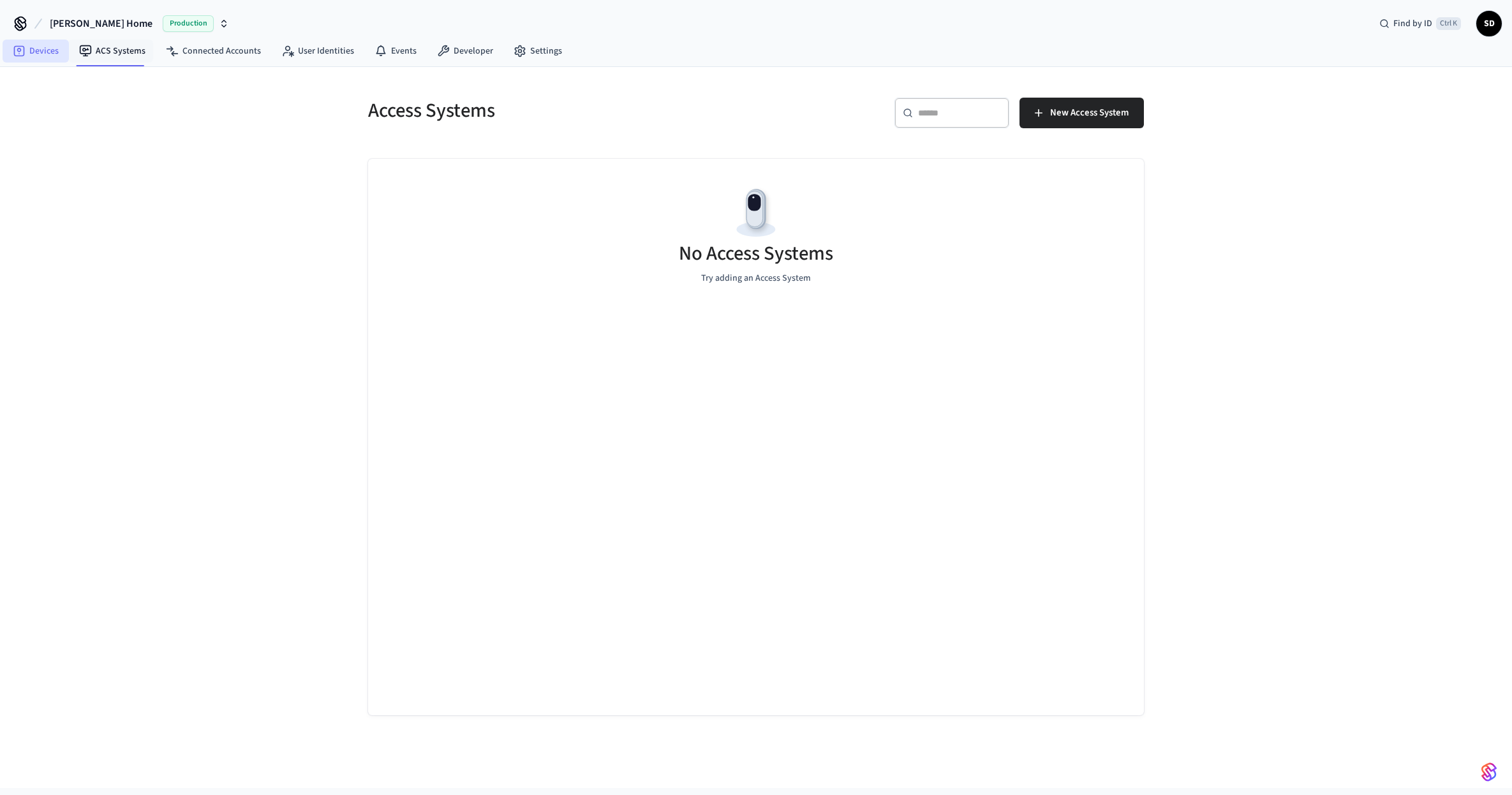
click at [55, 55] on link "Devices" at bounding box center [35, 51] width 66 height 23
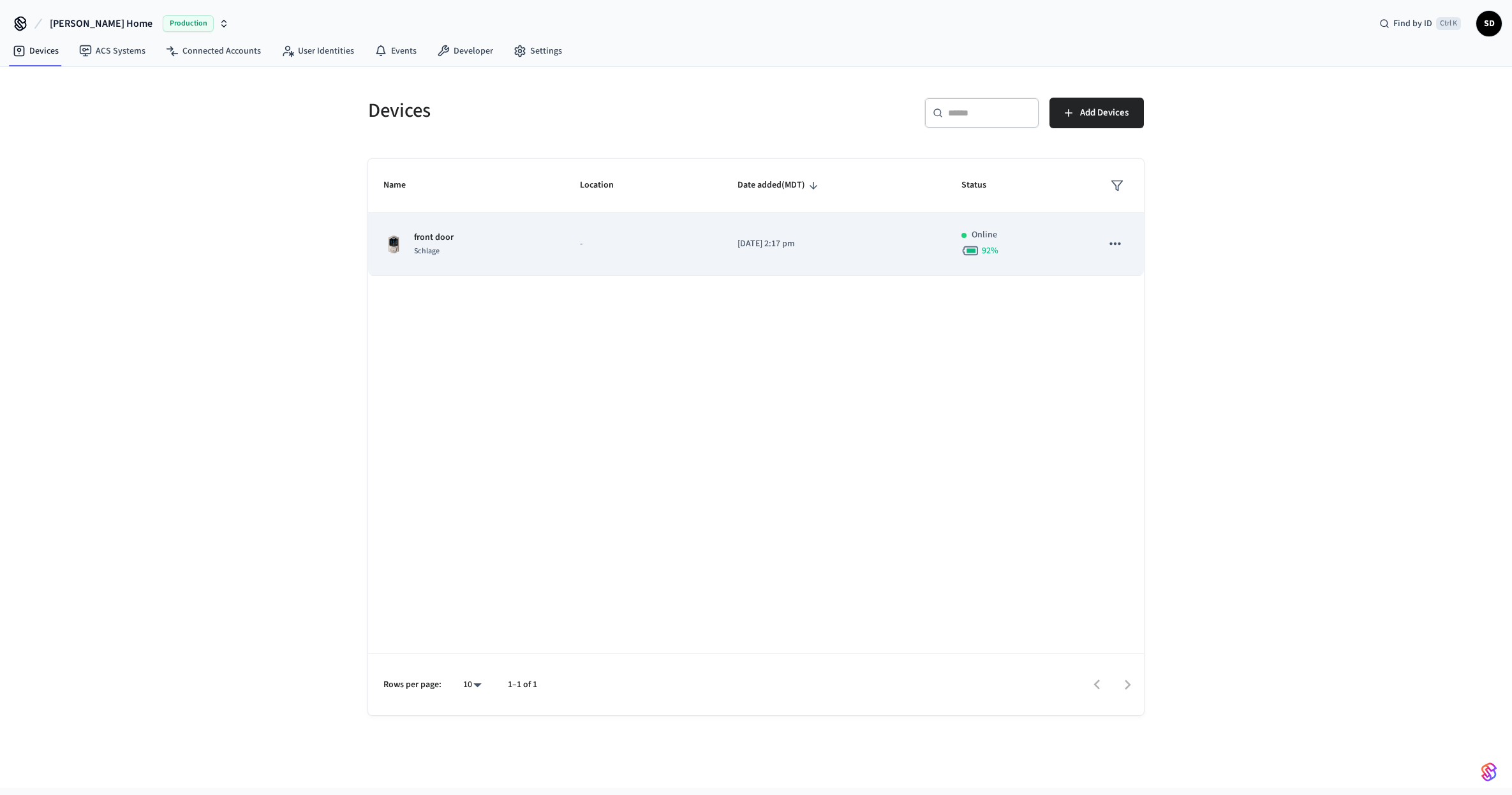
click at [484, 254] on div "front door Schlage" at bounding box center [466, 244] width 166 height 26
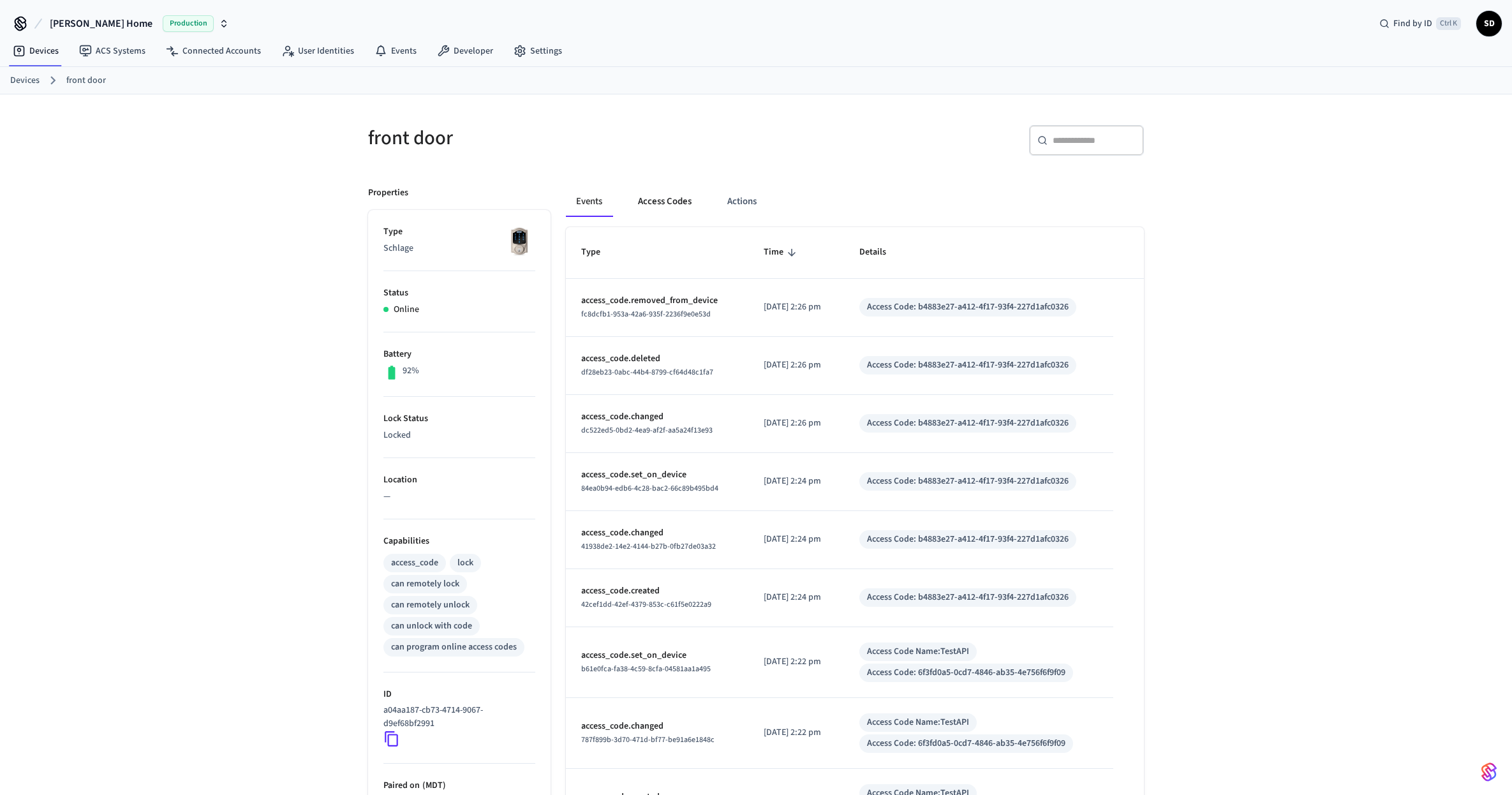
click at [667, 202] on button "Access Codes" at bounding box center [665, 201] width 74 height 31
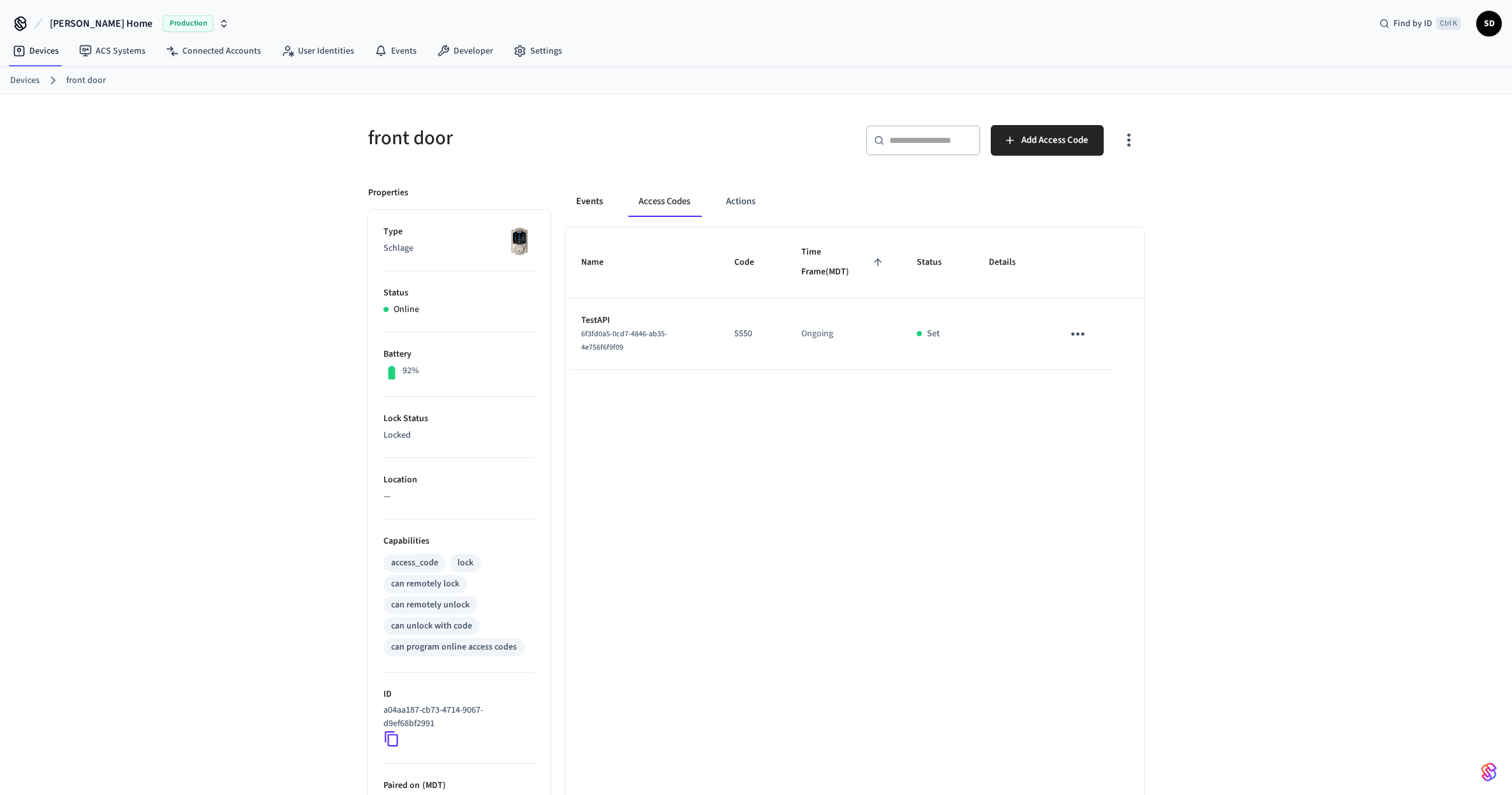
click at [595, 203] on button "Events" at bounding box center [590, 201] width 47 height 31
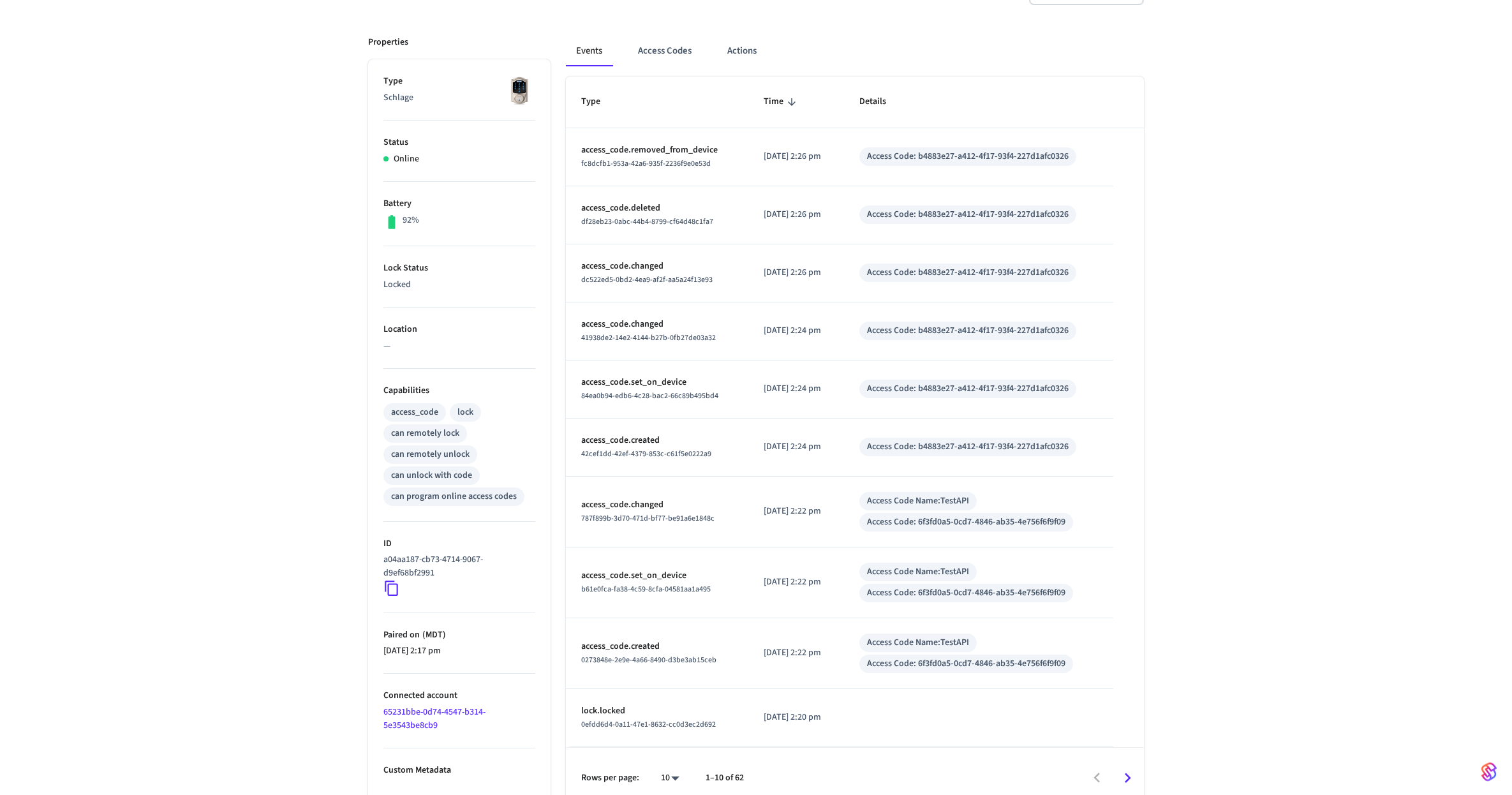
scroll to position [164, 0]
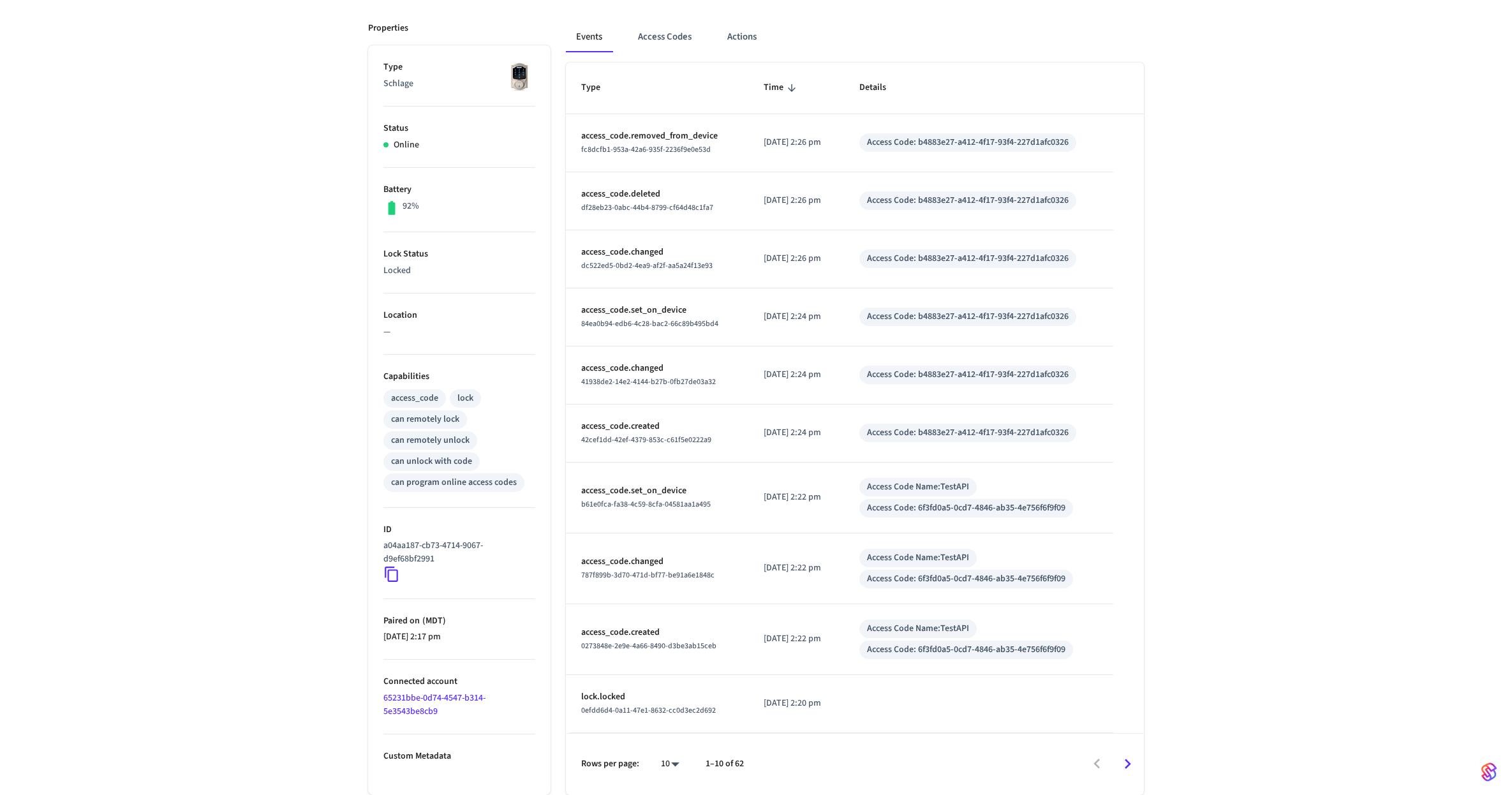
click at [1128, 772] on icon "Go to next page" at bounding box center [1127, 764] width 19 height 19
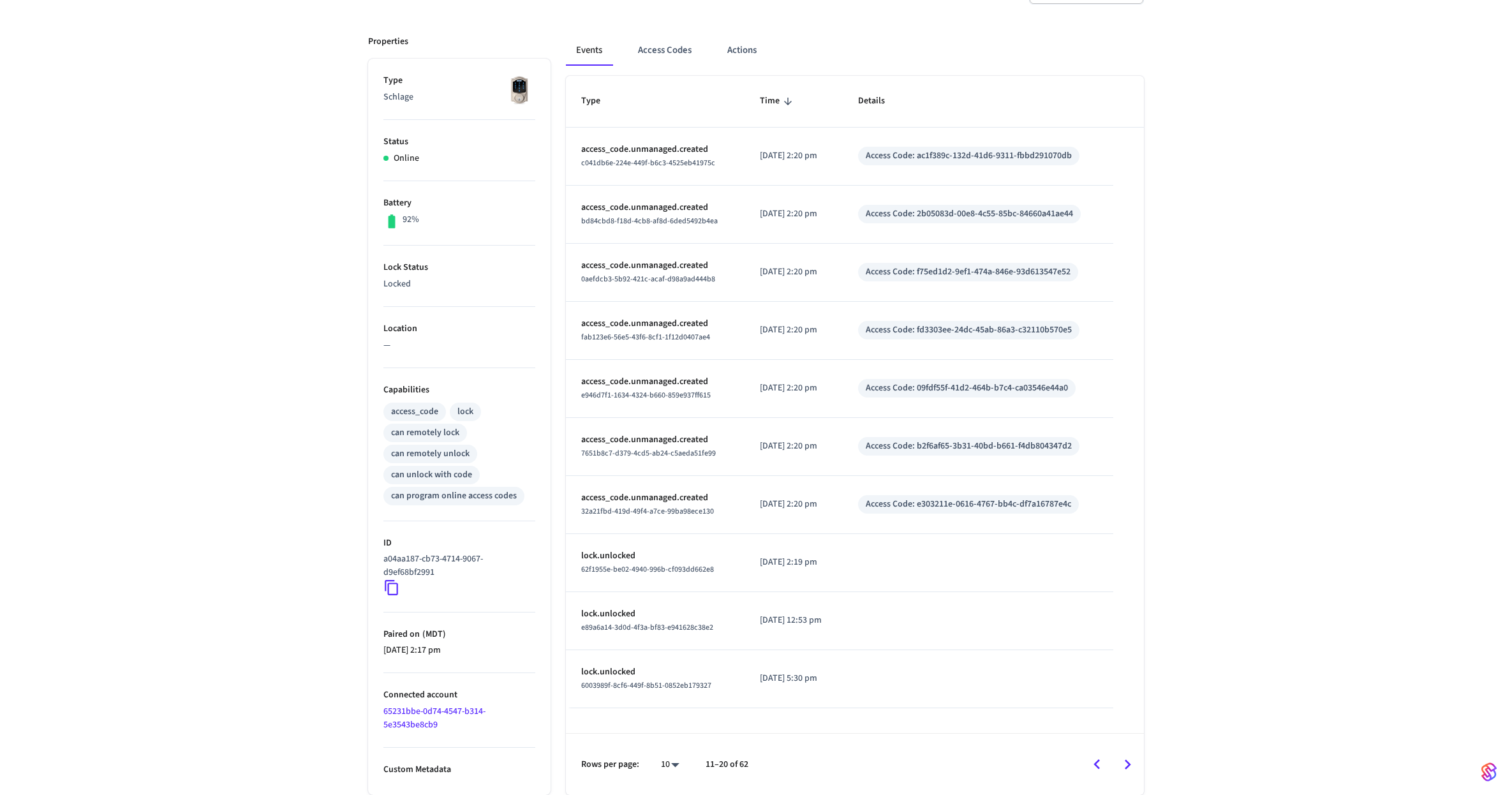
scroll to position [151, 0]
click at [1128, 772] on icon "Go to next page" at bounding box center [1127, 764] width 19 height 19
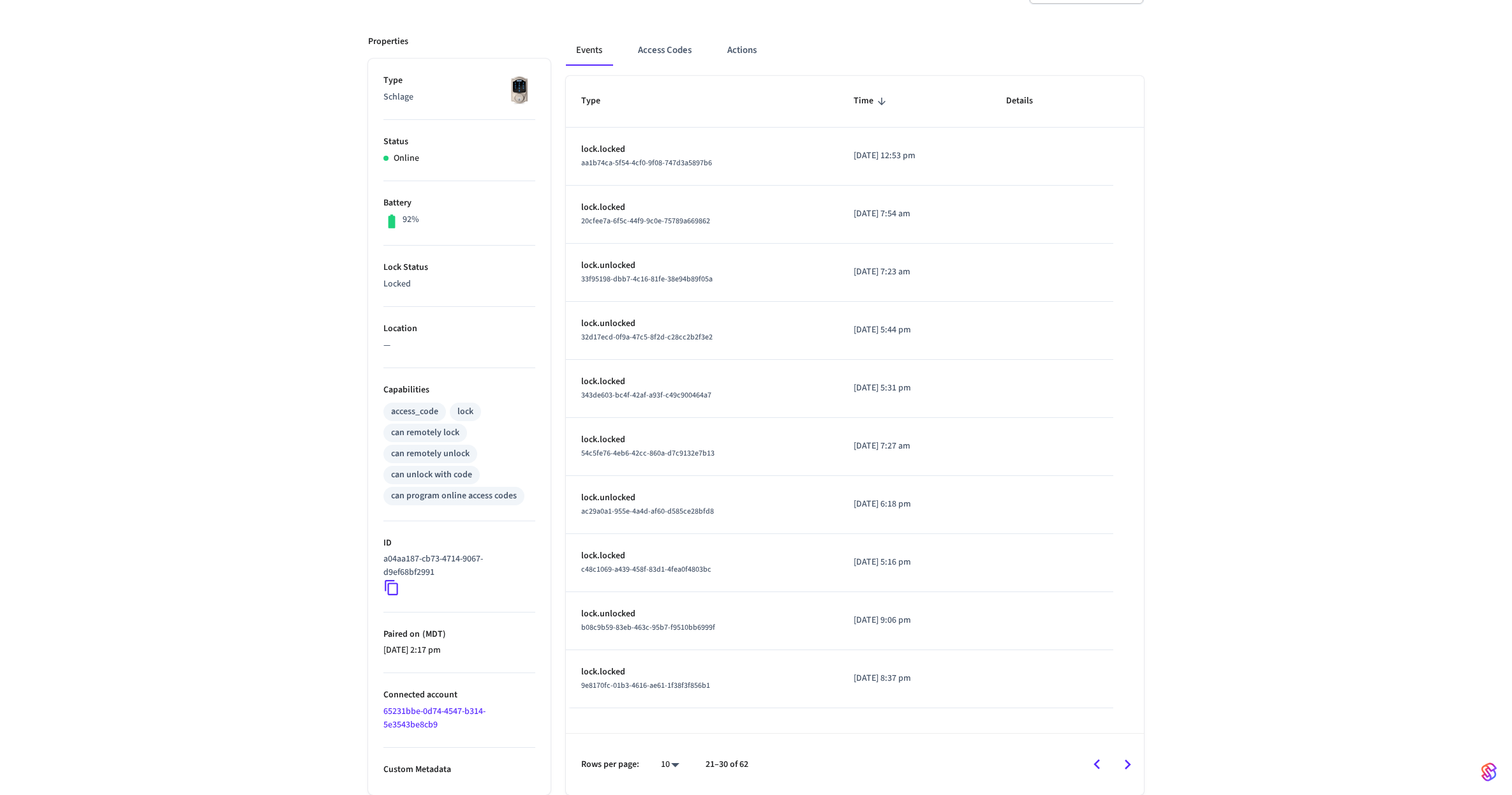
click at [1128, 772] on icon "Go to next page" at bounding box center [1127, 764] width 19 height 19
click at [1126, 770] on icon "Go to next page" at bounding box center [1127, 764] width 19 height 19
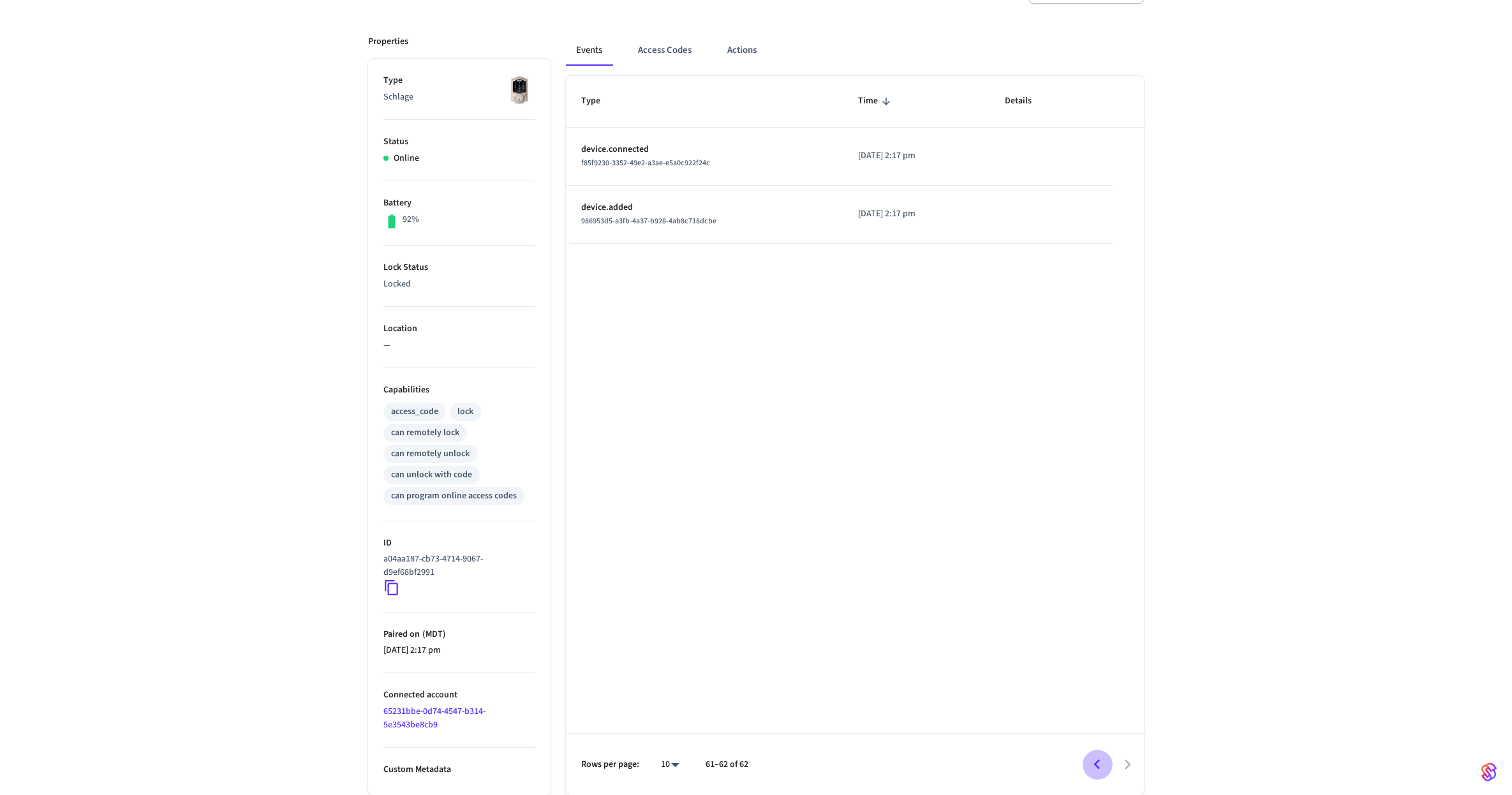
click at [1099, 766] on icon "Go to previous page" at bounding box center [1096, 764] width 19 height 19
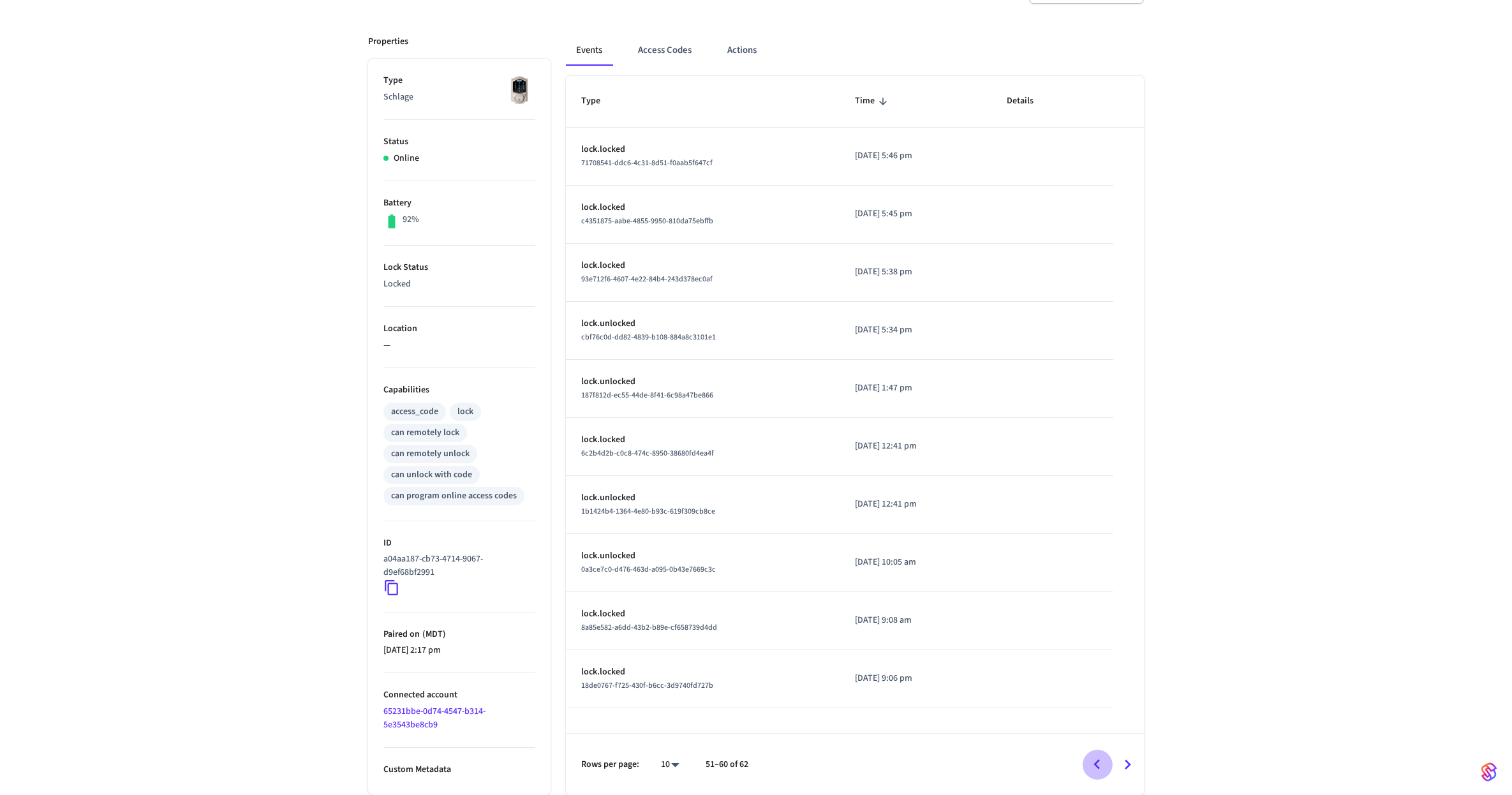
click at [1099, 766] on icon "Go to previous page" at bounding box center [1096, 764] width 19 height 19
click at [616, 206] on p "lock.unlocked" at bounding box center [704, 208] width 247 height 13
drag, startPoint x: 652, startPoint y: 201, endPoint x: 663, endPoint y: 203, distance: 11.2
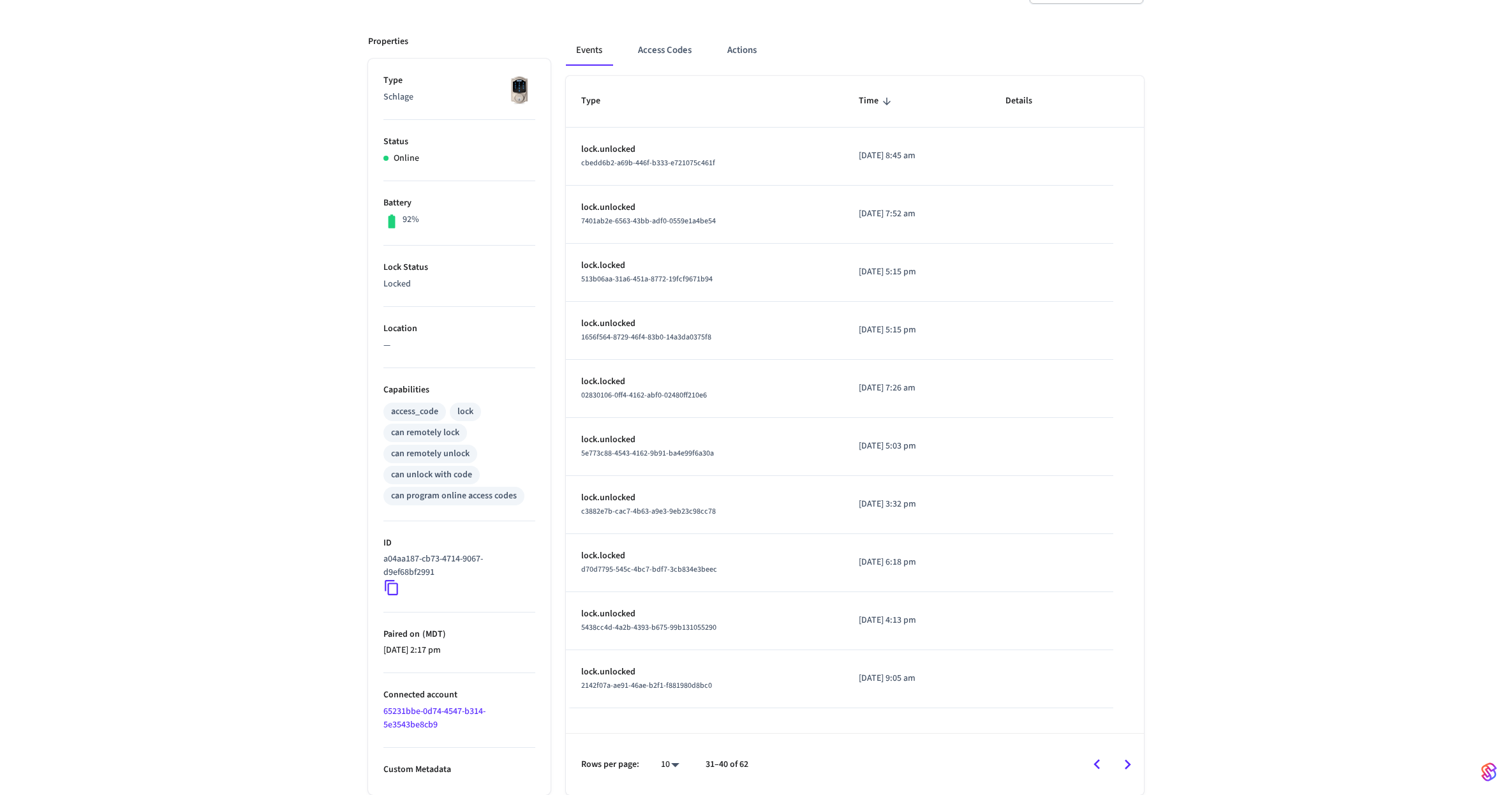
click at [654, 201] on p "lock.unlocked" at bounding box center [704, 208] width 247 height 13
click at [1102, 762] on icon "Go to previous page" at bounding box center [1096, 764] width 19 height 19
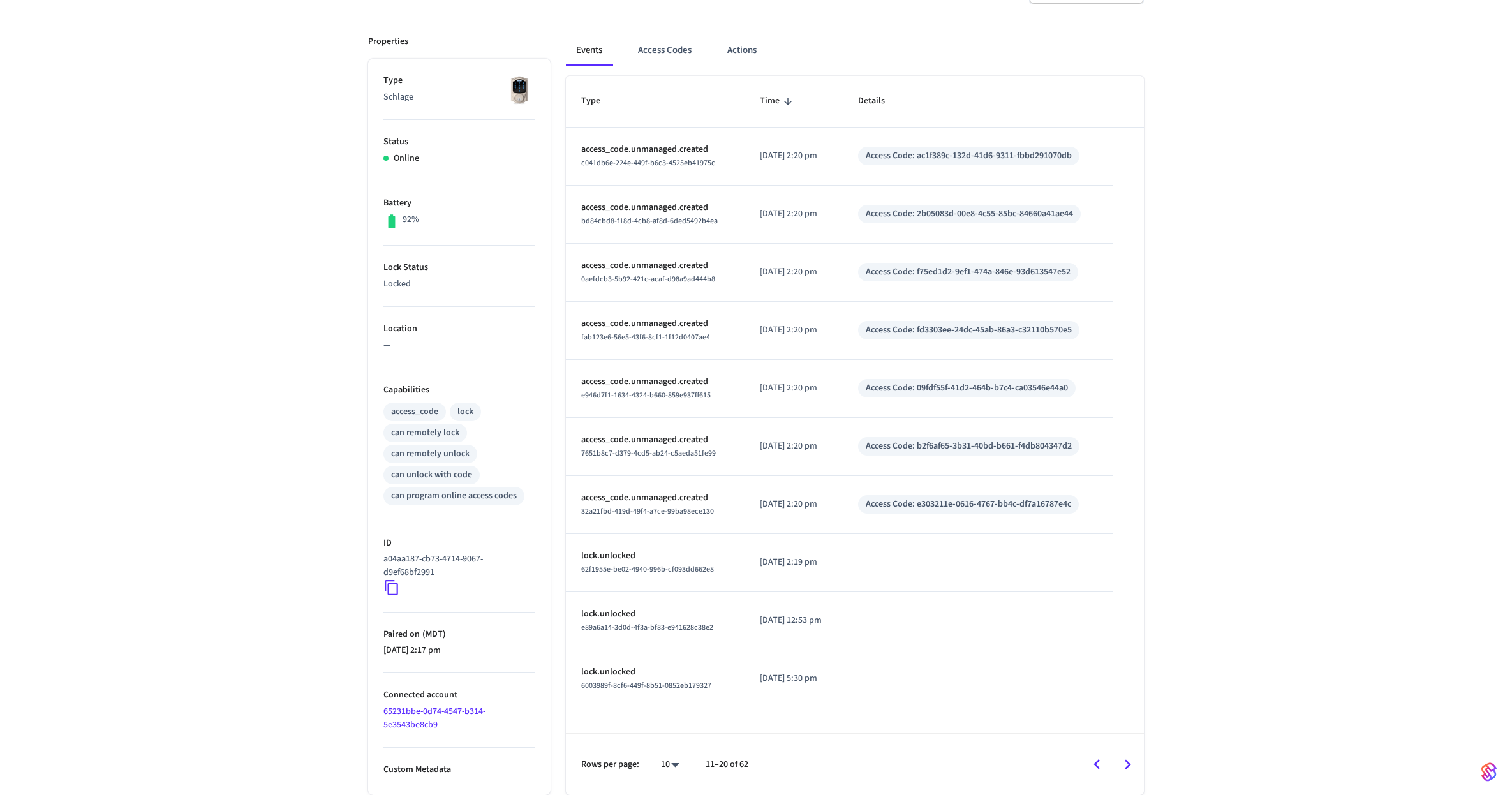
click at [1008, 445] on div "Access Code: b2f6af65-3b31-40bd-b661-f4db804347d2" at bounding box center [969, 446] width 206 height 13
drag, startPoint x: 921, startPoint y: 445, endPoint x: 1174, endPoint y: 447, distance: 253.0
click at [1139, 451] on table "Type Time Details access_code.unmanaged.created c041db6e-224e-449f-b6c3-4525eb4…" at bounding box center [854, 391] width 578 height 631
click at [1174, 447] on div "front door ​ ​ Properties Type Schlage Status Online Battery 92% Lock Status Lo…" at bounding box center [756, 368] width 1512 height 852
click at [1094, 763] on icon "Go to previous page" at bounding box center [1096, 764] width 19 height 19
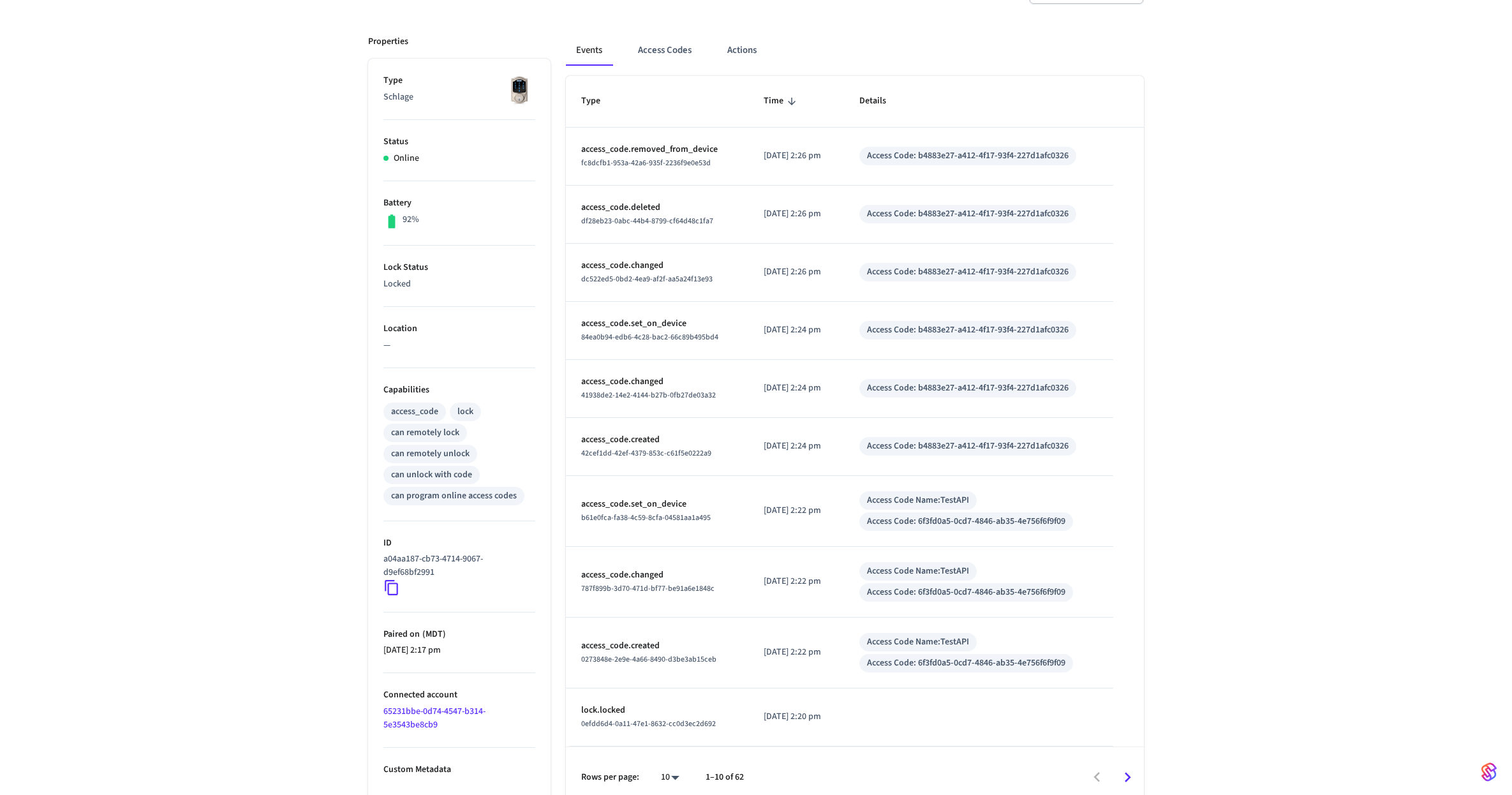
click at [1101, 769] on div at bounding box center [949, 777] width 386 height 30
click at [657, 57] on button "Access Codes" at bounding box center [665, 50] width 74 height 31
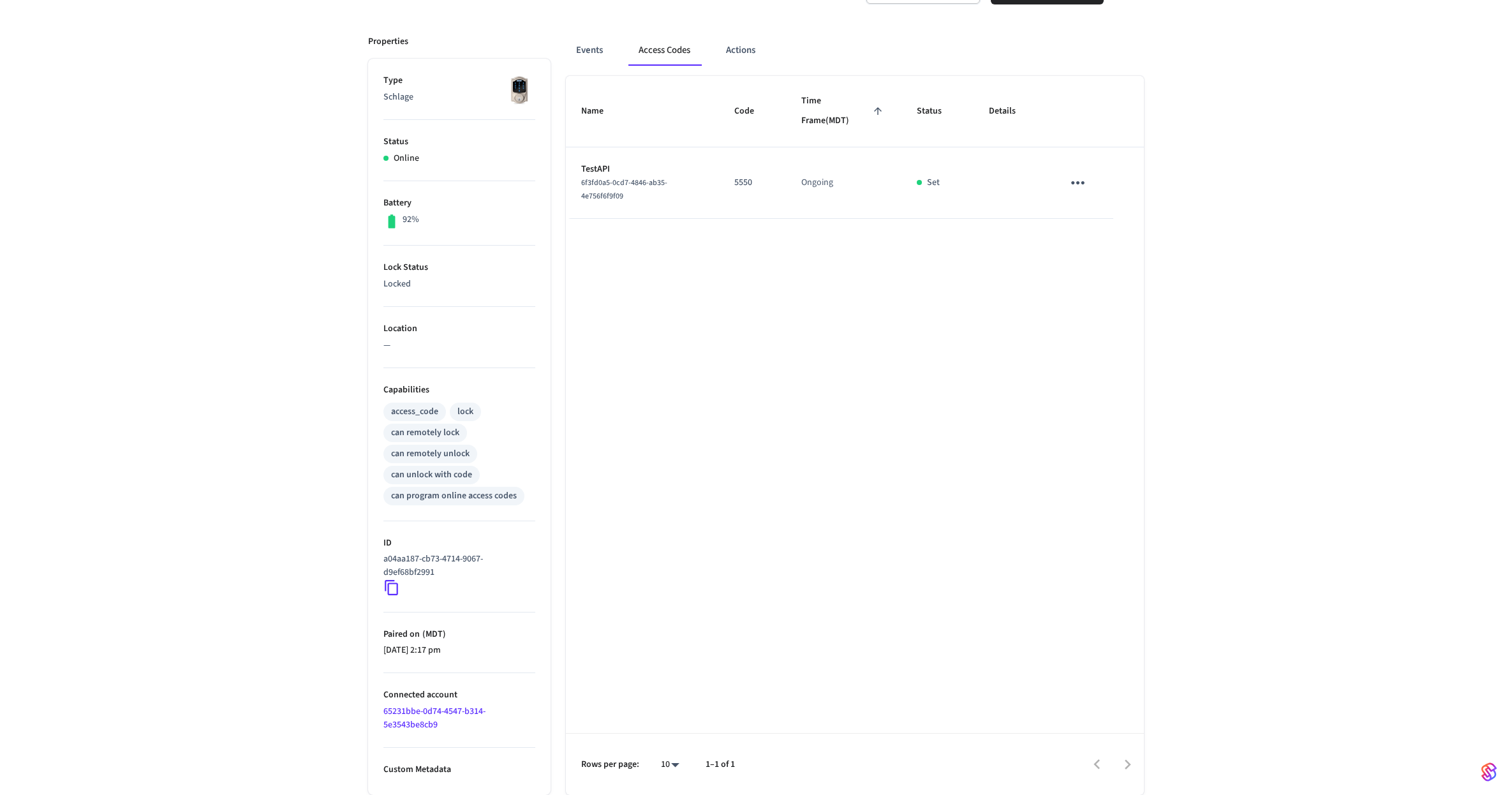
click at [729, 317] on div "Name Code Time Frame (MDT) Status Details TestAPI 6f3fd0a5-0cd7-4846-ab35-4e756…" at bounding box center [854, 435] width 578 height 719
click at [1251, 274] on div "front door ​ ​ Add Access Code Properties Type Schlage Status Online Battery 92…" at bounding box center [756, 368] width 1512 height 852
click at [578, 45] on button "Events" at bounding box center [590, 50] width 47 height 31
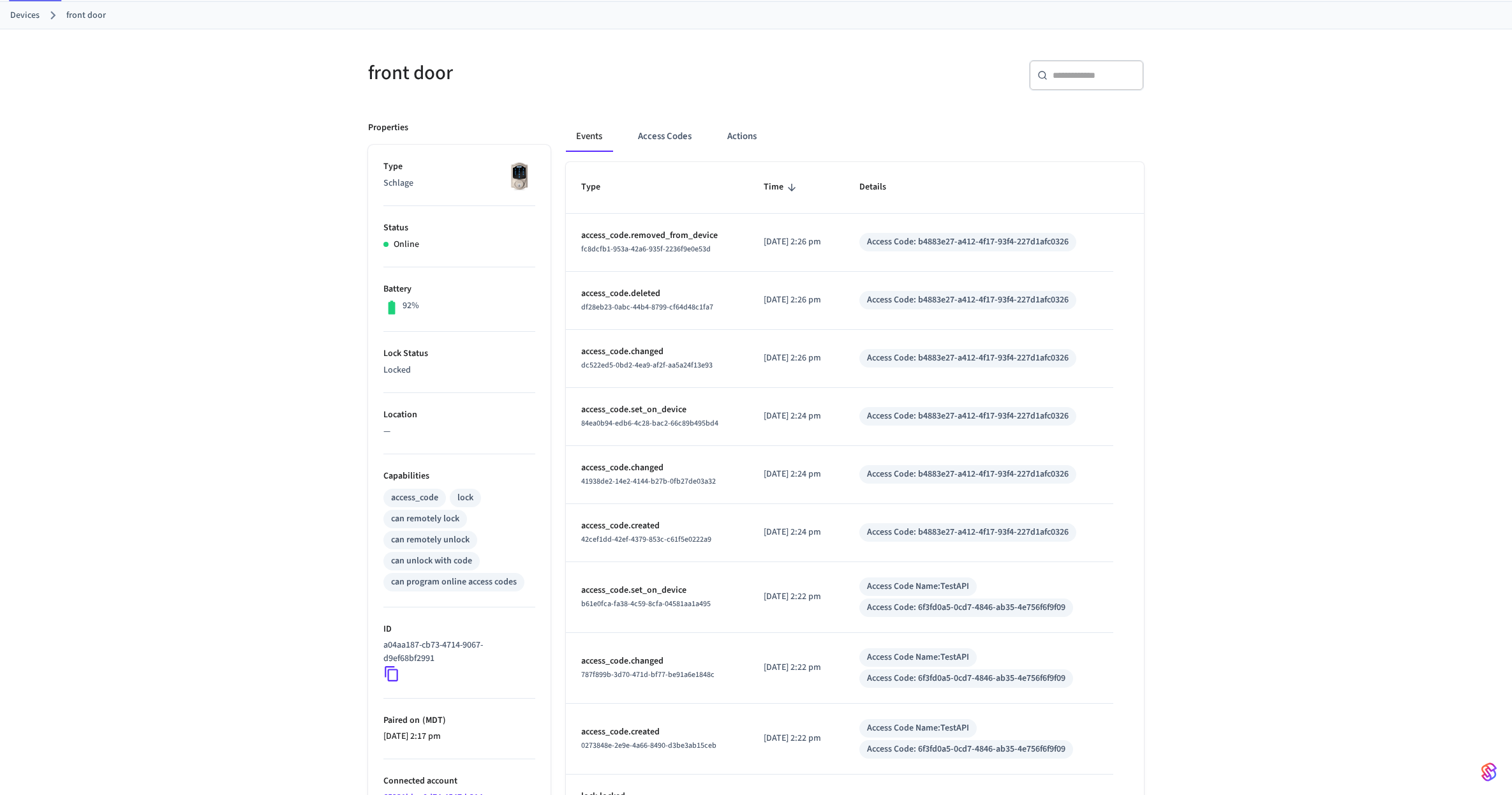
scroll to position [0, 0]
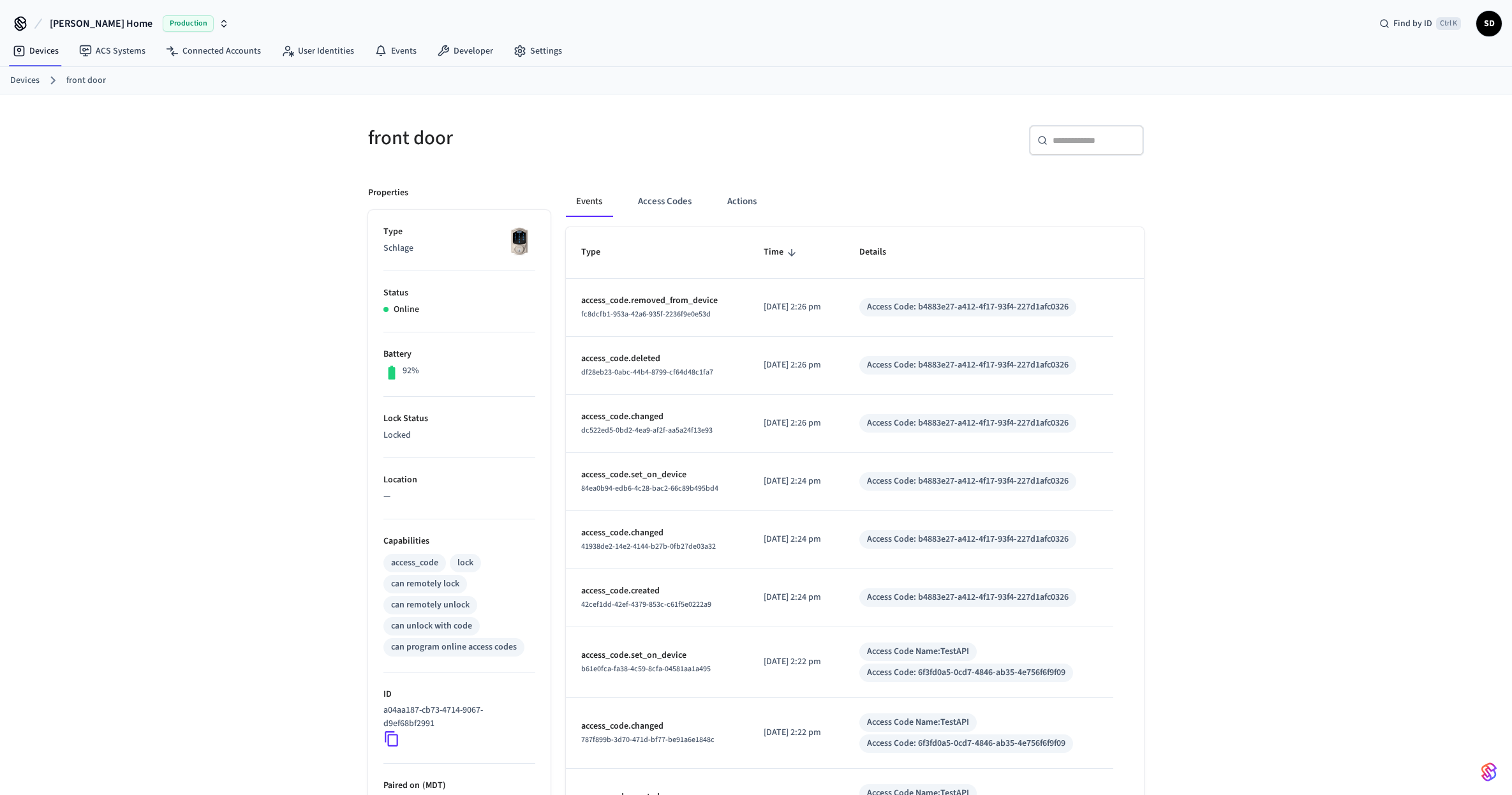
click at [71, 15] on button "[PERSON_NAME] Home Production" at bounding box center [139, 24] width 187 height 26
click at [54, 106] on span "[PERSON_NAME] Sandbox" at bounding box center [65, 106] width 98 height 13
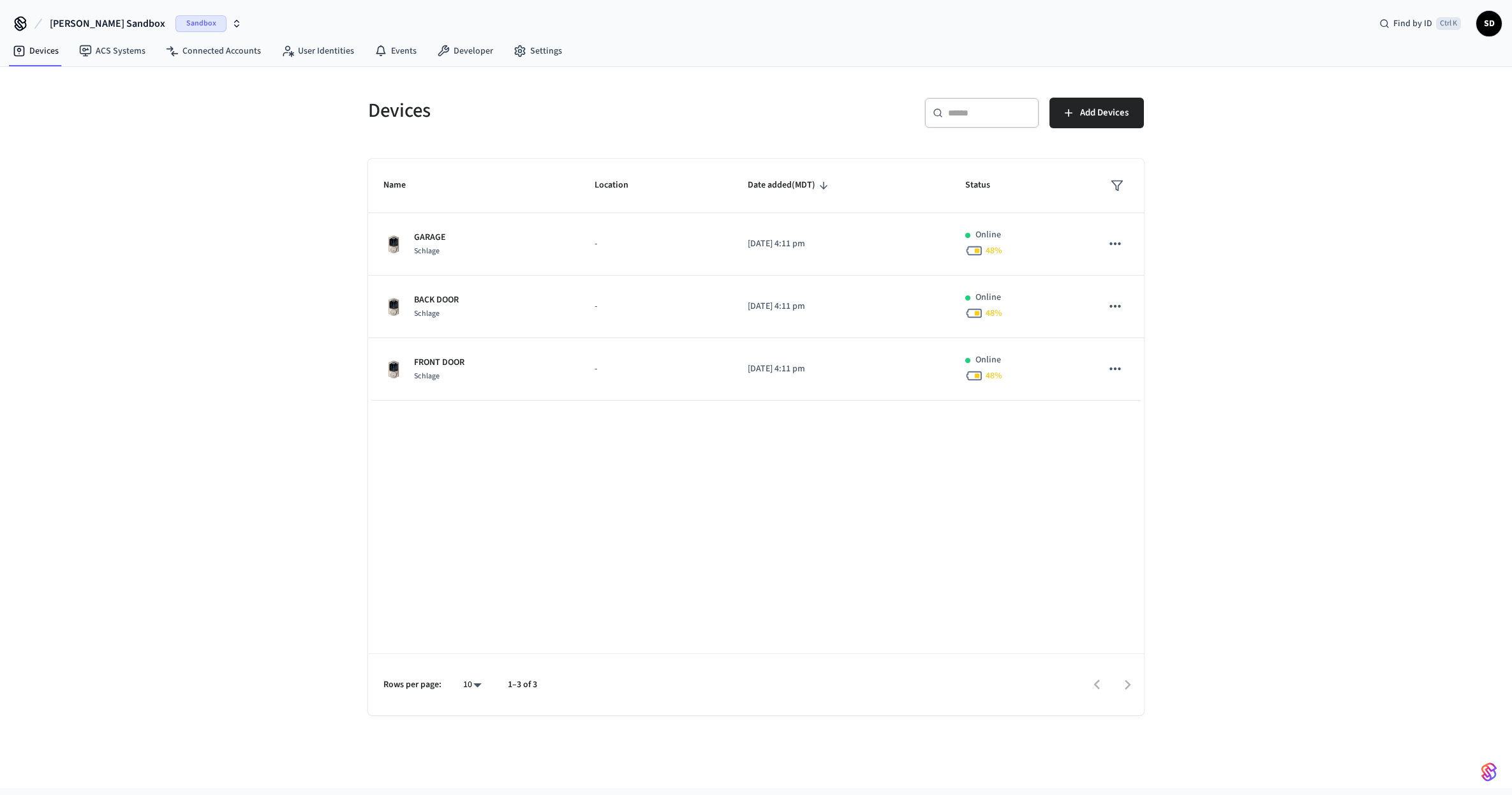
click at [1259, 243] on div "Devices ​ ​ Add Devices Name Location Date added (MDT) Status GARAGE Schlage - …" at bounding box center [756, 427] width 1512 height 721
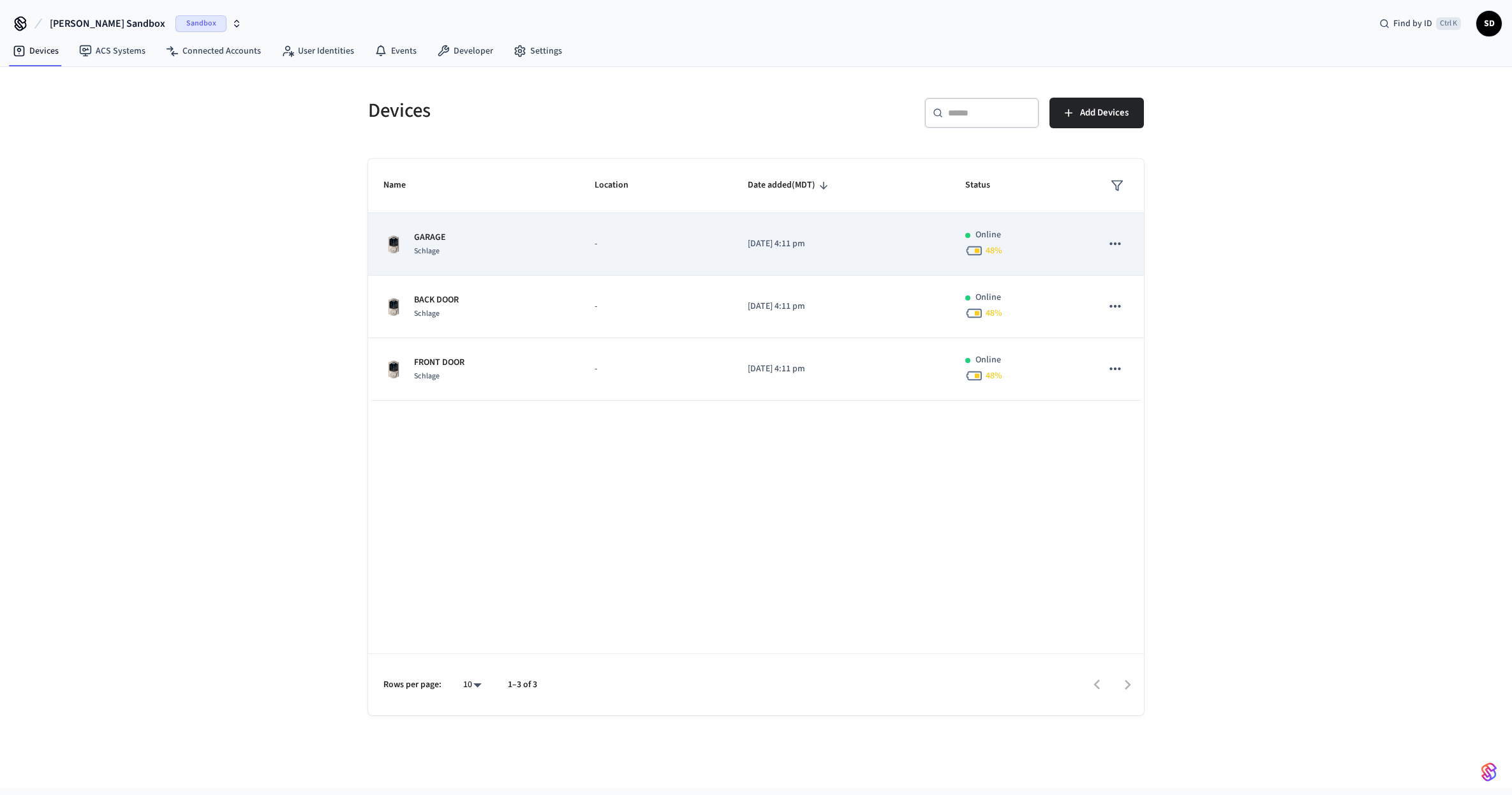
click at [556, 251] on div "GARAGE Schlage" at bounding box center [473, 244] width 180 height 26
